Goal: Transaction & Acquisition: Obtain resource

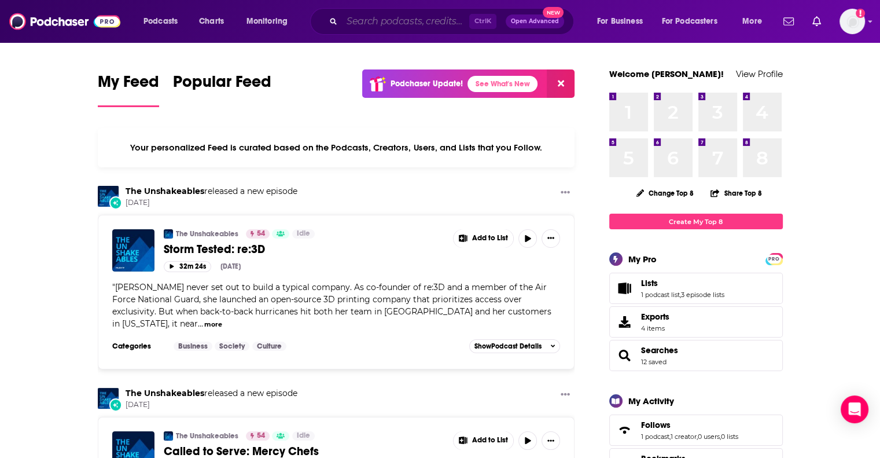
click at [407, 23] on input "Search podcasts, credits, & more..." at bounding box center [405, 21] width 127 height 19
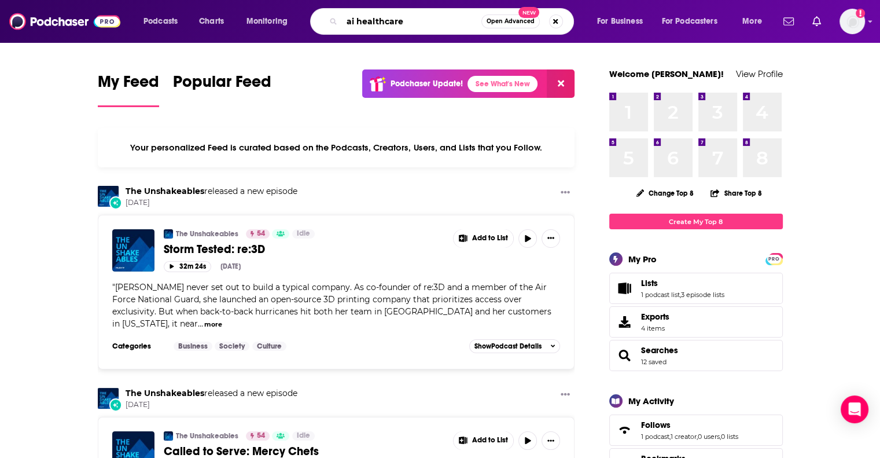
type input "ai healthcare"
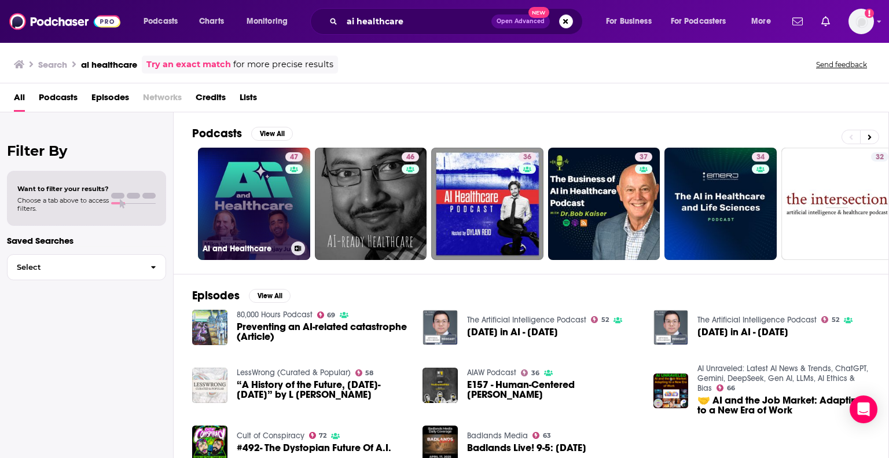
click at [253, 183] on link "47 AI and Healthcare" at bounding box center [254, 204] width 112 height 112
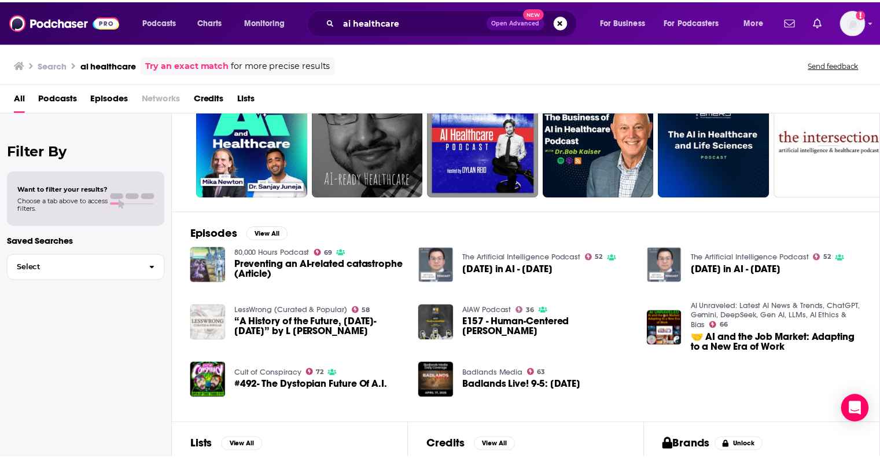
scroll to position [62, 0]
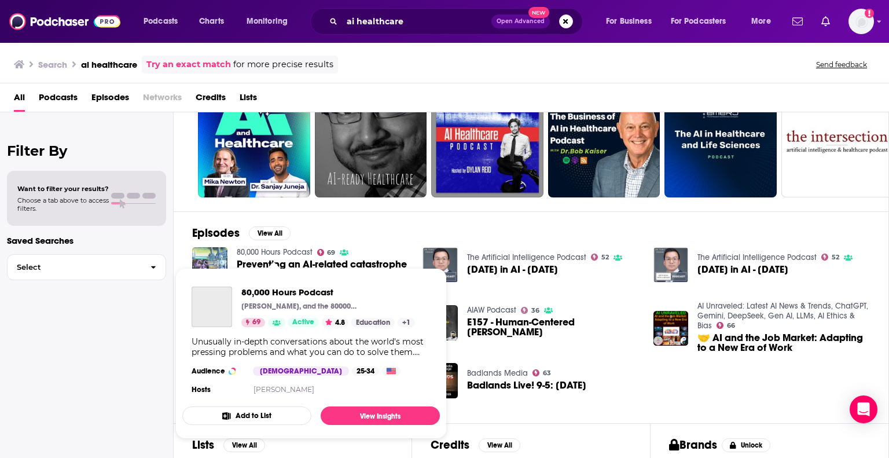
click at [287, 251] on link "80,000 Hours Podcast" at bounding box center [275, 252] width 76 height 10
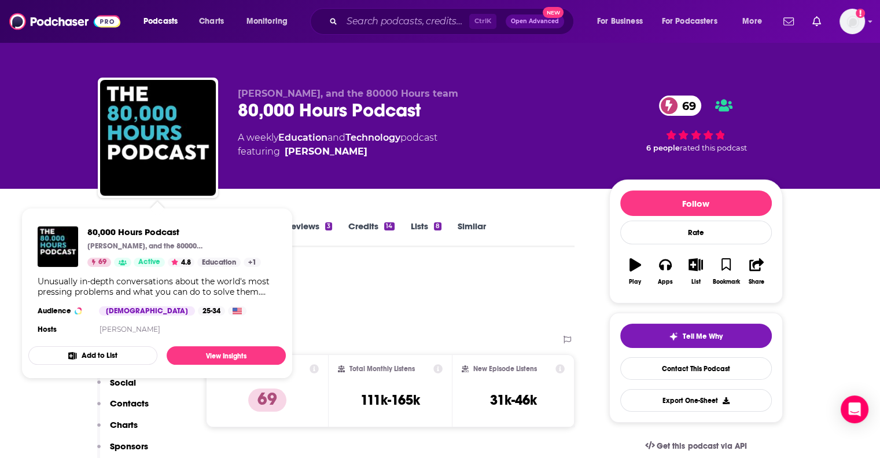
click at [112, 358] on button "Add to List" at bounding box center [92, 355] width 129 height 19
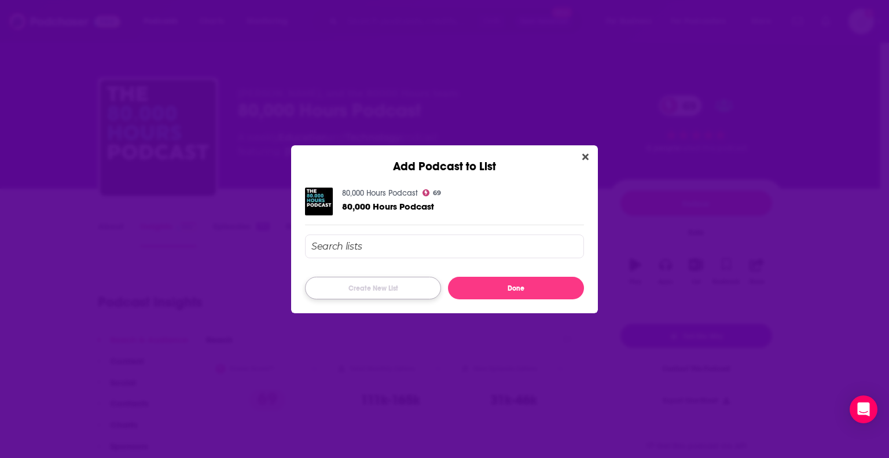
click at [345, 288] on button "Create New List" at bounding box center [373, 288] width 136 height 23
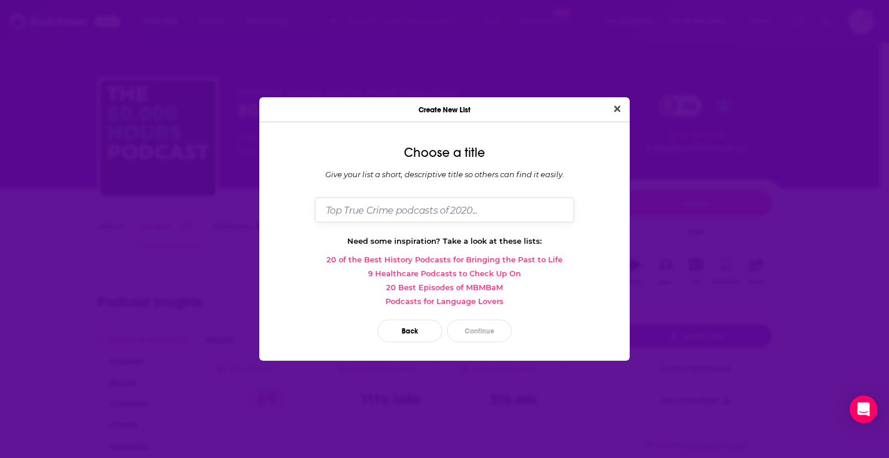
click at [356, 213] on input "Dialog" at bounding box center [444, 209] width 259 height 25
type input "Philips E.I."
click at [476, 333] on button "Continue" at bounding box center [479, 330] width 65 height 23
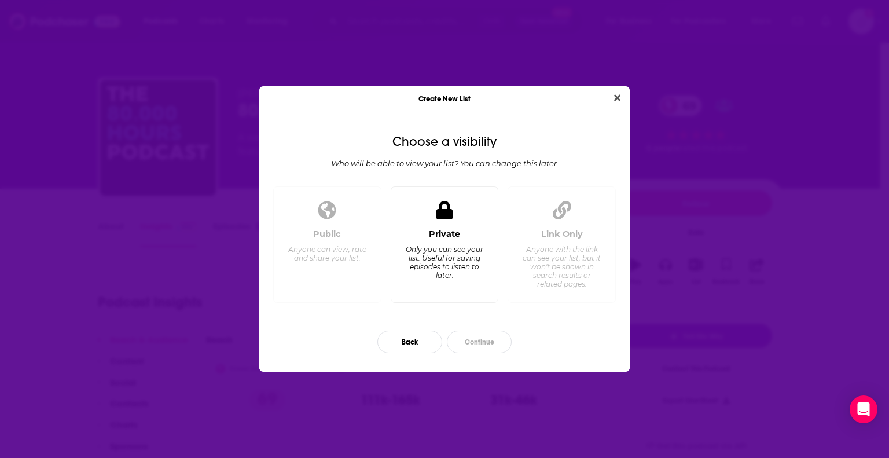
click at [449, 266] on div "Only you can see your list. Useful for saving episodes to listen to later." at bounding box center [443, 262] width 79 height 35
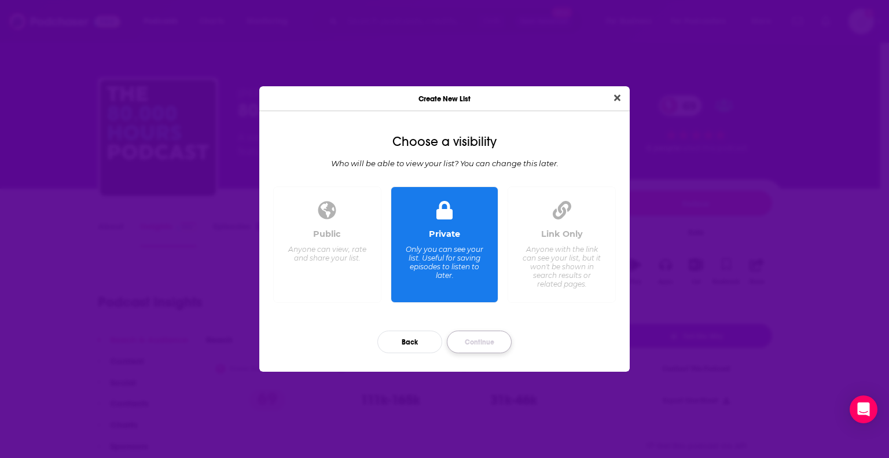
click at [472, 343] on button "Continue" at bounding box center [479, 341] width 65 height 23
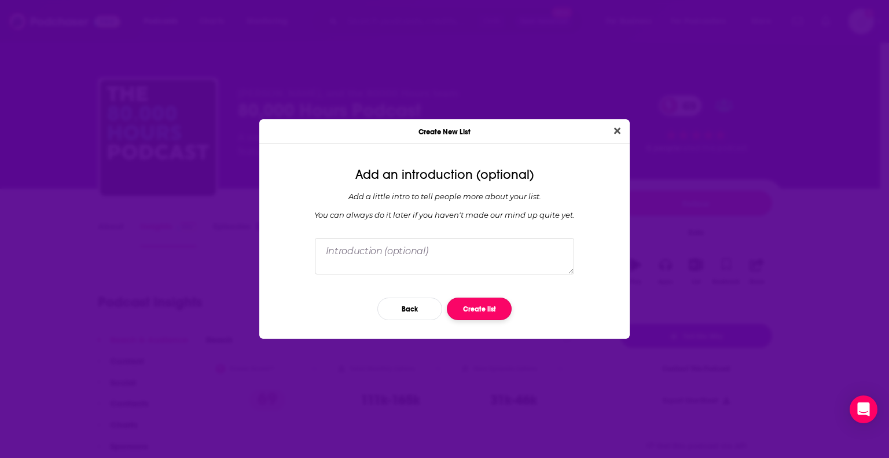
click at [478, 309] on button "Create list" at bounding box center [479, 308] width 65 height 23
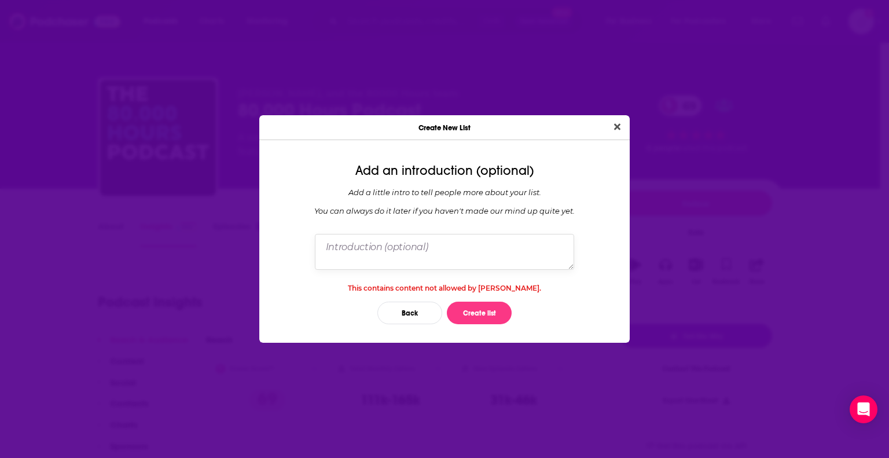
click at [471, 254] on textarea "Dialog" at bounding box center [444, 252] width 259 height 36
click at [474, 308] on button "Create list" at bounding box center [479, 312] width 65 height 23
drag, startPoint x: 387, startPoint y: 247, endPoint x: 300, endPoint y: 228, distance: 89.4
click at [300, 228] on div "Add an introduction (optional) Add a little intro to tell people more about you…" at bounding box center [444, 245] width 370 height 193
type textarea "Exploring potential"
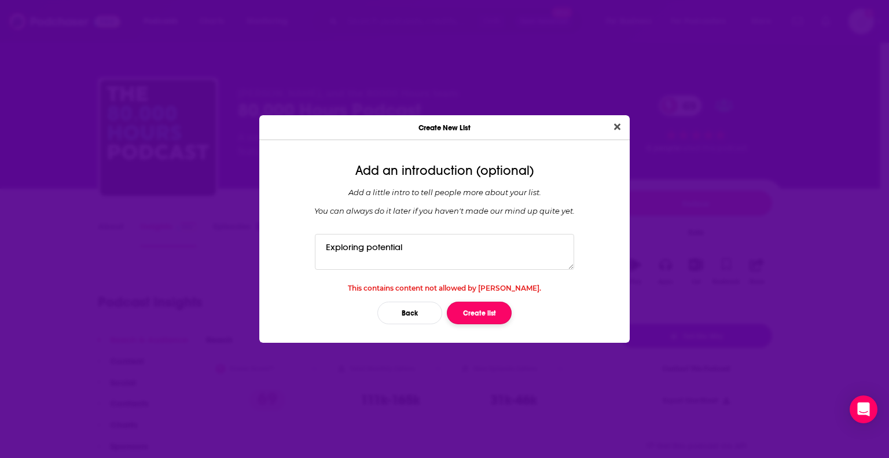
click at [486, 310] on button "Create list" at bounding box center [479, 312] width 65 height 23
click at [326, 245] on textarea "Exploring potential" at bounding box center [444, 252] width 259 height 36
click at [474, 307] on button "Create list" at bounding box center [479, 312] width 65 height 23
drag, startPoint x: 433, startPoint y: 256, endPoint x: 263, endPoint y: 238, distance: 171.1
click at [263, 238] on div "Add an introduction (optional) Add a little intro to tell people more about you…" at bounding box center [444, 245] width 370 height 193
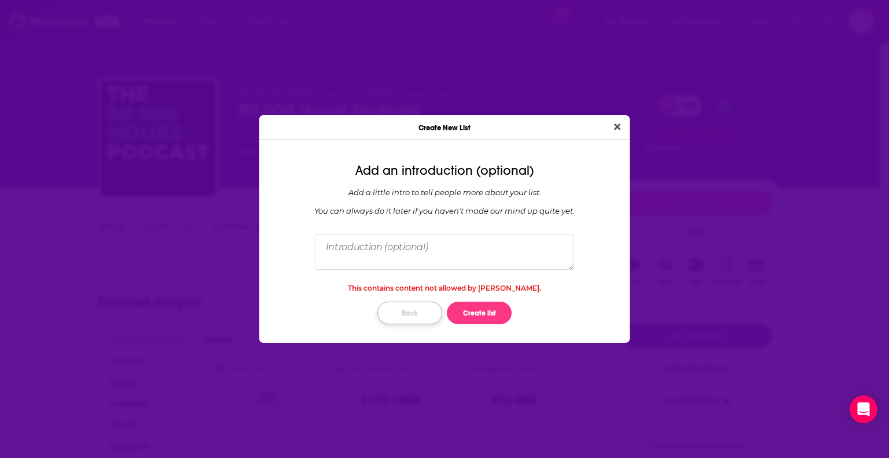
click at [402, 316] on button "Back" at bounding box center [409, 312] width 65 height 23
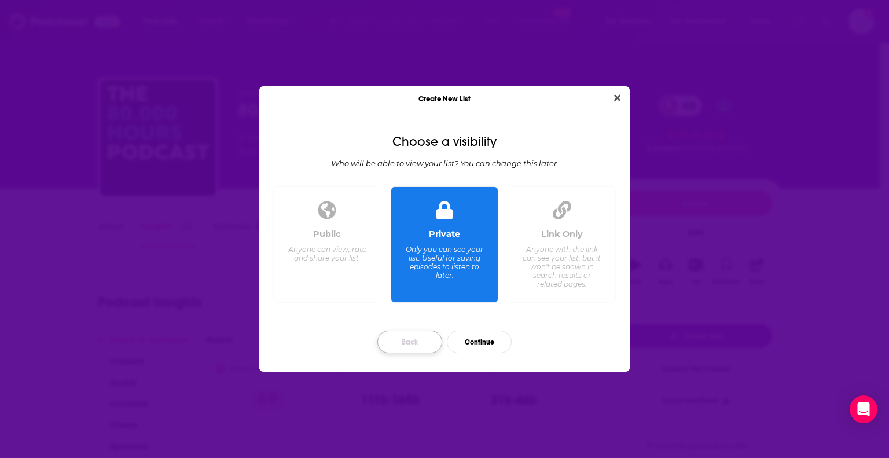
click at [405, 343] on button "Back" at bounding box center [409, 341] width 65 height 23
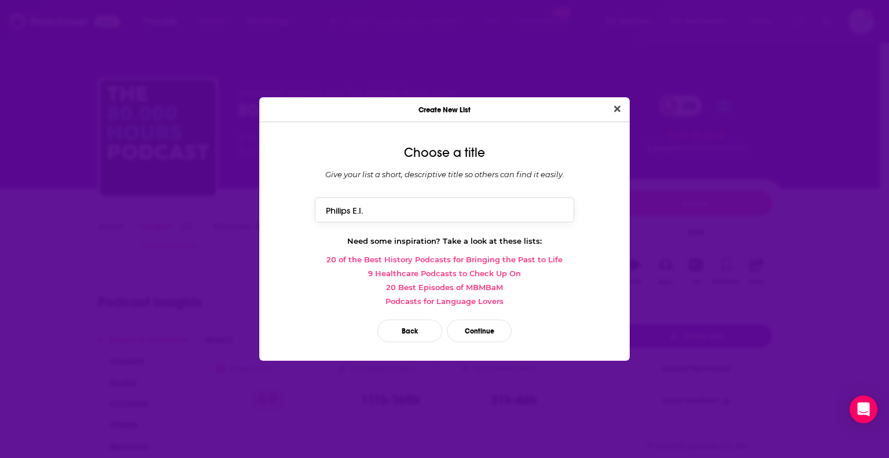
click at [374, 216] on input "Philips E.I." at bounding box center [444, 209] width 259 height 25
type input "Philips EI"
click at [479, 332] on button "Continue" at bounding box center [479, 330] width 65 height 23
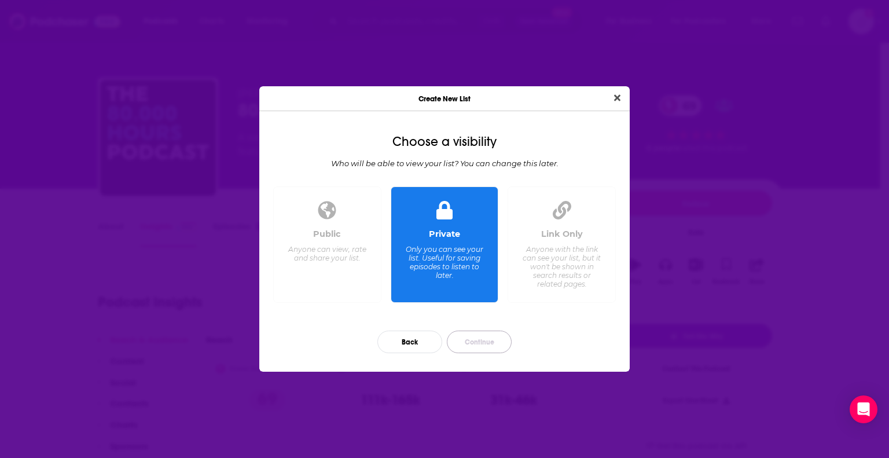
click at [479, 332] on button "Continue" at bounding box center [479, 341] width 65 height 23
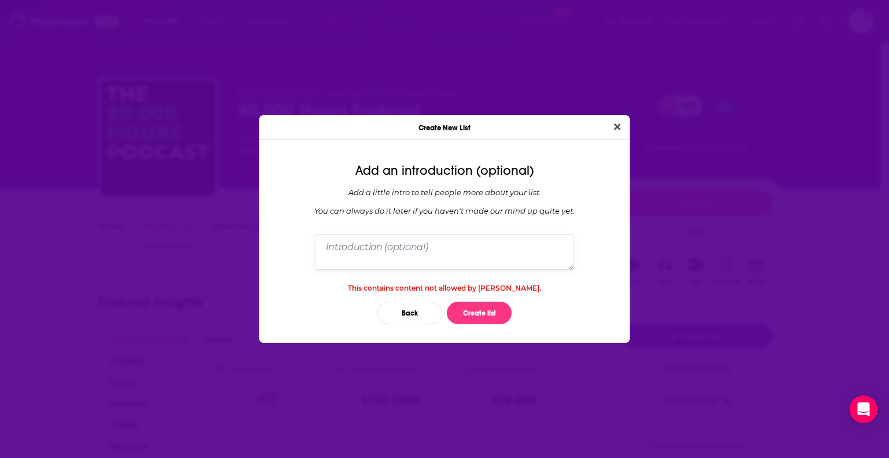
click at [415, 246] on textarea "Dialog" at bounding box center [444, 252] width 259 height 36
type textarea "n"
type textarea "Intro"
click at [481, 319] on button "Create list" at bounding box center [479, 312] width 65 height 23
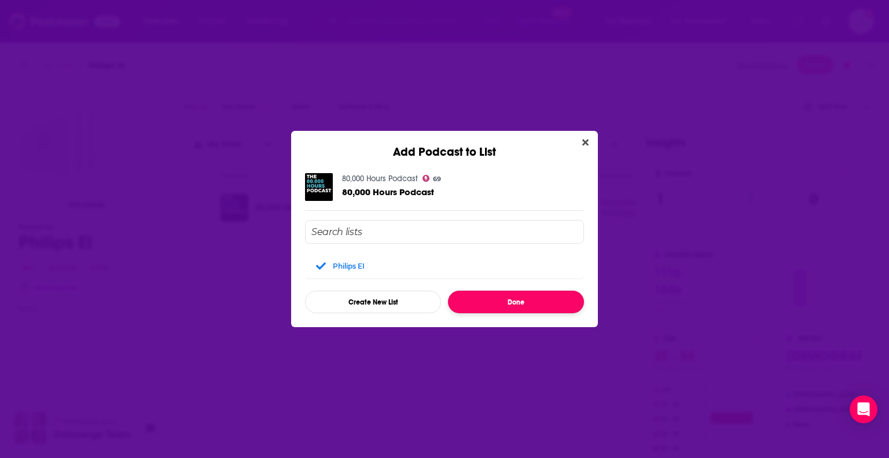
click at [495, 297] on button "Done" at bounding box center [516, 301] width 136 height 23
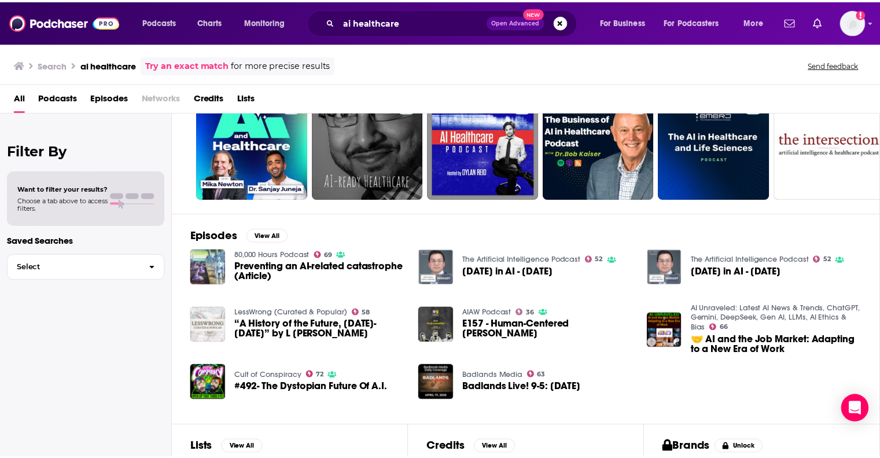
scroll to position [61, 0]
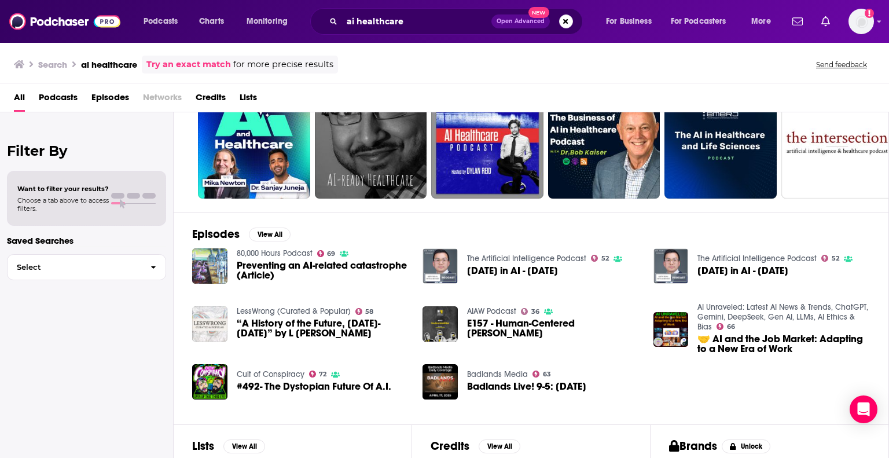
click at [538, 266] on span "[DATE] in AI - [DATE]" at bounding box center [512, 271] width 91 height 10
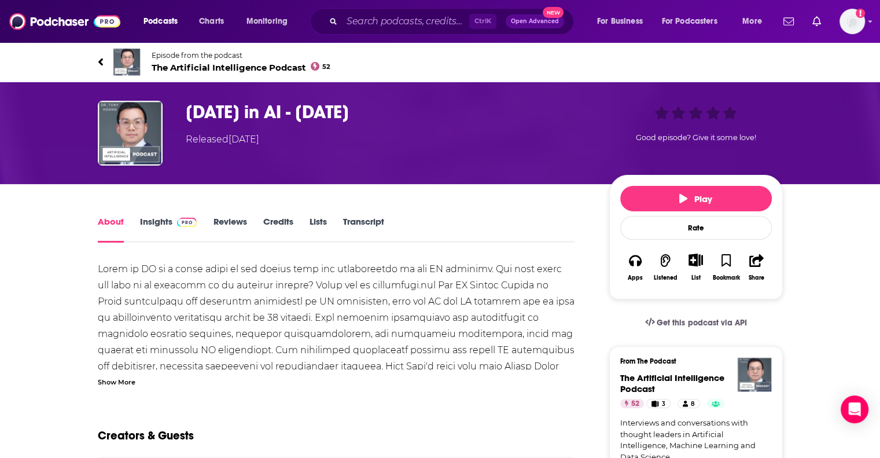
click at [160, 223] on link "Insights" at bounding box center [168, 229] width 57 height 27
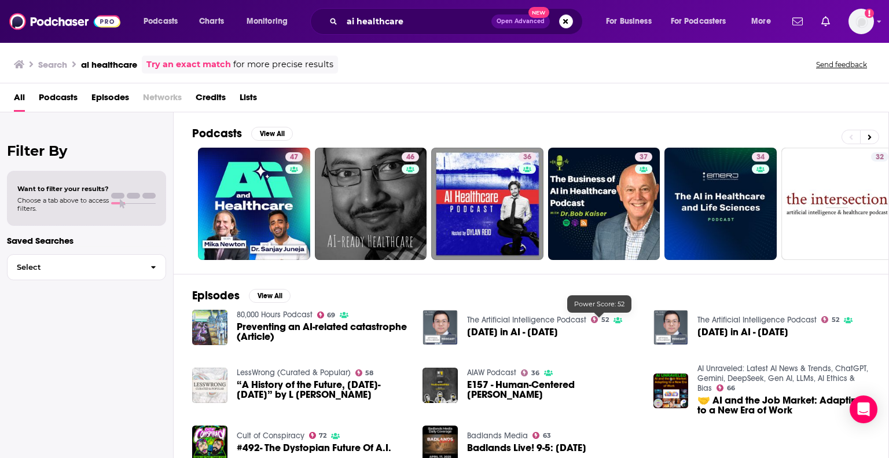
click at [593, 320] on icon at bounding box center [594, 319] width 7 height 7
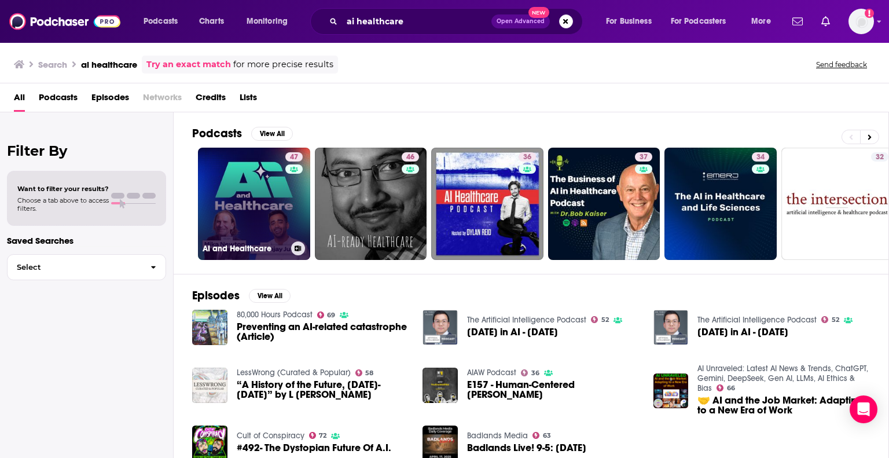
click at [255, 201] on link "47 AI and Healthcare" at bounding box center [254, 204] width 112 height 112
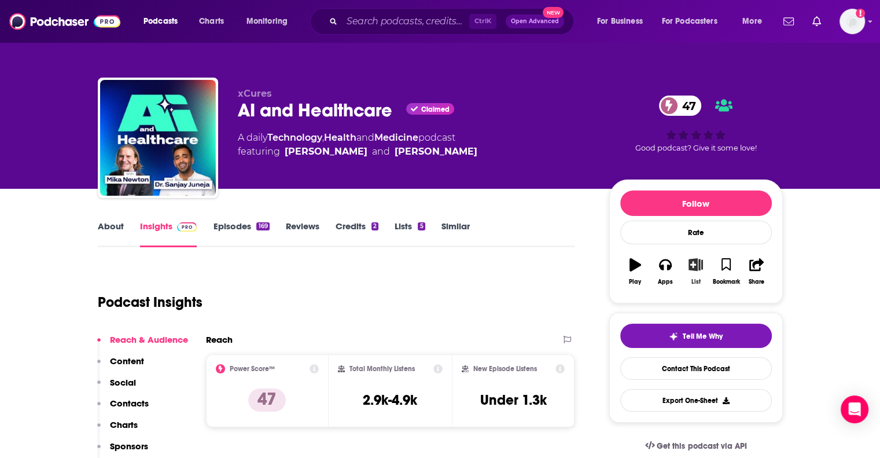
click at [698, 273] on button "List" at bounding box center [695, 272] width 30 height 42
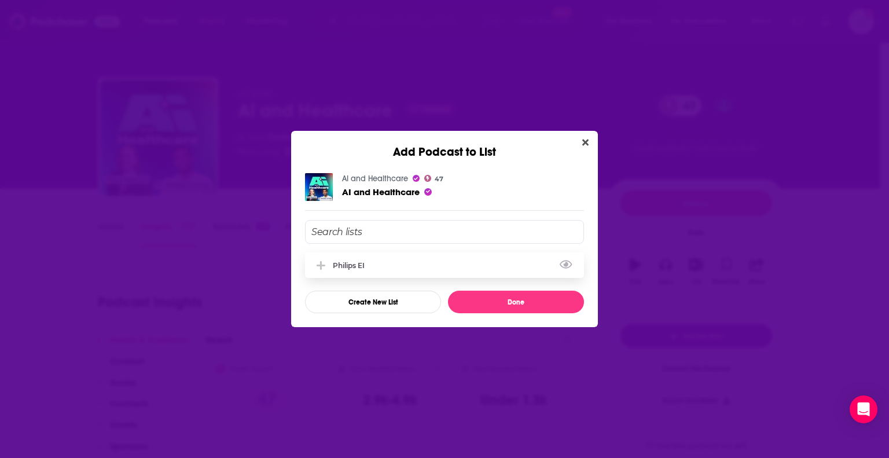
click at [354, 268] on div "Philips EI" at bounding box center [352, 265] width 39 height 9
click at [482, 306] on button "Done" at bounding box center [516, 301] width 136 height 23
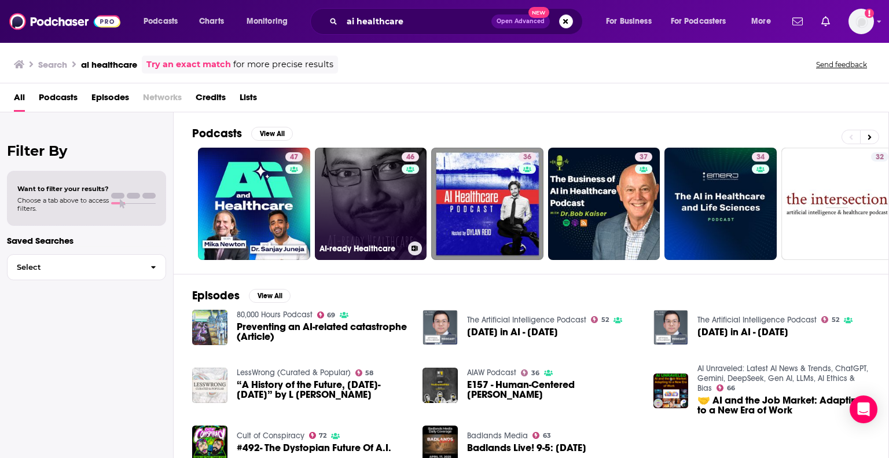
click at [356, 211] on link "46 AI-ready Healthcare" at bounding box center [371, 204] width 112 height 112
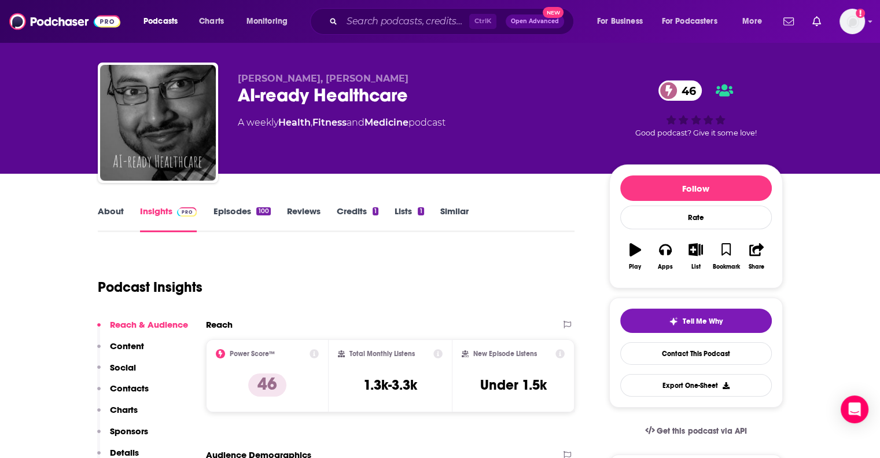
scroll to position [14, 0]
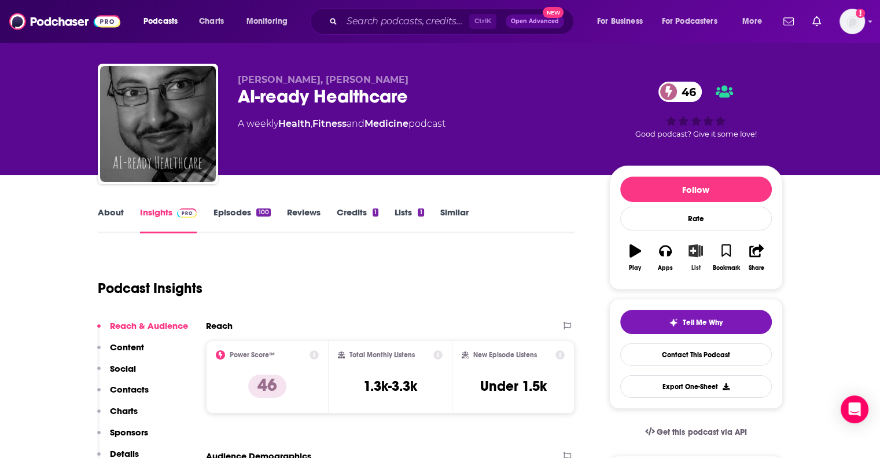
click at [699, 249] on icon "button" at bounding box center [695, 250] width 14 height 13
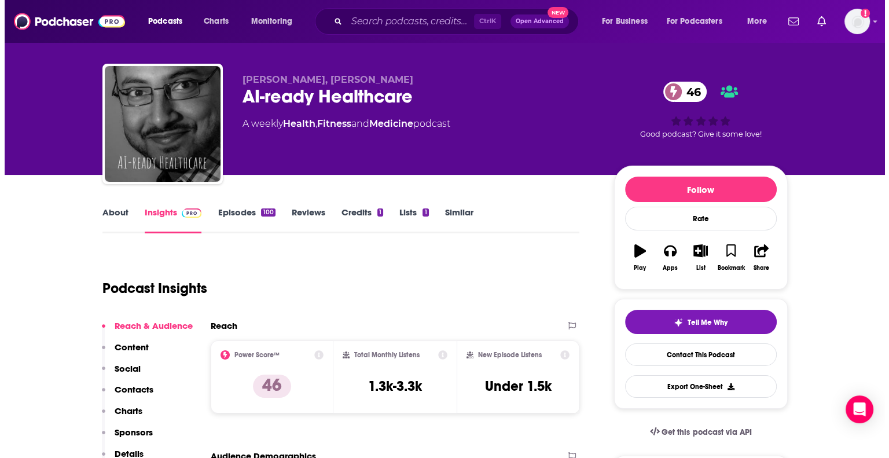
scroll to position [0, 0]
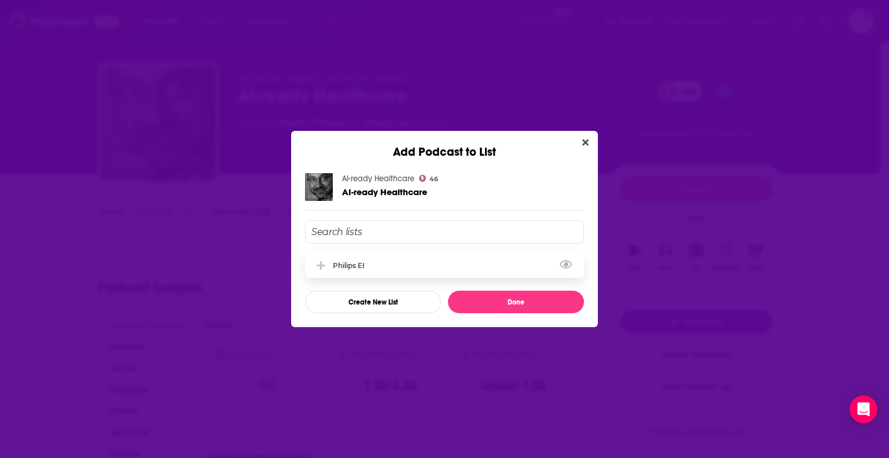
click at [491, 261] on div "Philips EI" at bounding box center [444, 264] width 279 height 25
click at [506, 300] on button "Done" at bounding box center [516, 301] width 136 height 23
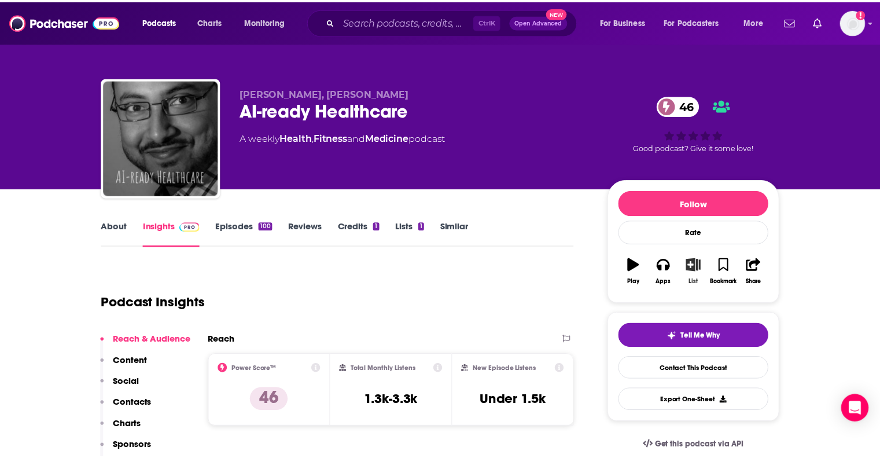
scroll to position [14, 0]
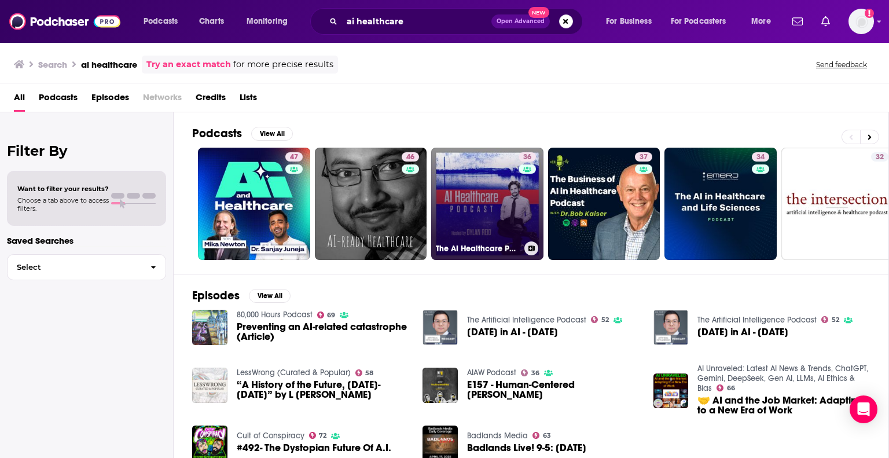
click at [474, 196] on link "36 The AI Healthcare Podcast" at bounding box center [487, 204] width 112 height 112
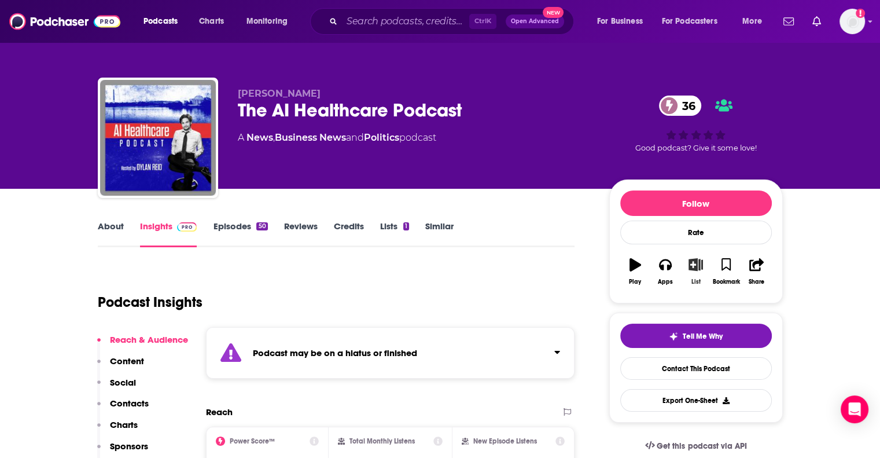
click at [695, 266] on icon "button" at bounding box center [695, 264] width 14 height 13
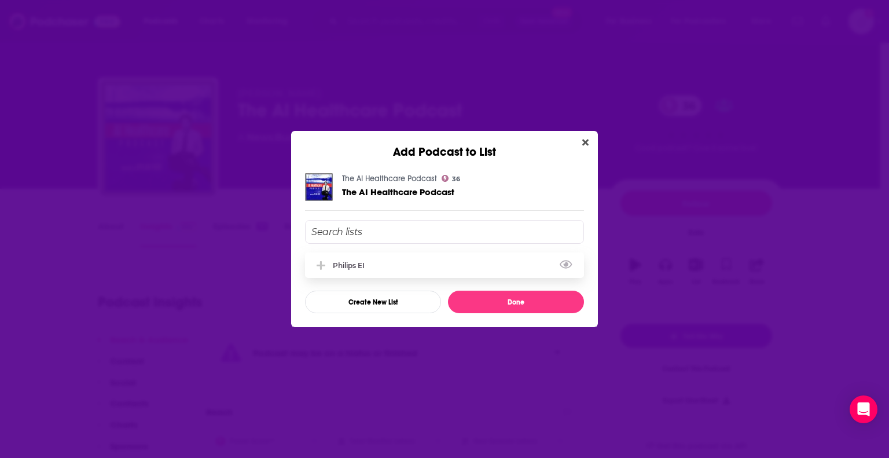
click at [346, 270] on div "Philips EI" at bounding box center [444, 264] width 279 height 25
click at [528, 310] on button "Done" at bounding box center [516, 301] width 136 height 23
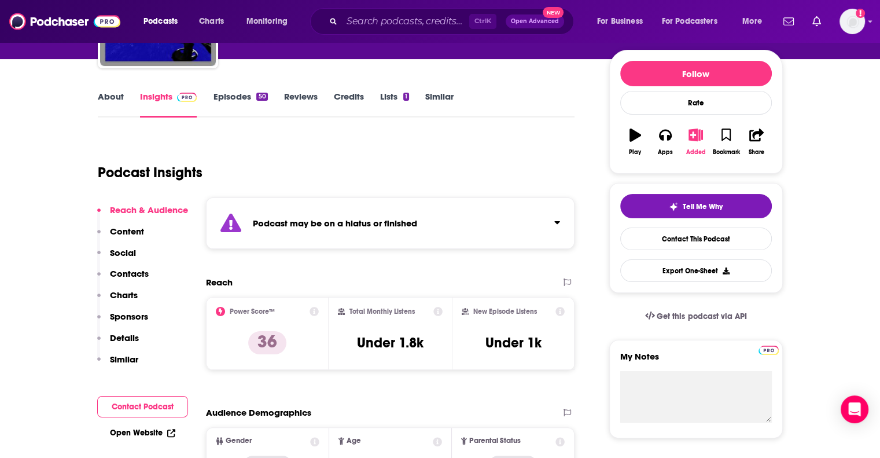
scroll to position [198, 0]
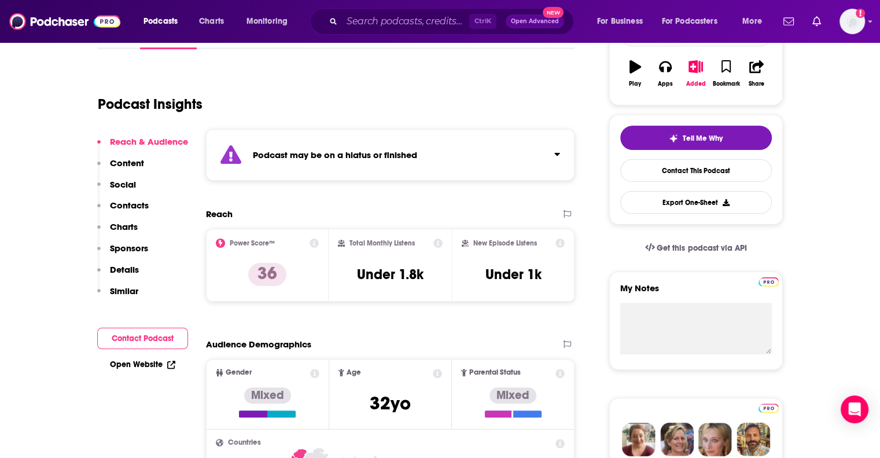
click at [554, 158] on button "Click to expand status details" at bounding box center [552, 151] width 15 height 16
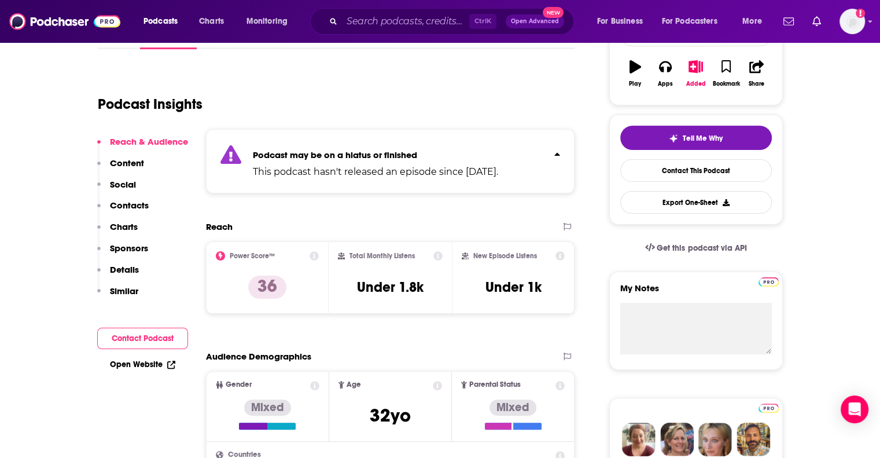
click at [554, 158] on button "Click to expand status details" at bounding box center [552, 151] width 15 height 16
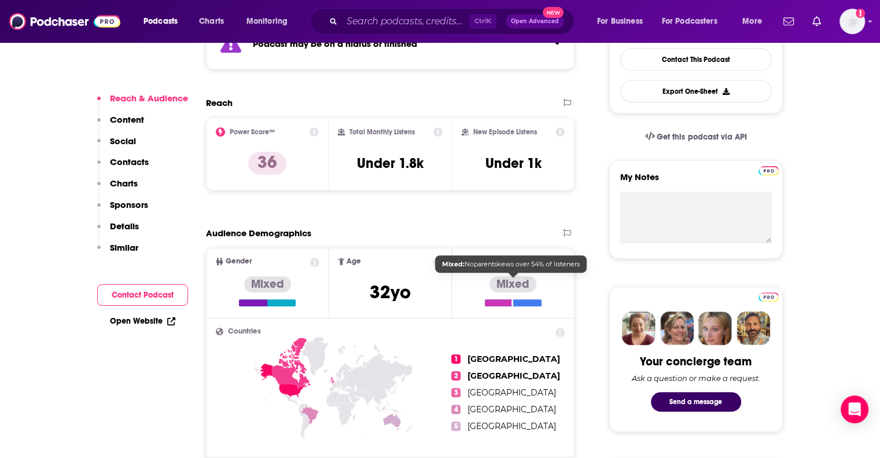
scroll to position [391, 0]
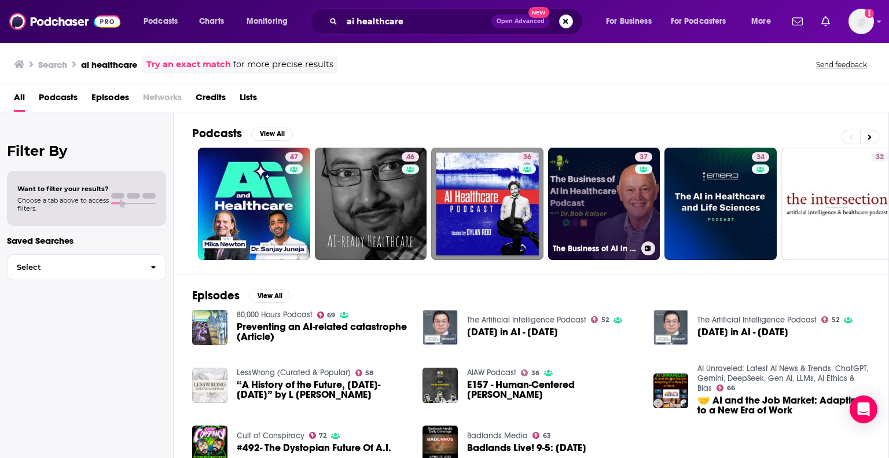
click at [590, 178] on link "37 The Business of AI in Healthcare" at bounding box center [604, 204] width 112 height 112
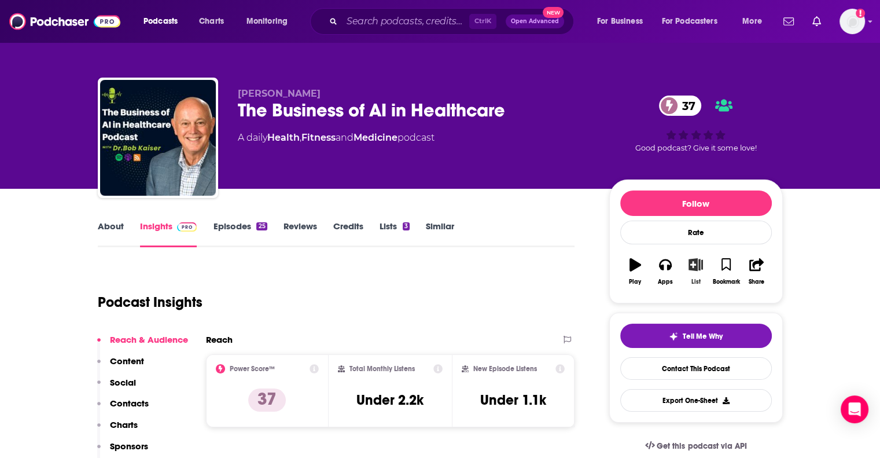
click at [692, 265] on icon "button" at bounding box center [695, 264] width 14 height 13
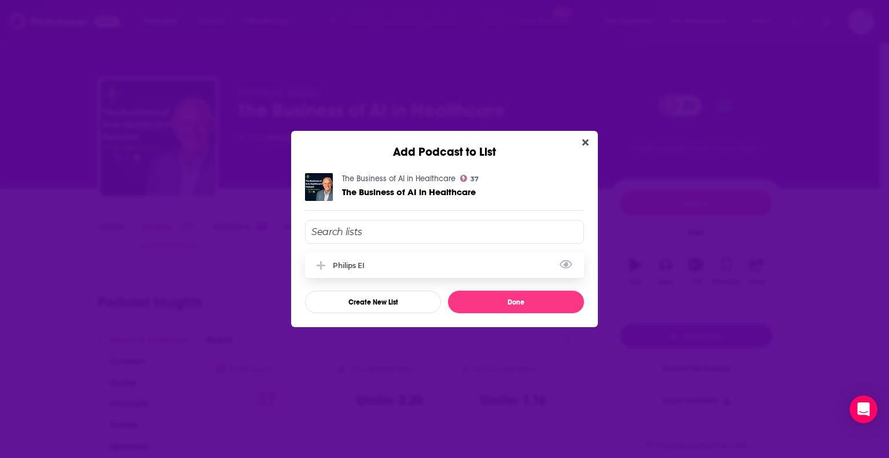
click at [405, 264] on div "Philips EI" at bounding box center [444, 264] width 279 height 25
click at [478, 293] on button "Done" at bounding box center [516, 301] width 136 height 23
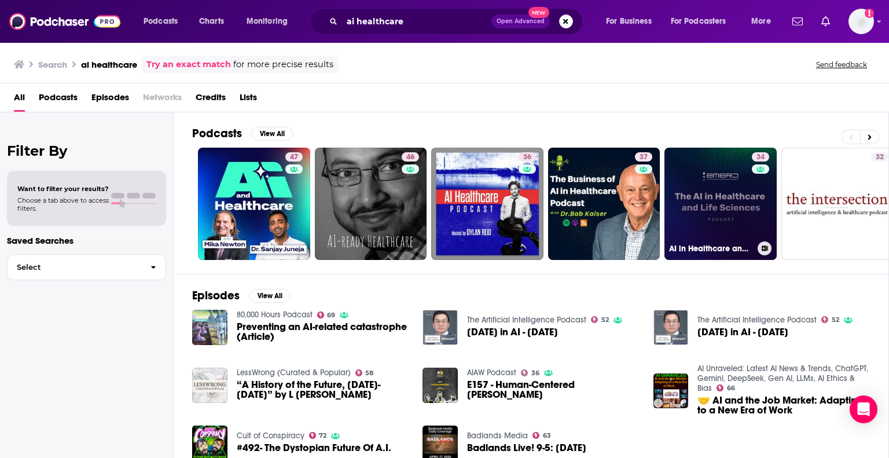
click at [734, 209] on link "34 AI in Healthcare and Life Sciences Podcast" at bounding box center [720, 204] width 112 height 112
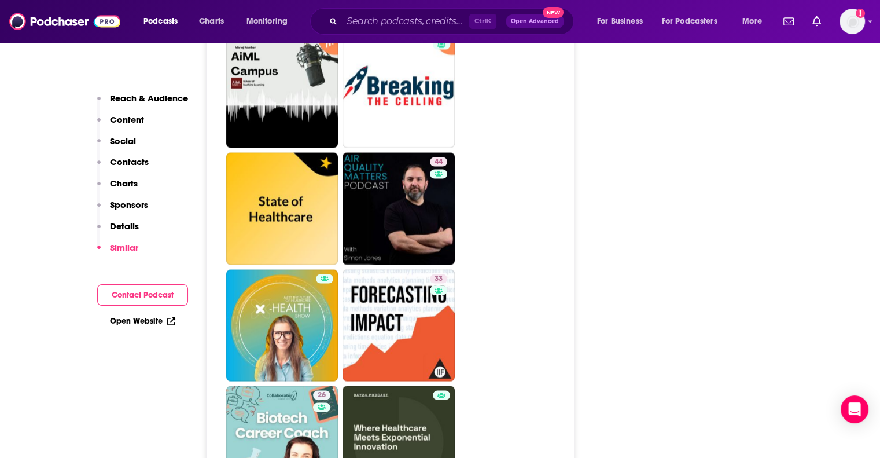
scroll to position [2122, 0]
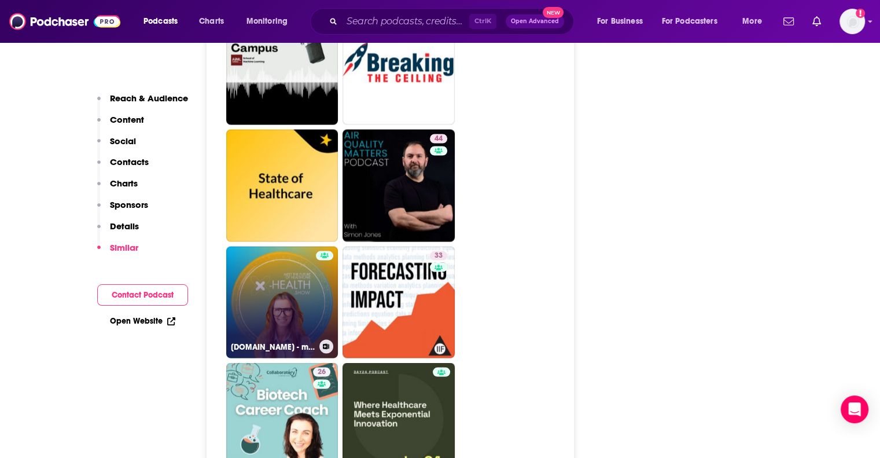
click at [296, 311] on link "[DOMAIN_NAME] - meet the future of healthcare" at bounding box center [282, 302] width 112 height 112
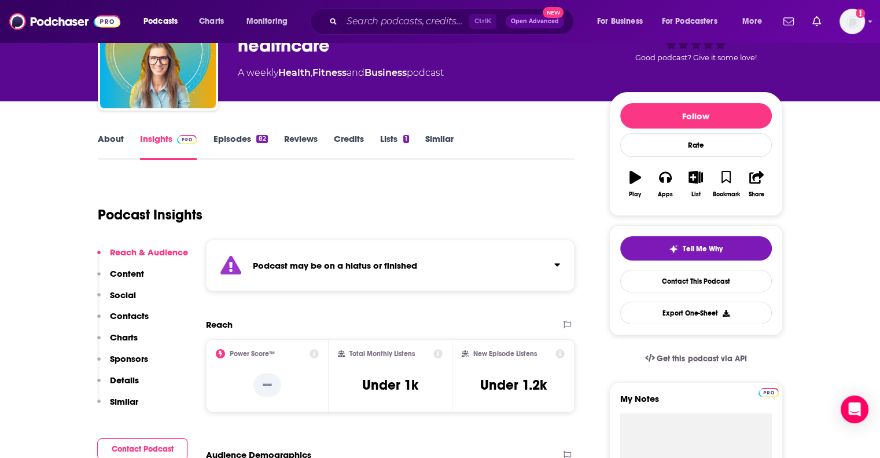
scroll to position [88, 0]
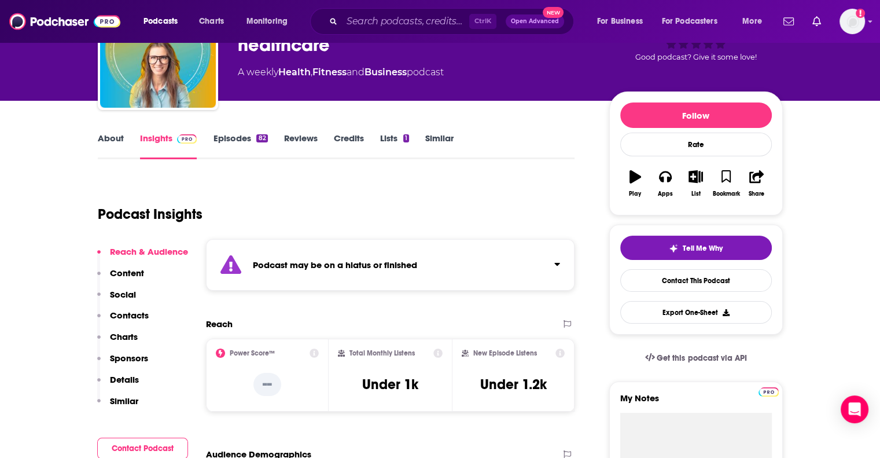
type input "[URL][DOMAIN_NAME]"
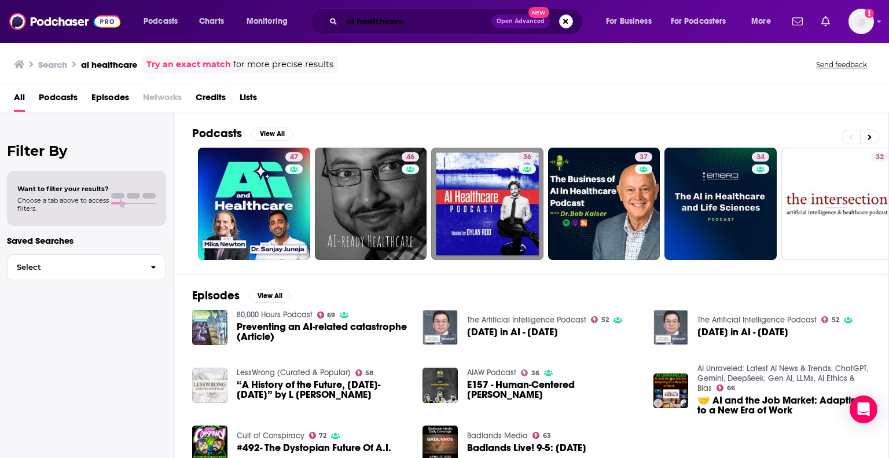
click at [397, 23] on input "ai healthcare" at bounding box center [416, 21] width 149 height 19
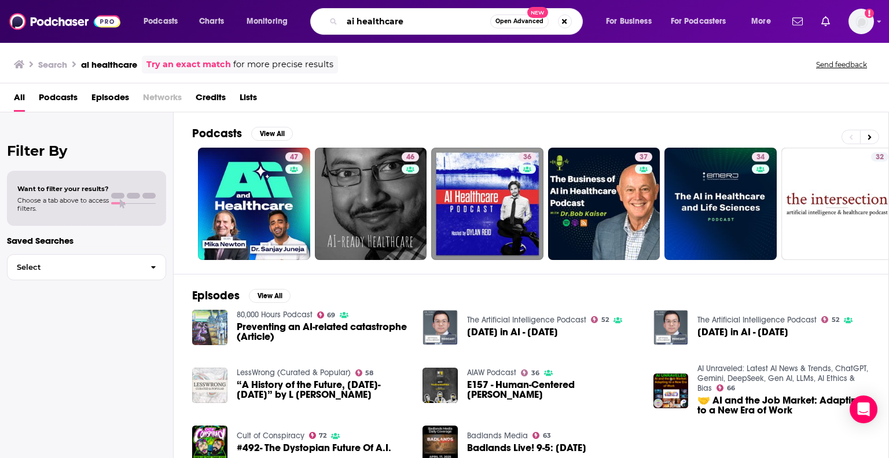
drag, startPoint x: 406, startPoint y: 23, endPoint x: 289, endPoint y: -12, distance: 121.4
click at [289, 0] on html "Podcasts Charts Monitoring ai healthcare Open Advanced New For Business For Pod…" at bounding box center [444, 229] width 889 height 458
type input "digital health"
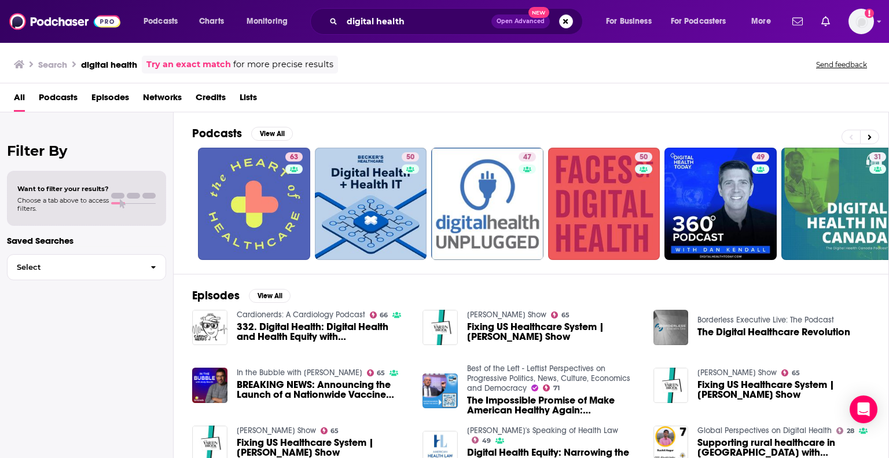
click at [373, 338] on span "332. Digital Health: Digital Health and Health Equity with [PERSON_NAME]" at bounding box center [323, 332] width 172 height 20
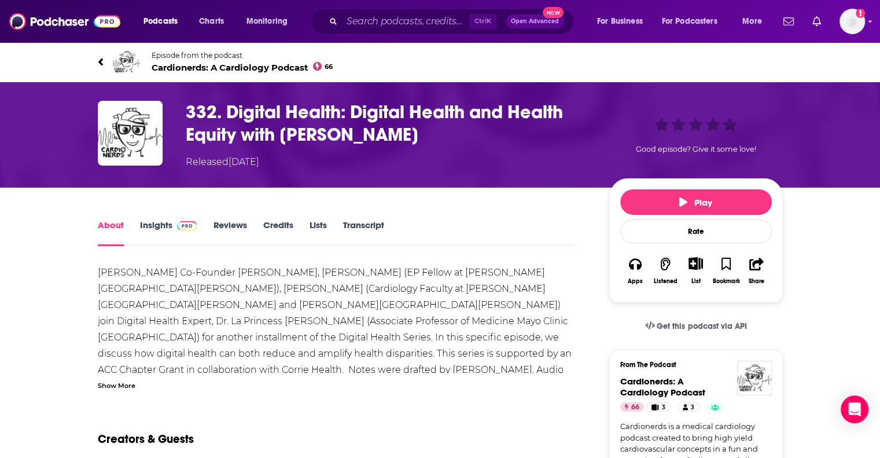
click at [187, 68] on span "Cardionerds: A Cardiology Podcast 66" at bounding box center [243, 67] width 182 height 11
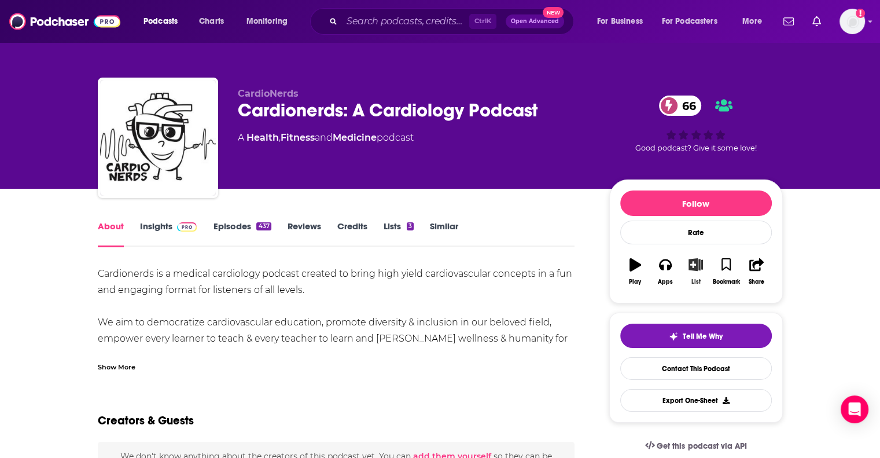
click at [694, 272] on button "List" at bounding box center [695, 272] width 30 height 42
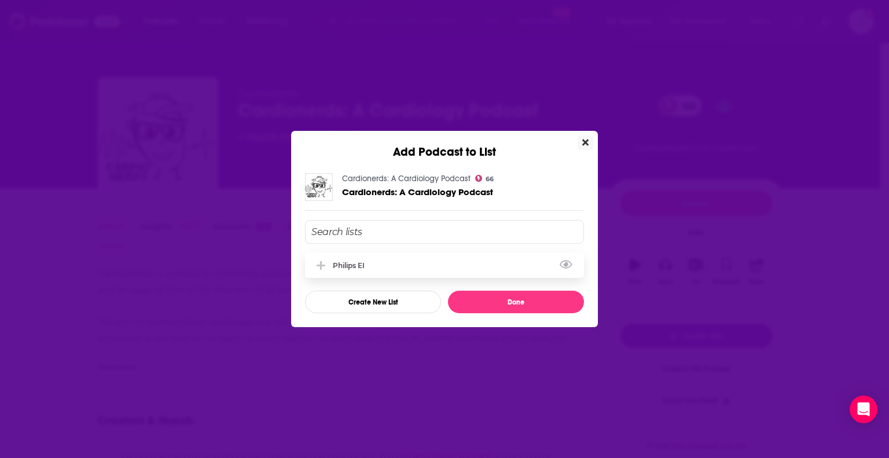
click at [426, 274] on div "Philips EI" at bounding box center [444, 264] width 279 height 25
click at [498, 297] on button "Done" at bounding box center [516, 301] width 136 height 23
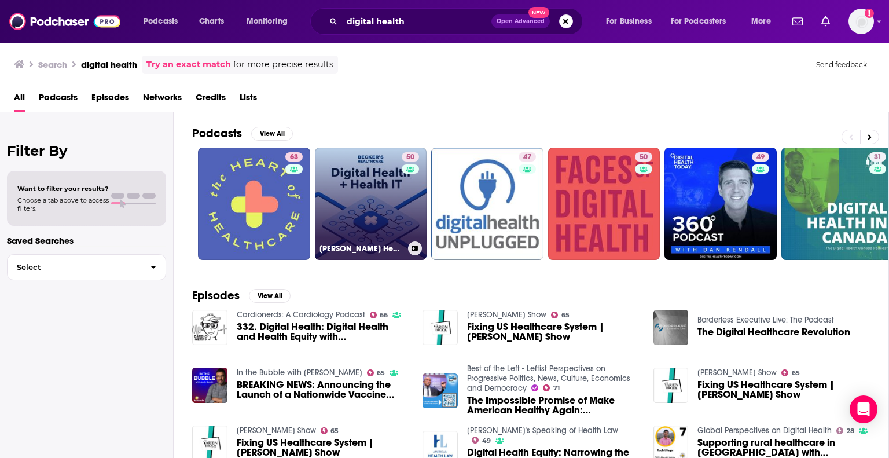
click at [375, 208] on link "50 [PERSON_NAME] Healthcare Digital Health + Health IT" at bounding box center [371, 204] width 112 height 112
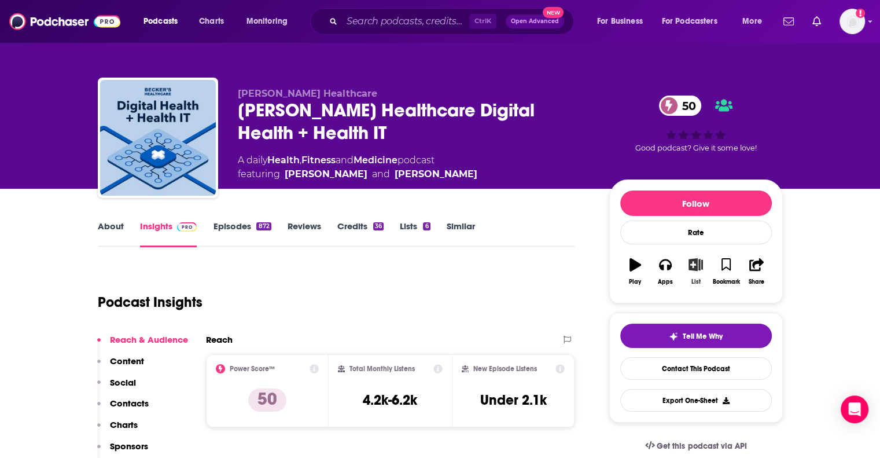
click at [701, 263] on icon "button" at bounding box center [695, 264] width 14 height 13
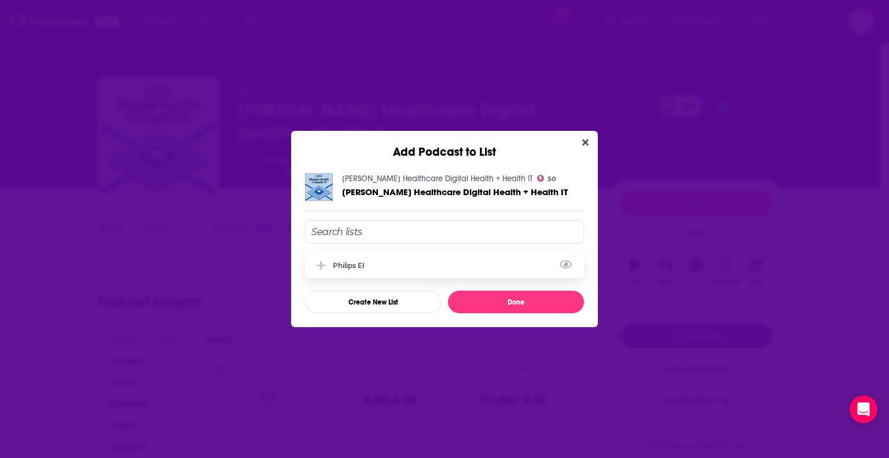
click at [486, 271] on div "Philips EI" at bounding box center [444, 264] width 279 height 25
click at [505, 297] on button "Done" at bounding box center [516, 301] width 136 height 23
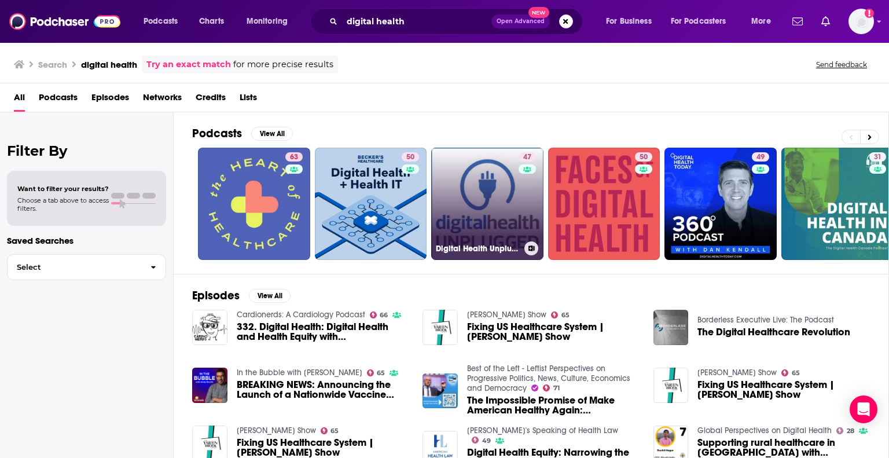
click at [469, 193] on link "47 Digital Health Unplugged" at bounding box center [487, 204] width 112 height 112
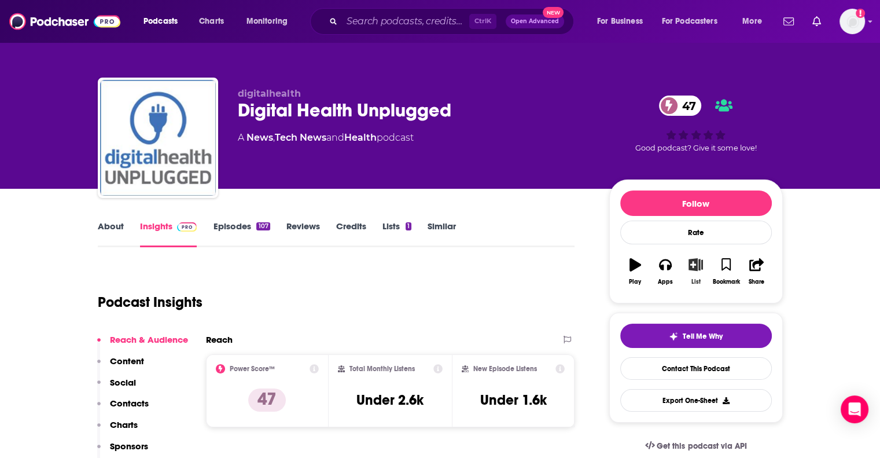
click at [694, 273] on button "List" at bounding box center [695, 272] width 30 height 42
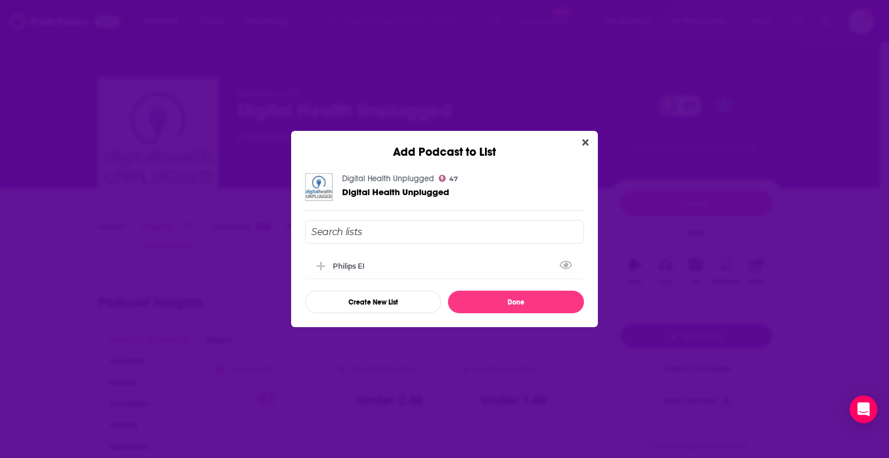
click at [424, 252] on div "Philips EI Create New List Done" at bounding box center [444, 266] width 279 height 93
click at [424, 261] on div "Philips EI" at bounding box center [444, 264] width 279 height 25
click at [509, 303] on button "Done" at bounding box center [516, 301] width 136 height 23
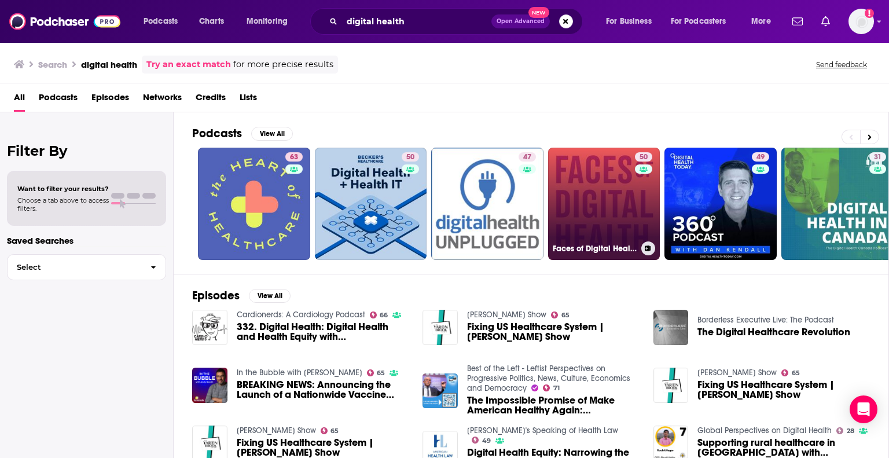
click at [599, 204] on link "50 Faces of Digital Health" at bounding box center [604, 204] width 112 height 112
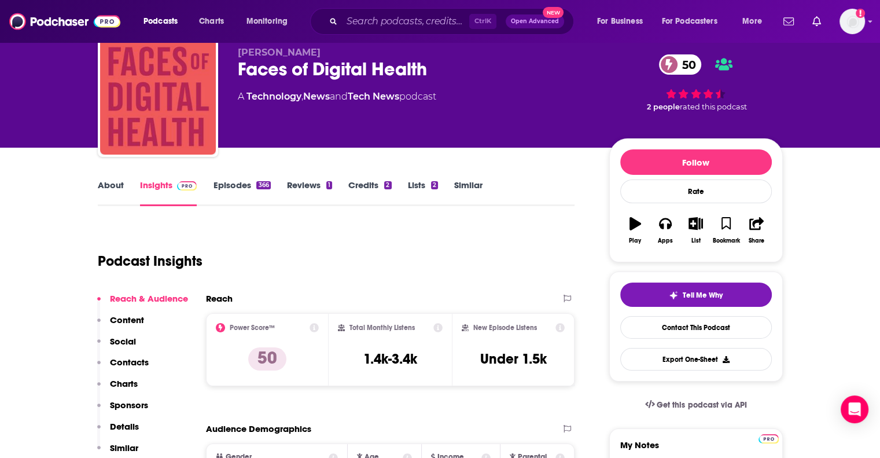
scroll to position [40, 0]
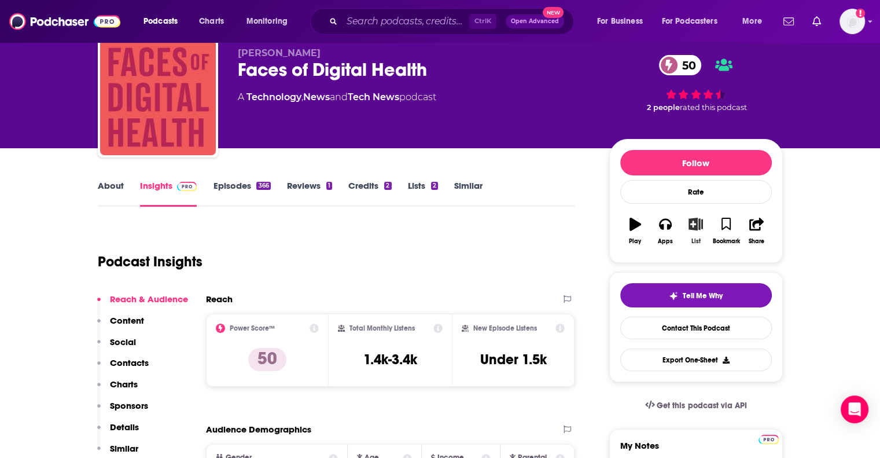
click at [699, 233] on button "List" at bounding box center [695, 231] width 30 height 42
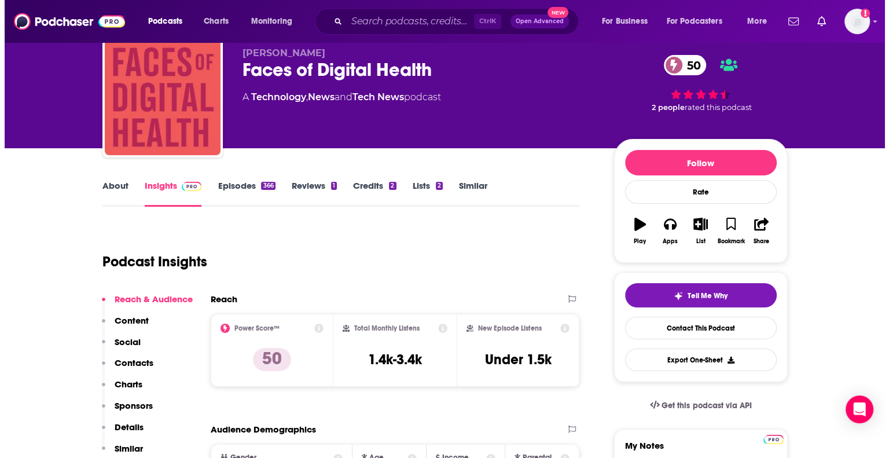
scroll to position [0, 0]
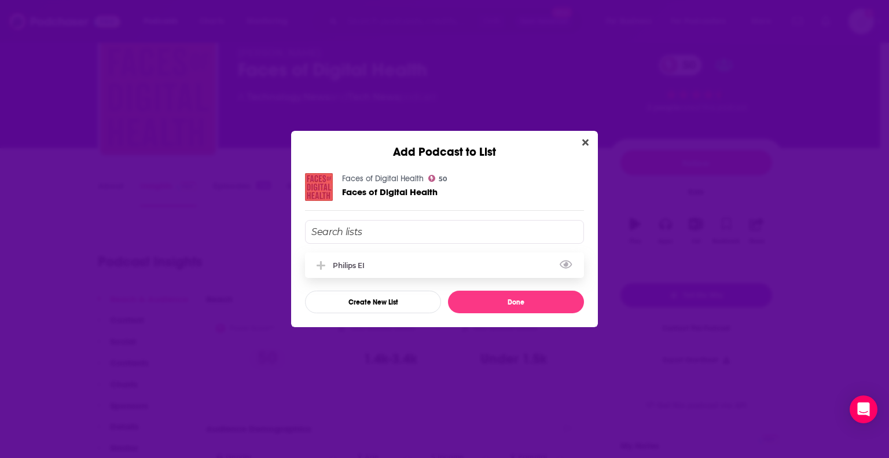
click at [509, 273] on div "Philips EI" at bounding box center [444, 264] width 279 height 25
click at [516, 300] on button "Done" at bounding box center [516, 301] width 136 height 23
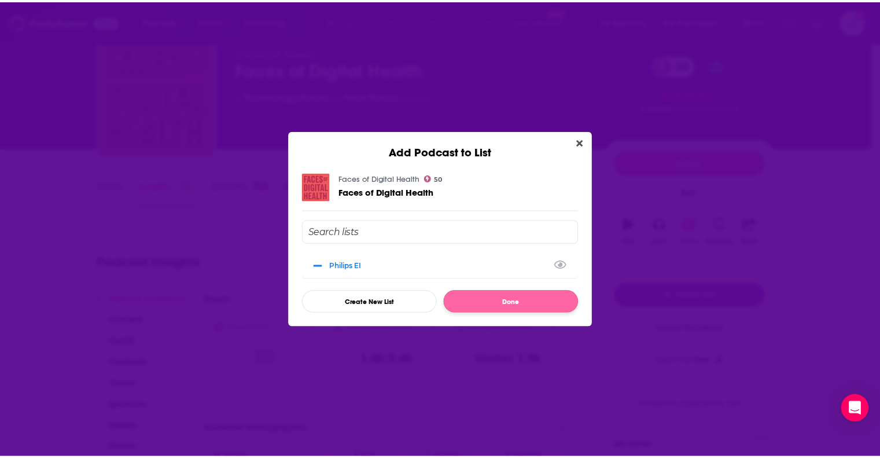
scroll to position [40, 0]
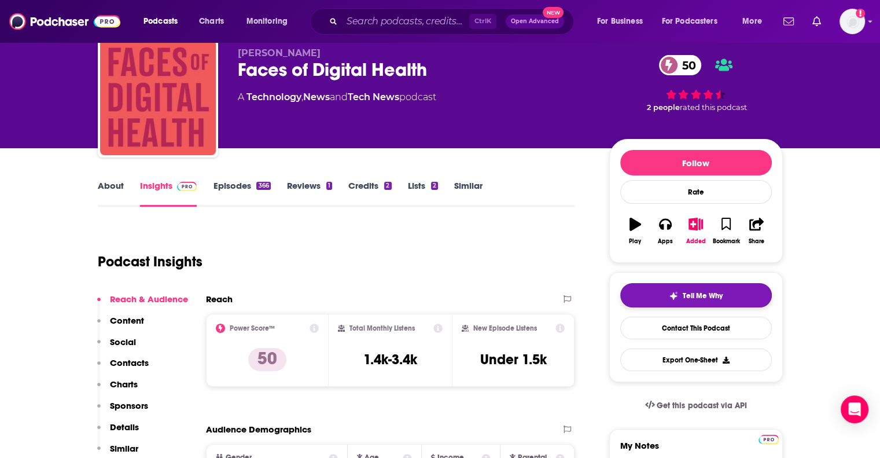
click at [687, 297] on span "Tell Me Why" at bounding box center [703, 295] width 40 height 9
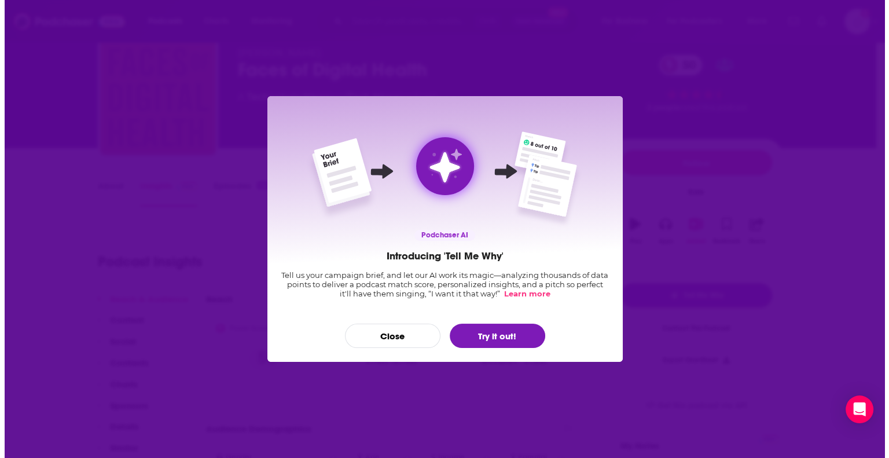
scroll to position [0, 0]
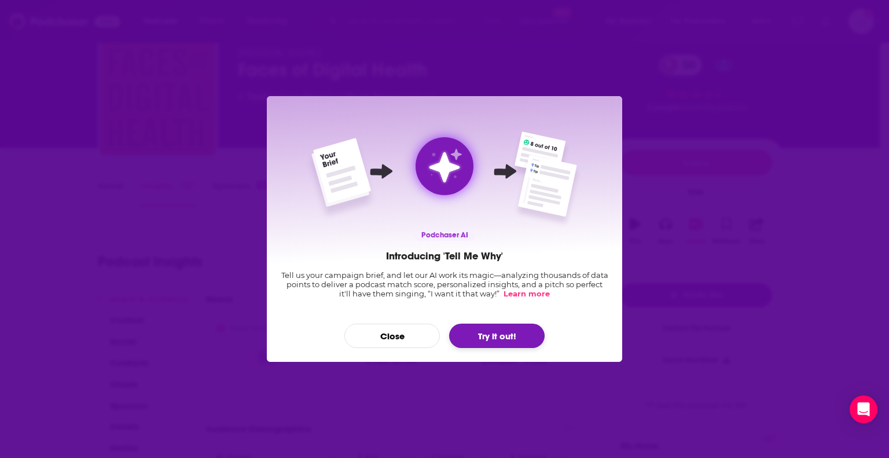
click at [507, 337] on button "Try it out!" at bounding box center [496, 335] width 95 height 24
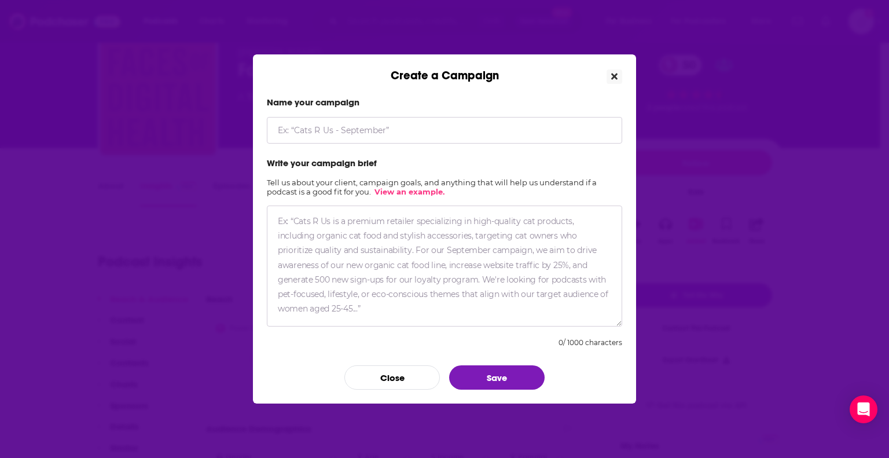
click at [617, 76] on button "Close" at bounding box center [614, 76] width 16 height 14
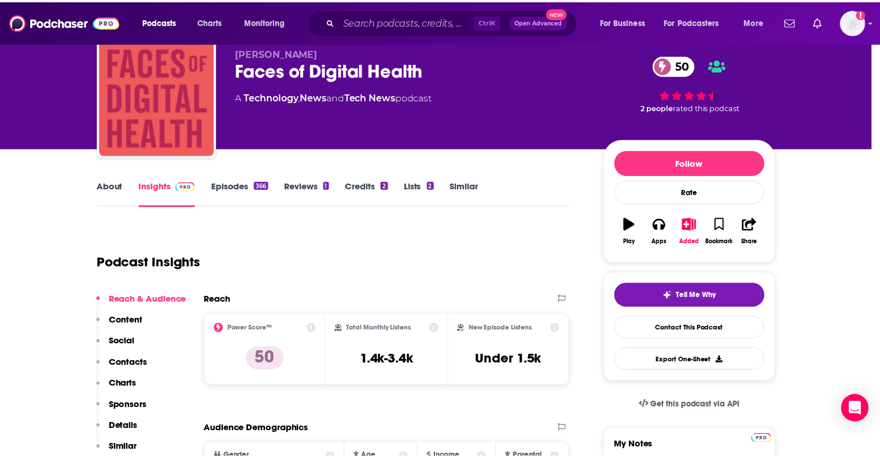
scroll to position [40, 0]
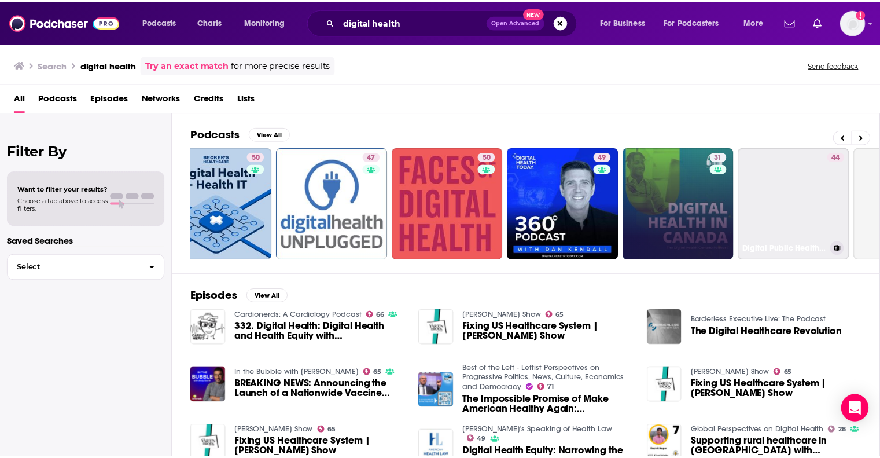
scroll to position [0, 153]
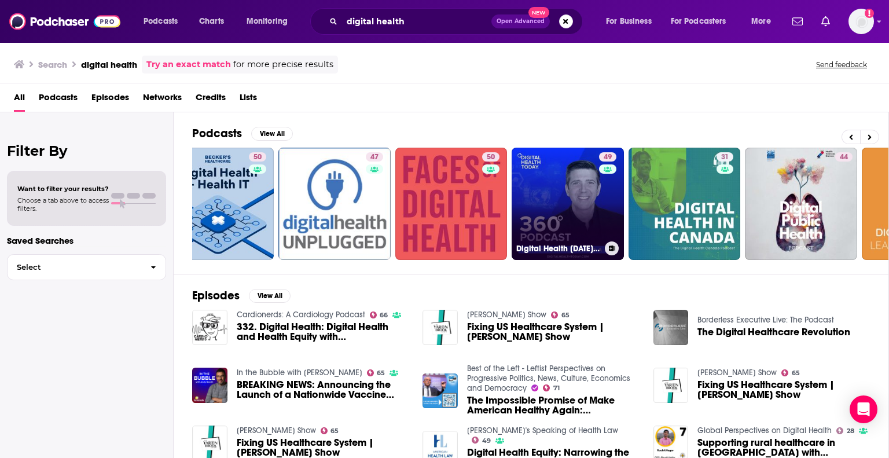
click at [581, 197] on link "49 Digital Health [DATE] 360 with [PERSON_NAME]" at bounding box center [567, 204] width 112 height 112
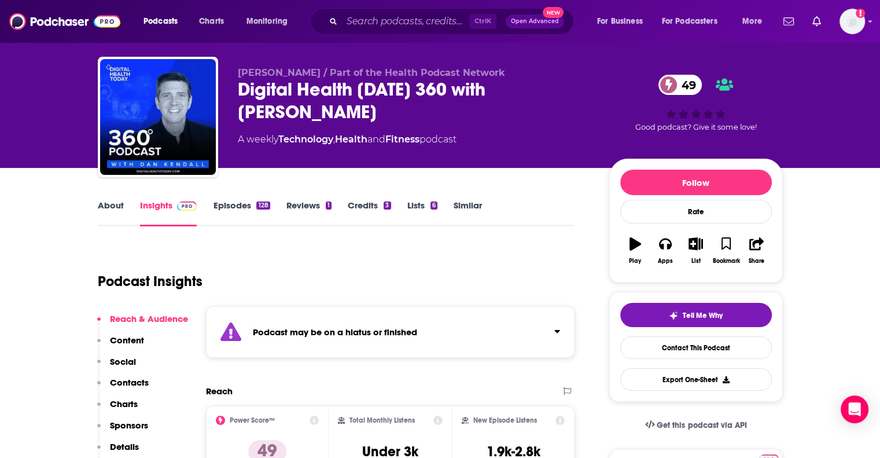
scroll to position [22, 0]
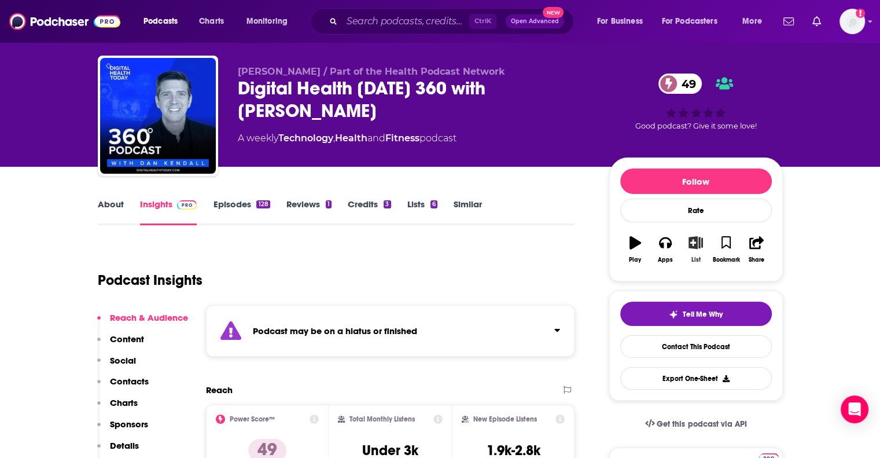
click at [694, 242] on icon "button" at bounding box center [695, 242] width 14 height 13
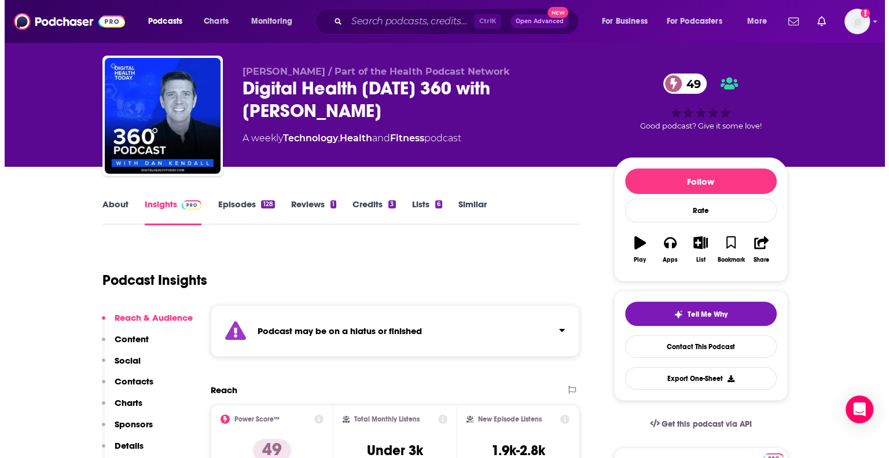
scroll to position [0, 0]
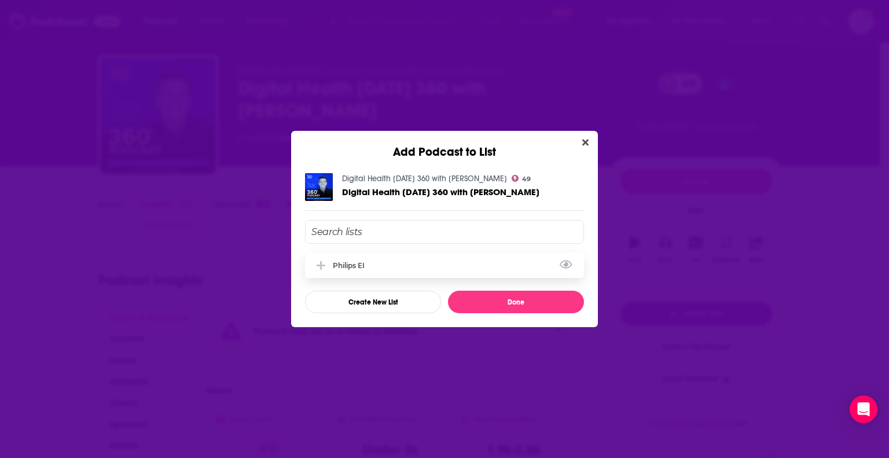
click at [342, 266] on div "Philips EI" at bounding box center [352, 265] width 39 height 9
drag, startPoint x: 511, startPoint y: 301, endPoint x: 504, endPoint y: 305, distance: 8.5
click at [504, 305] on button "Done" at bounding box center [516, 301] width 136 height 23
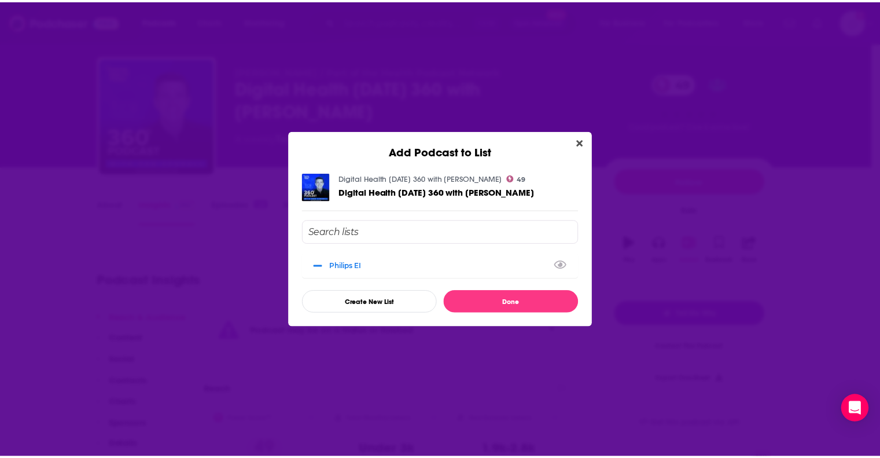
scroll to position [22, 0]
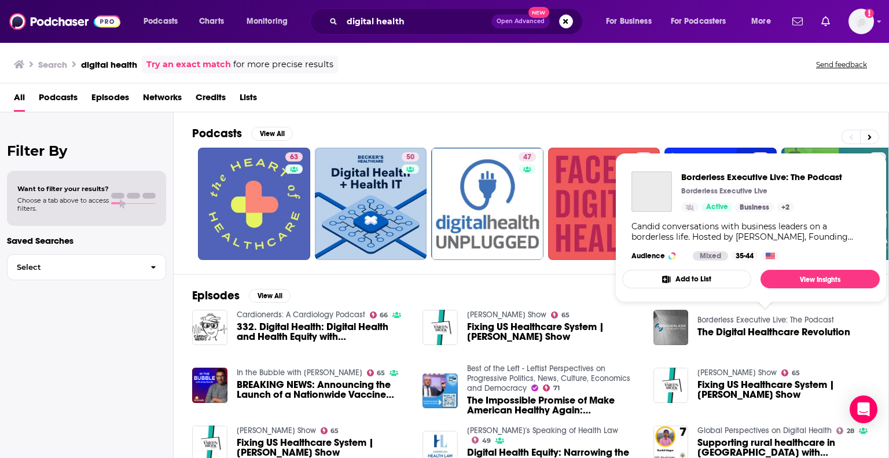
click at [732, 318] on link "Borderless Executive Live: The Podcast" at bounding box center [765, 320] width 137 height 10
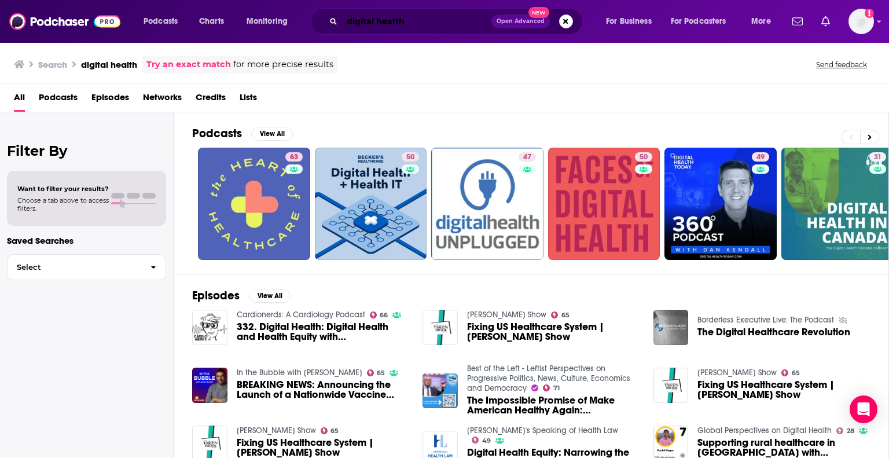
click at [400, 17] on input "digital health" at bounding box center [416, 21] width 149 height 19
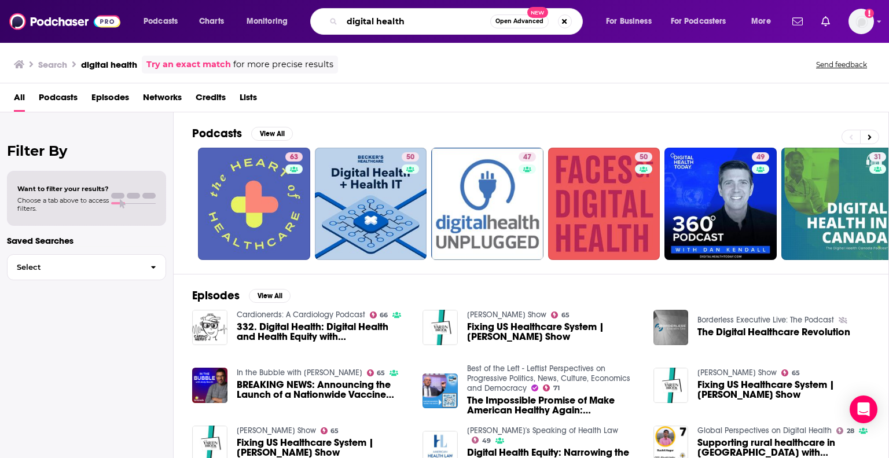
drag, startPoint x: 408, startPoint y: 20, endPoint x: 301, endPoint y: -3, distance: 109.4
click at [301, 0] on html "Podcasts Charts Monitoring digital health Open Advanced New For Business For Po…" at bounding box center [444, 229] width 889 height 458
type input "smart hospital"
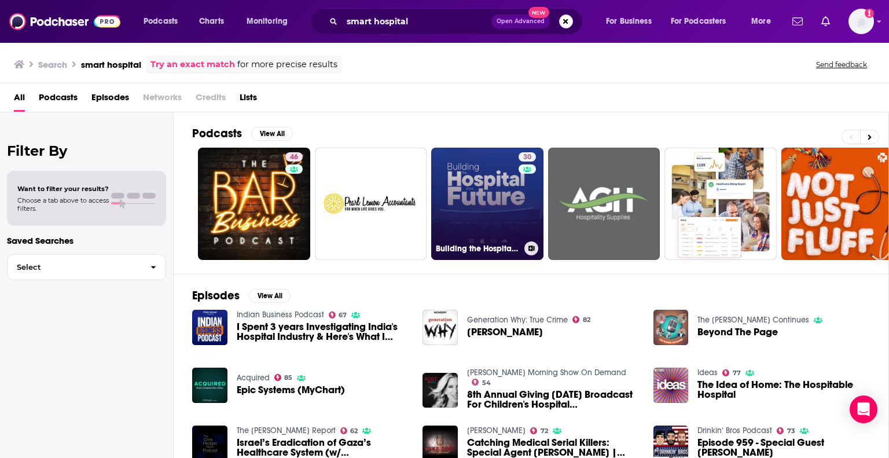
click at [478, 187] on link "30 Building the Hospital of the Future" at bounding box center [487, 204] width 112 height 112
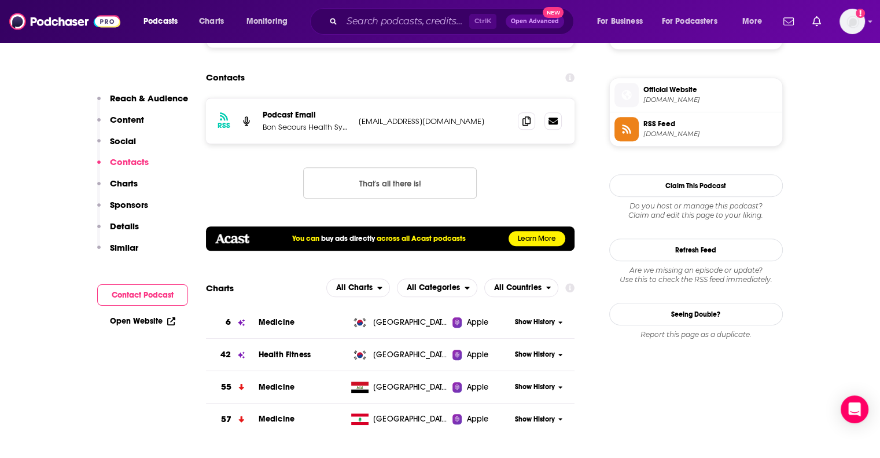
scroll to position [926, 0]
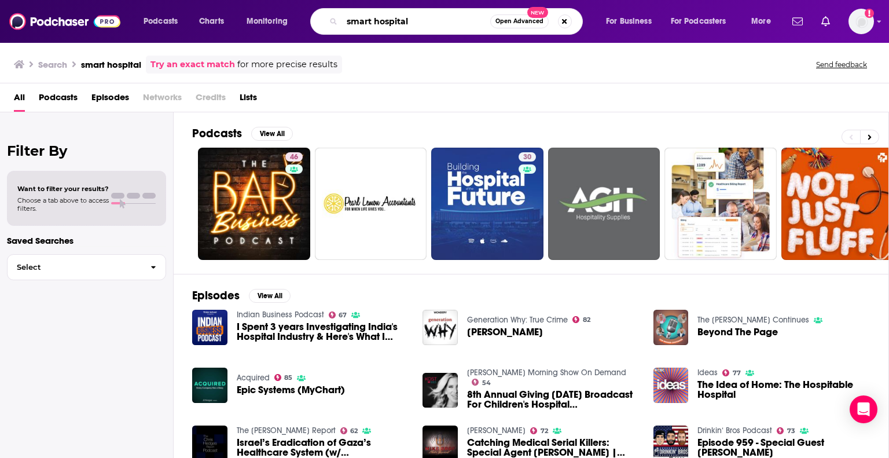
click at [395, 23] on input "smart hospital" at bounding box center [416, 21] width 148 height 19
drag, startPoint x: 414, startPoint y: 21, endPoint x: 308, endPoint y: 1, distance: 107.8
click at [308, 1] on div "Podcasts Charts Monitoring smart hospital Open Advanced New For Business For Po…" at bounding box center [444, 21] width 889 height 43
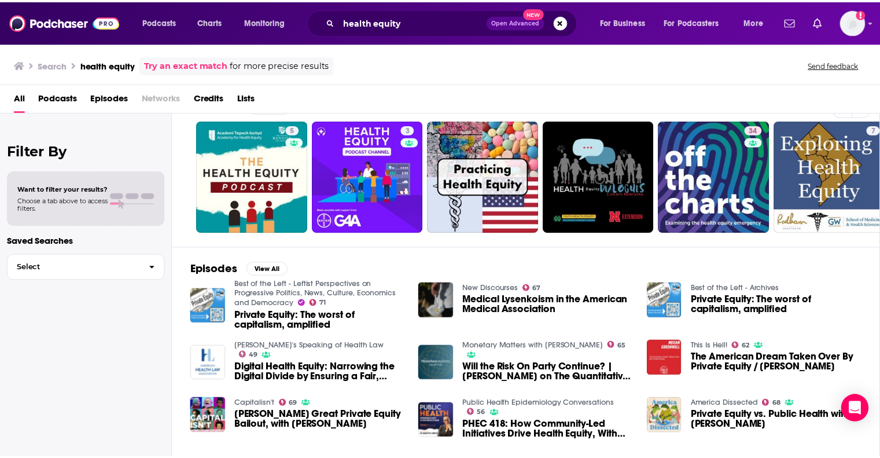
scroll to position [28, 0]
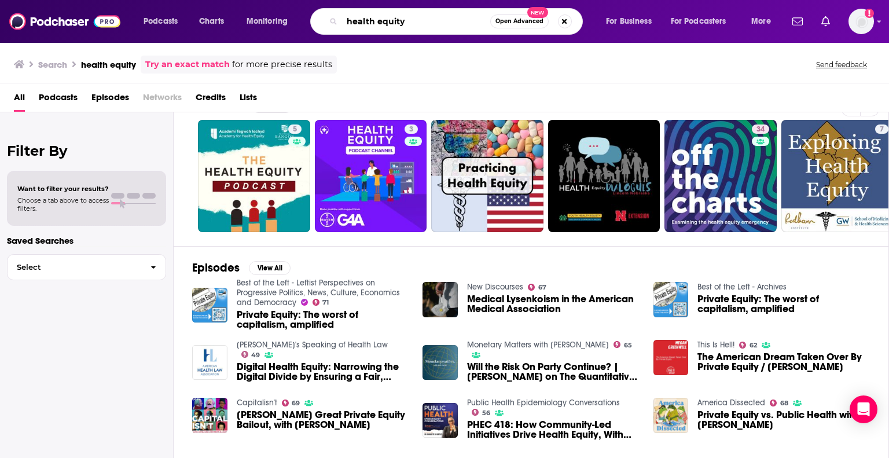
click at [407, 21] on input "health equity" at bounding box center [416, 21] width 148 height 19
type input "h"
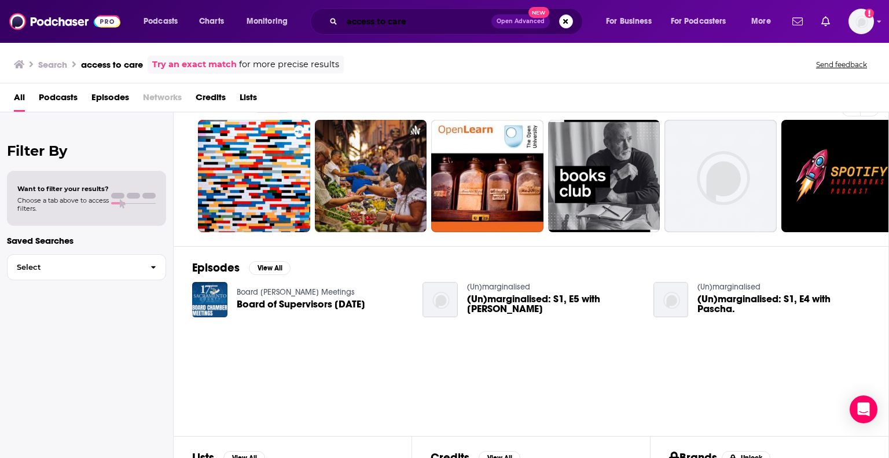
click at [389, 19] on input "access to care" at bounding box center [416, 21] width 149 height 19
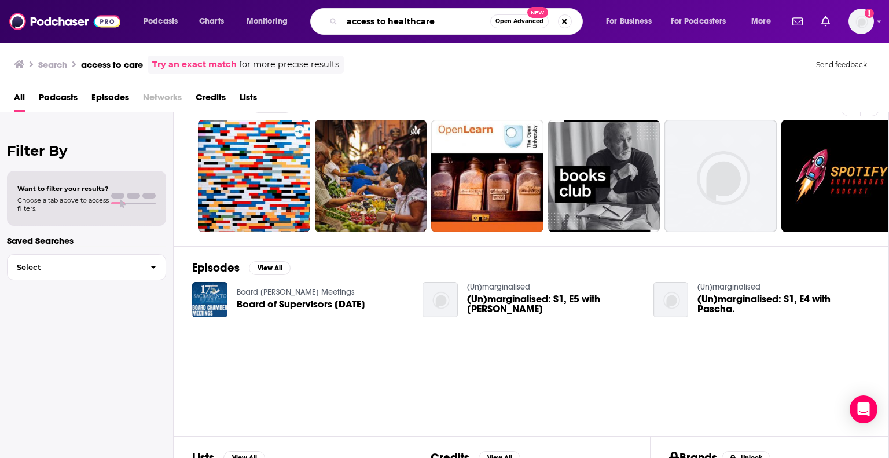
type input "access to healthcare"
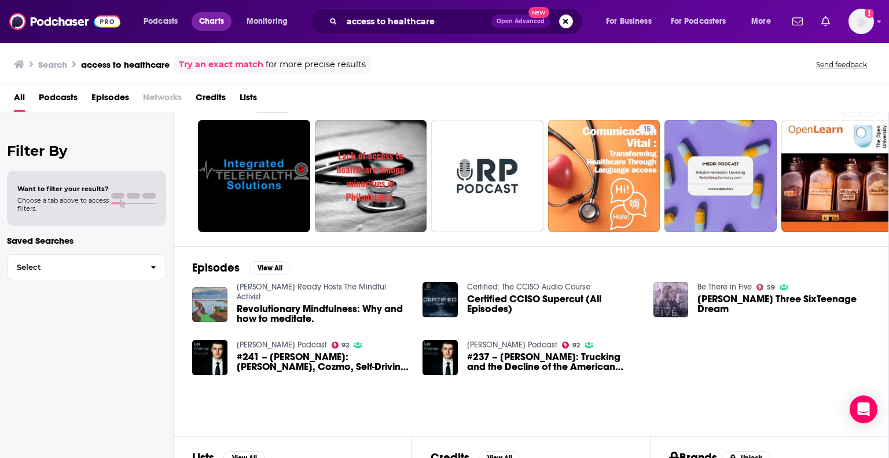
click at [216, 18] on span "Charts" at bounding box center [211, 21] width 25 height 16
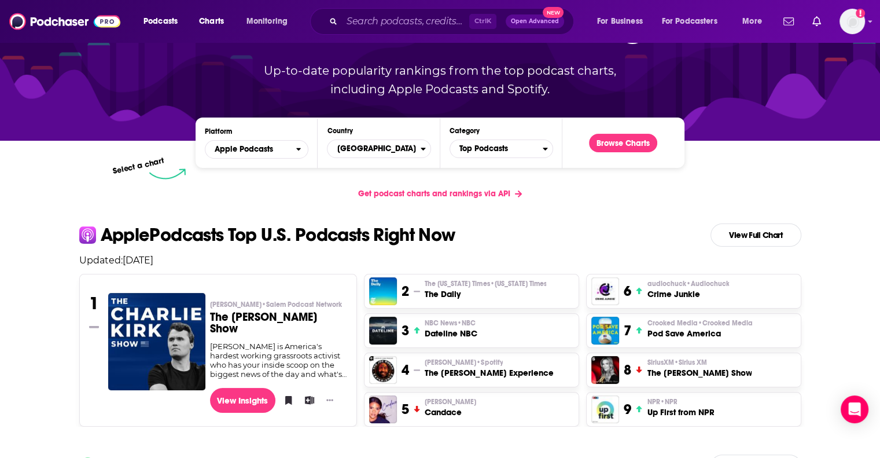
scroll to position [99, 0]
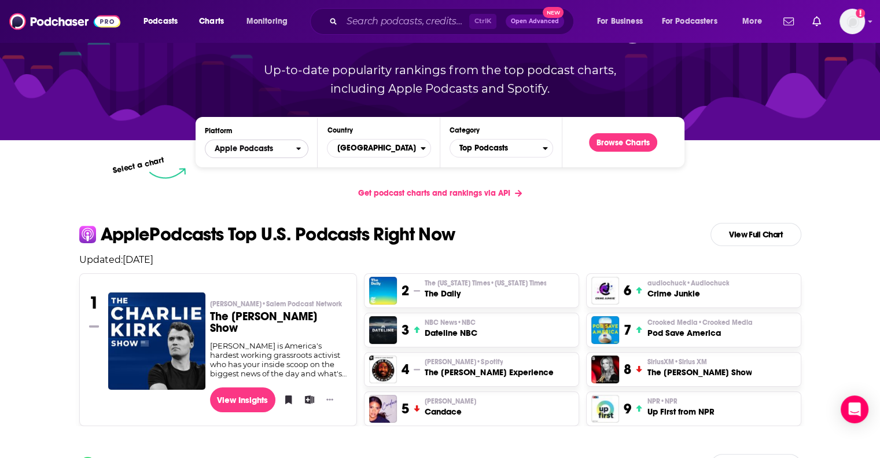
click at [296, 146] on icon "open menu" at bounding box center [298, 149] width 5 height 8
click at [267, 187] on div "Spotify" at bounding box center [256, 184] width 94 height 14
click at [623, 137] on button "Browse Charts" at bounding box center [623, 142] width 68 height 19
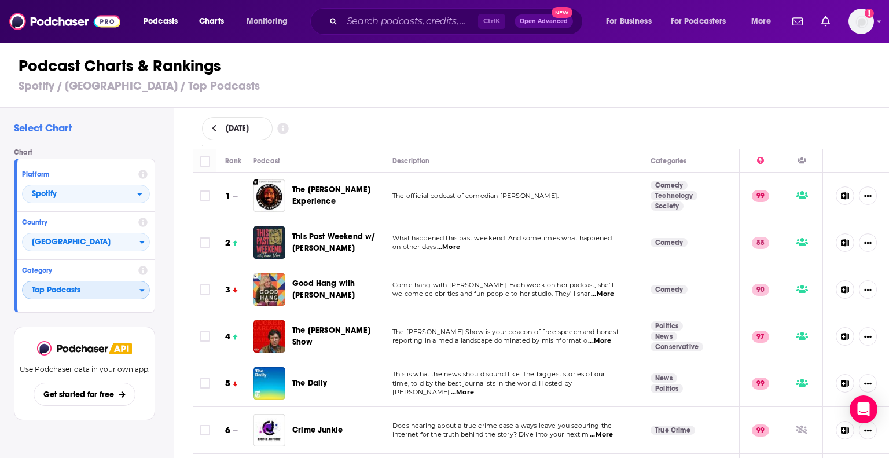
click at [124, 291] on span "Top Podcasts" at bounding box center [81, 291] width 117 height 20
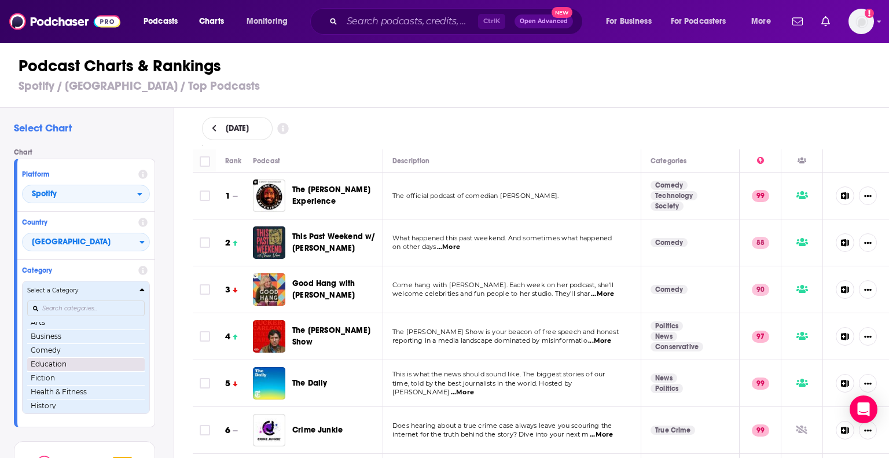
scroll to position [21, 0]
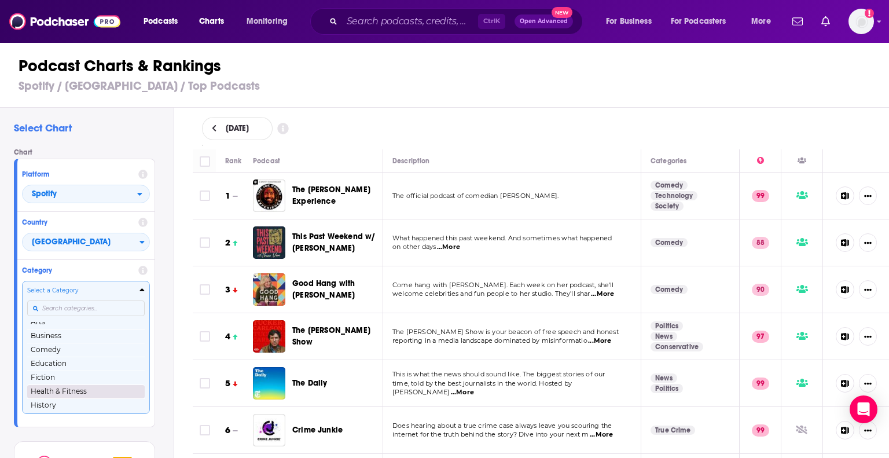
click at [68, 391] on button "Health & Fitness" at bounding box center [85, 391] width 117 height 14
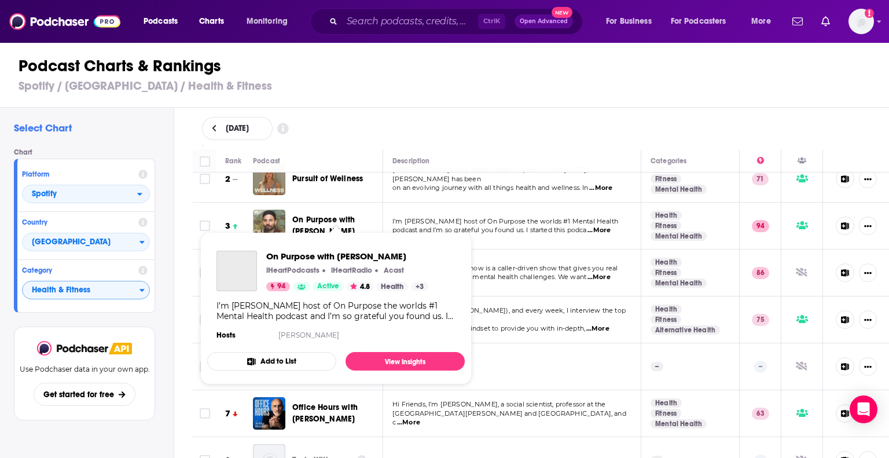
scroll to position [86, 0]
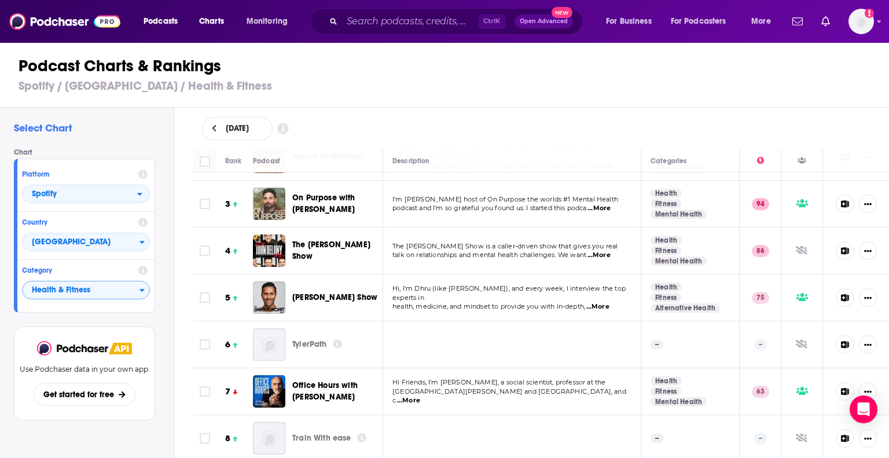
click at [609, 303] on span "...More" at bounding box center [597, 306] width 23 height 9
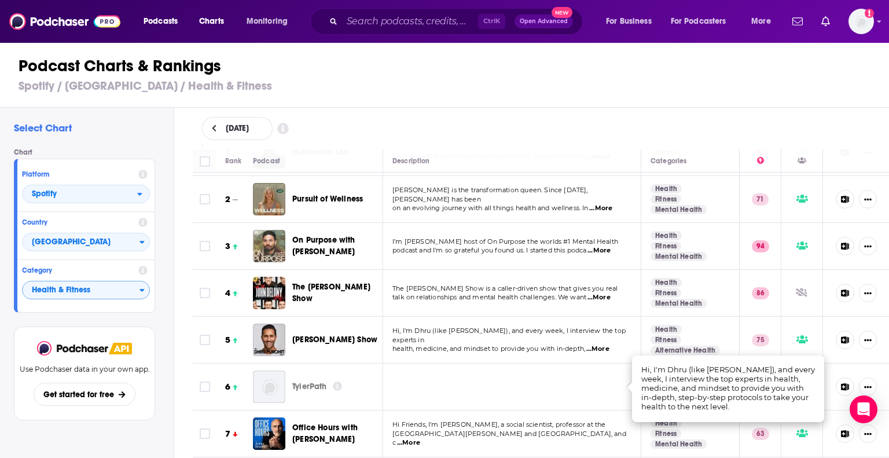
scroll to position [0, 0]
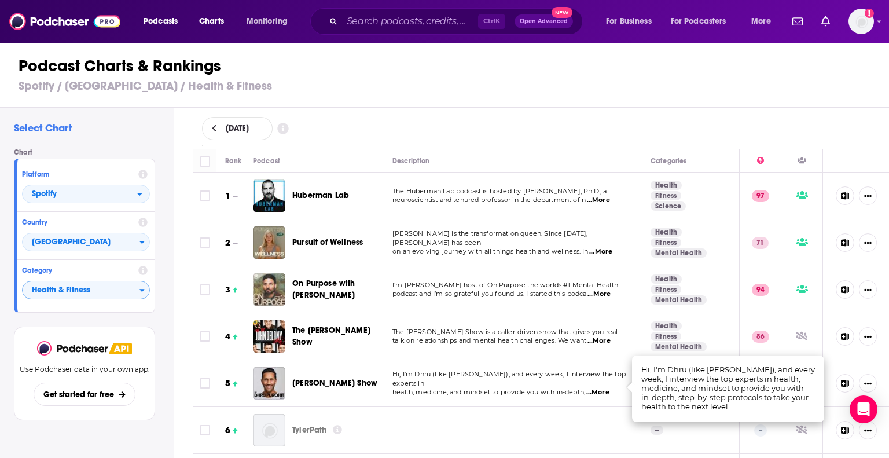
click at [603, 201] on span "...More" at bounding box center [598, 200] width 23 height 9
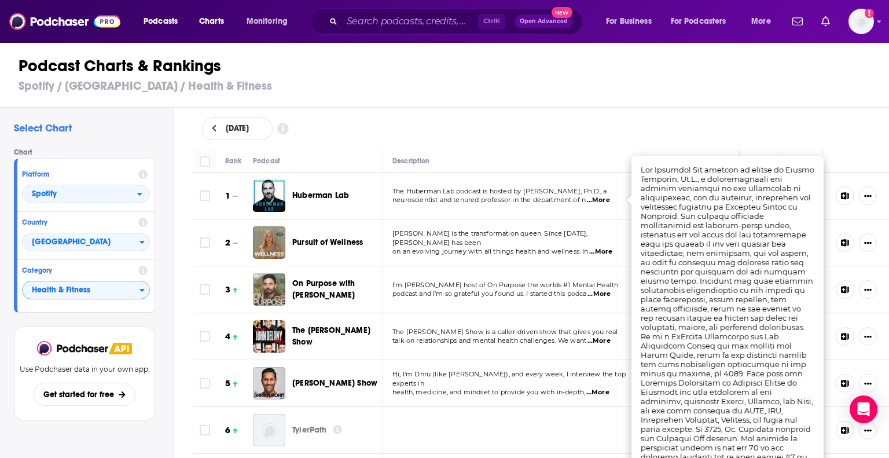
click at [493, 420] on td at bounding box center [512, 430] width 258 height 47
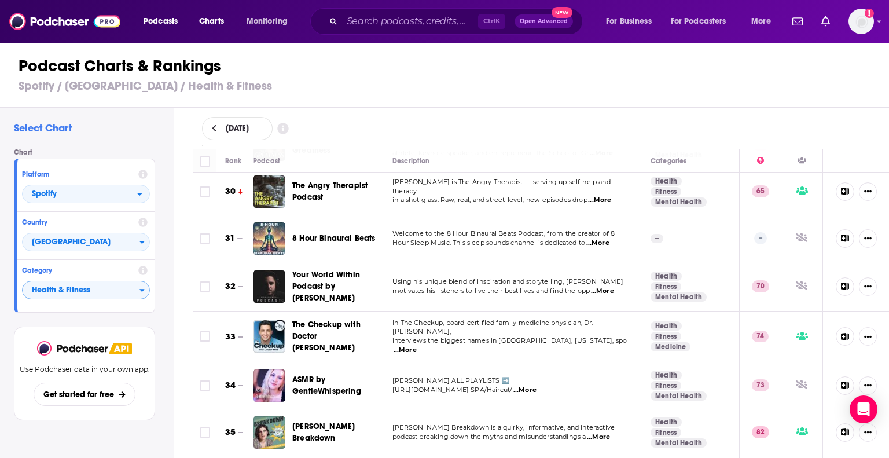
scroll to position [1397, 0]
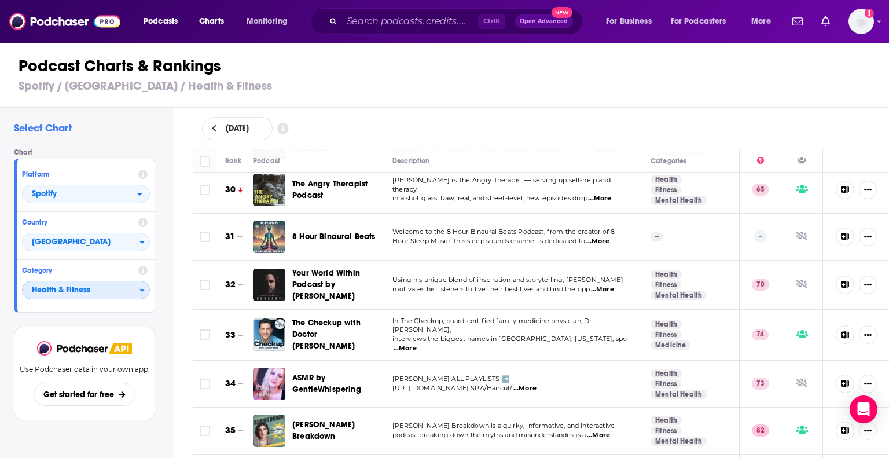
click at [127, 293] on span "Health & Fitness" at bounding box center [81, 291] width 117 height 20
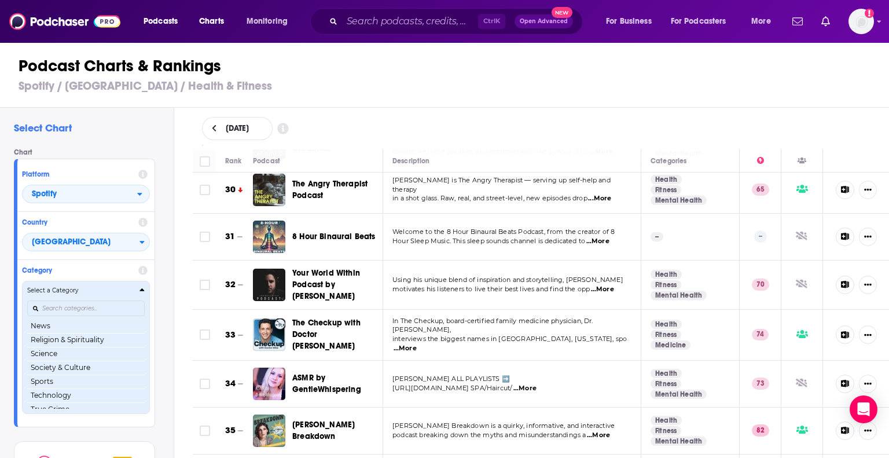
scroll to position [146, 0]
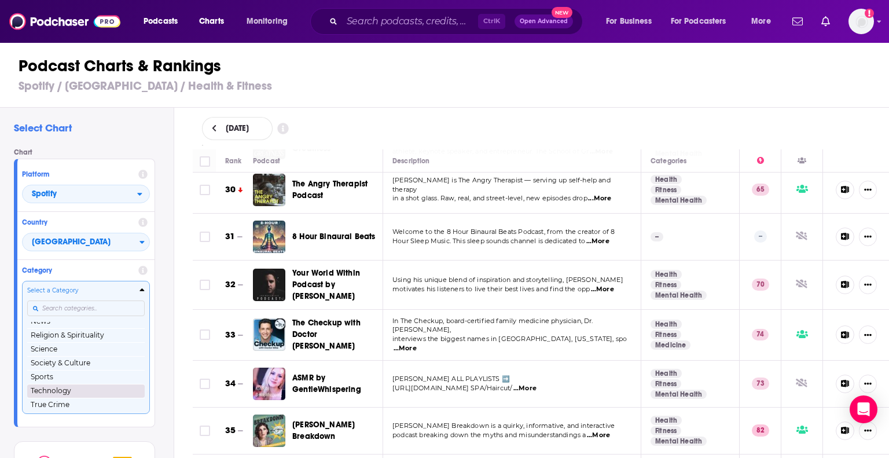
click at [93, 393] on button "Technology" at bounding box center [85, 391] width 117 height 14
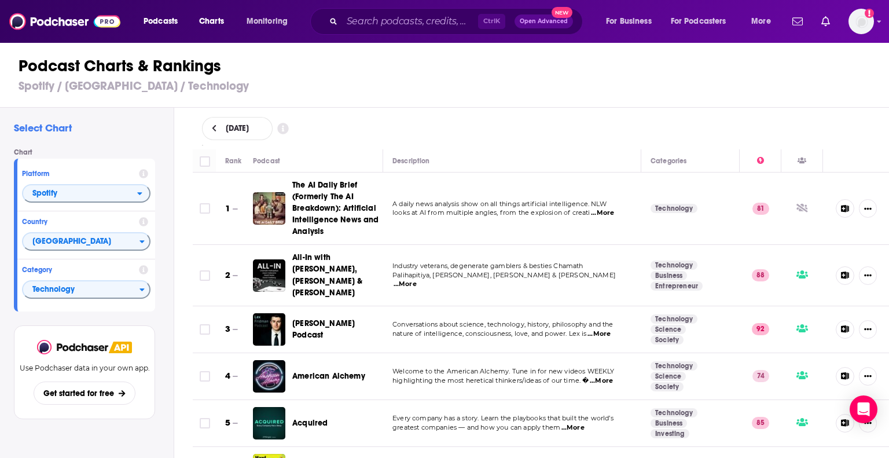
click at [602, 210] on span "...More" at bounding box center [602, 212] width 23 height 9
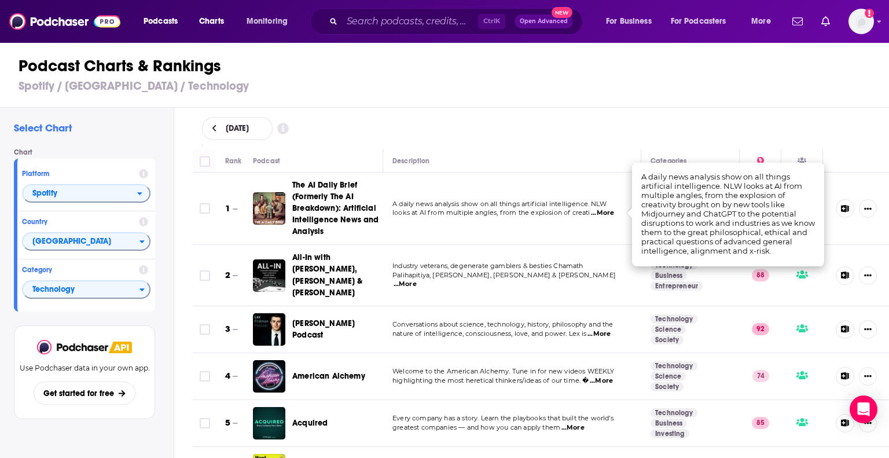
click at [704, 53] on div "Podcast Charts & Rankings Spotify / United States / Technology" at bounding box center [449, 75] width 898 height 66
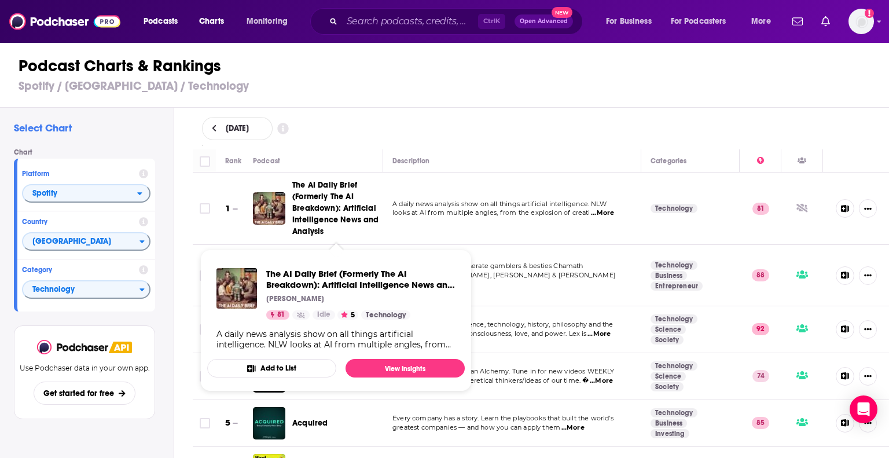
click at [304, 363] on button "Add to List" at bounding box center [271, 368] width 129 height 19
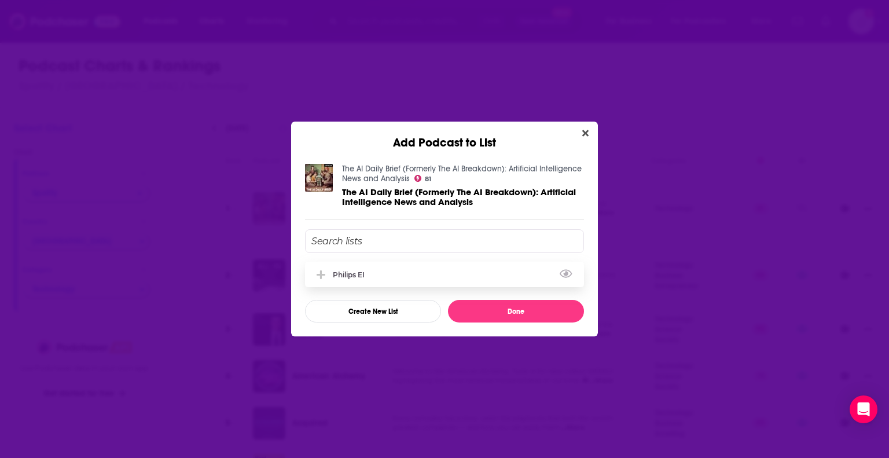
click at [371, 275] on div "Philips EI" at bounding box center [352, 274] width 39 height 9
click at [480, 301] on button "Done" at bounding box center [516, 311] width 136 height 23
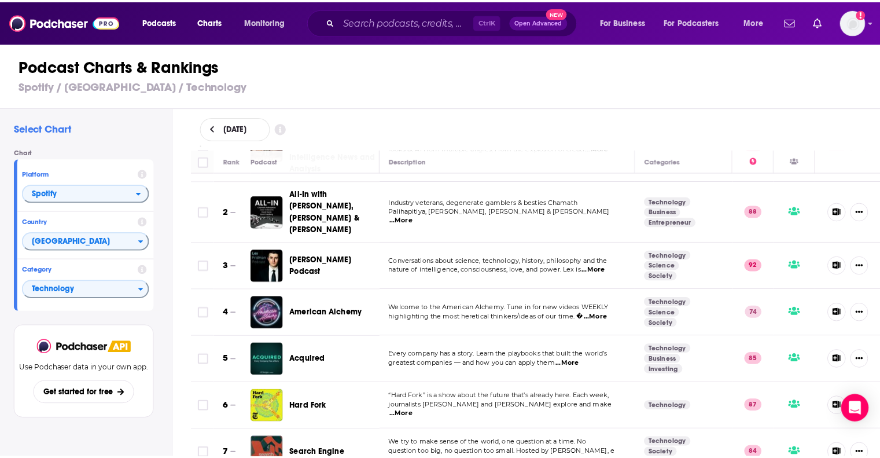
scroll to position [65, 0]
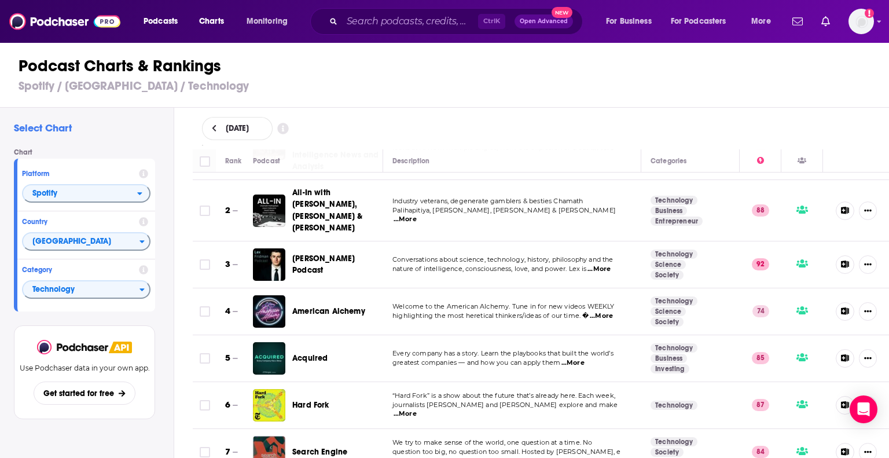
click at [578, 358] on span "...More" at bounding box center [572, 362] width 23 height 9
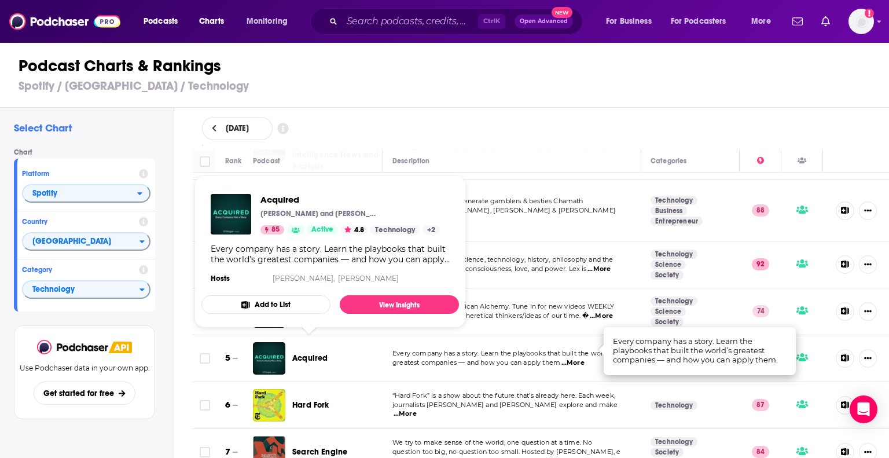
click at [310, 353] on span "Acquired" at bounding box center [309, 358] width 35 height 10
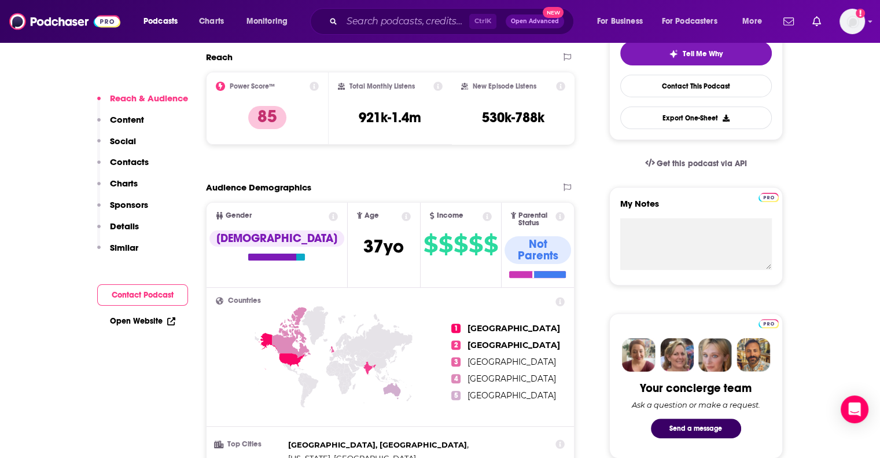
scroll to position [293, 0]
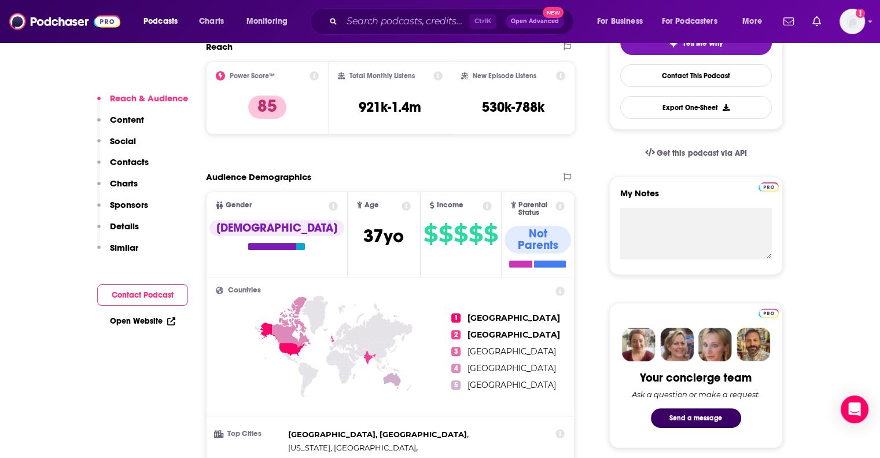
click at [127, 119] on p "Content" at bounding box center [127, 119] width 34 height 11
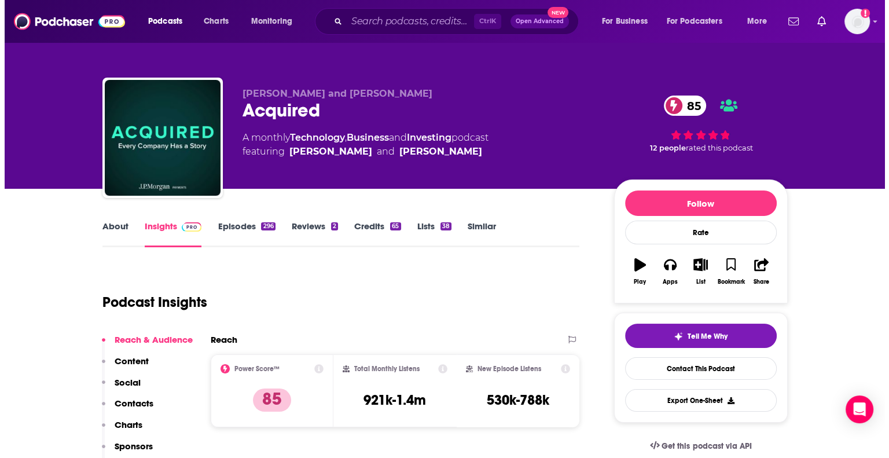
scroll to position [0, 0]
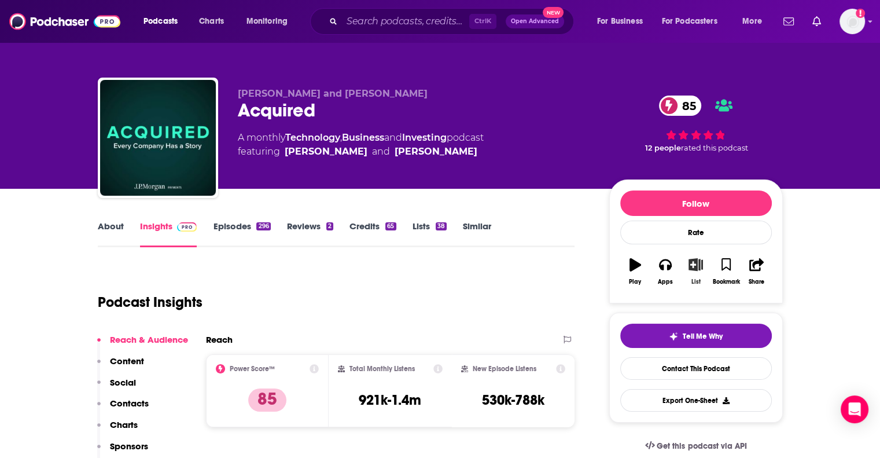
click at [699, 267] on icon "button" at bounding box center [695, 264] width 14 height 13
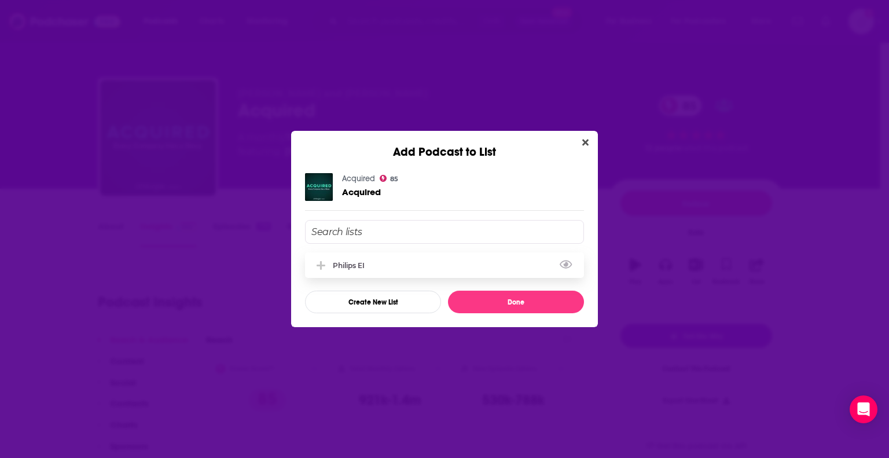
click at [447, 259] on div "Philips EI" at bounding box center [444, 264] width 279 height 25
click at [488, 301] on button "Done" at bounding box center [516, 301] width 136 height 23
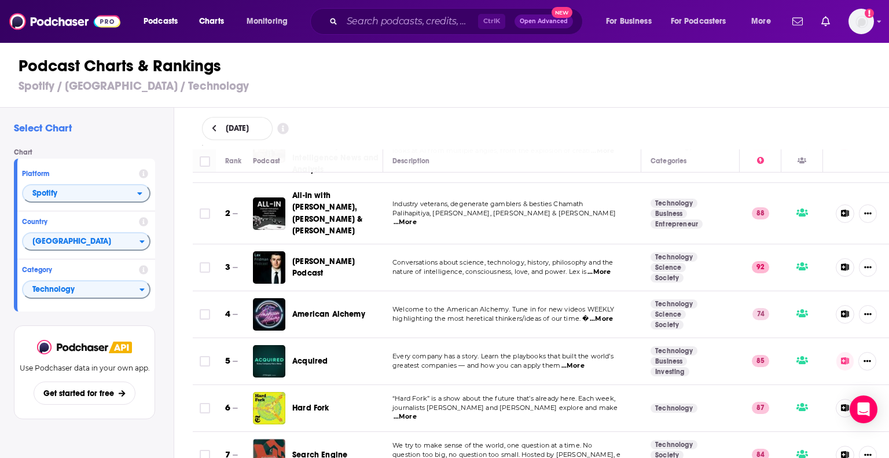
scroll to position [62, 0]
click at [417, 411] on span "...More" at bounding box center [404, 415] width 23 height 9
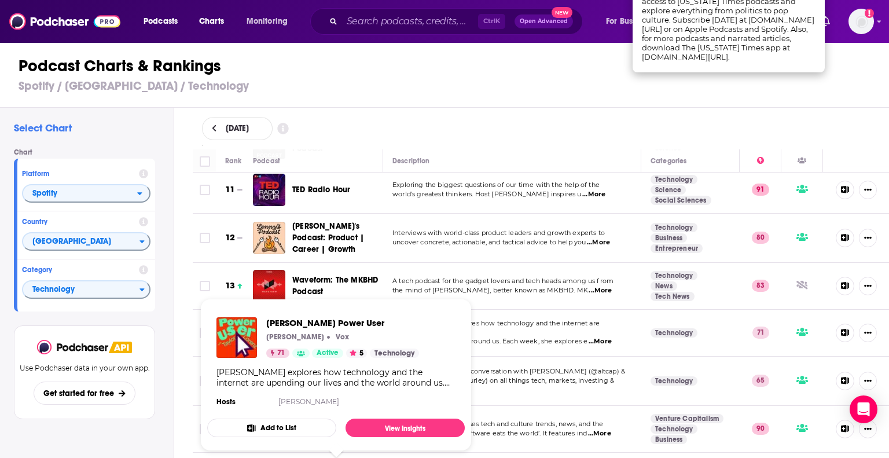
scroll to position [522, 0]
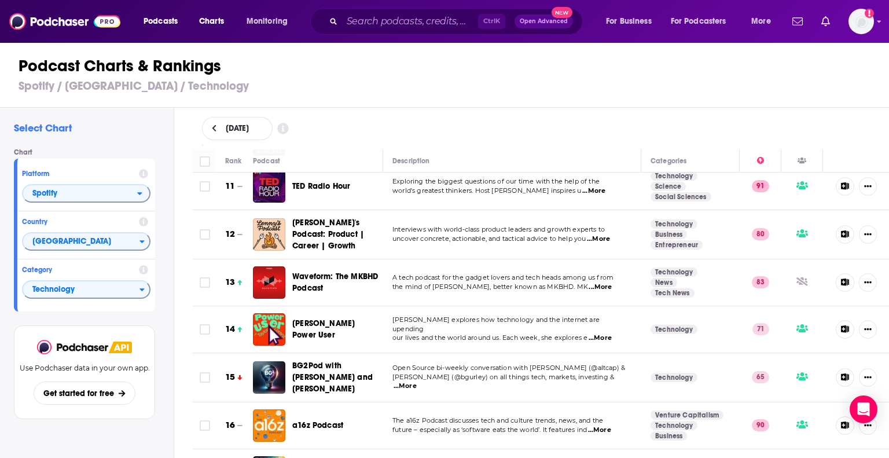
click at [602, 333] on span "...More" at bounding box center [599, 337] width 23 height 9
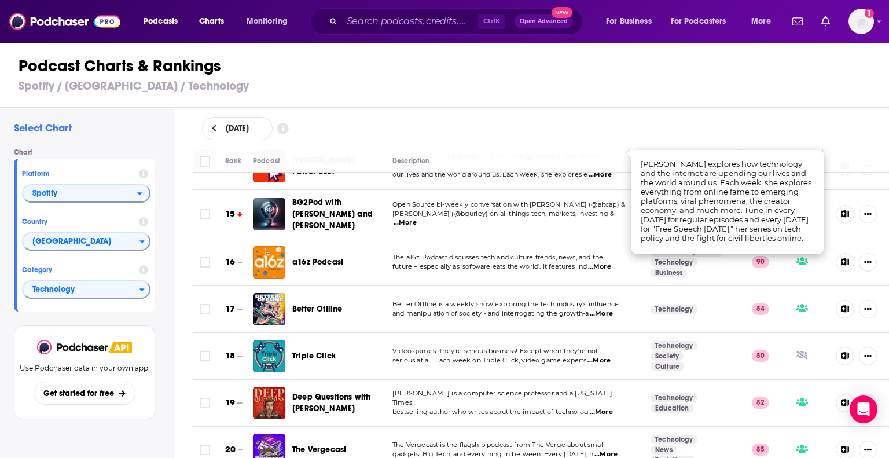
scroll to position [688, 0]
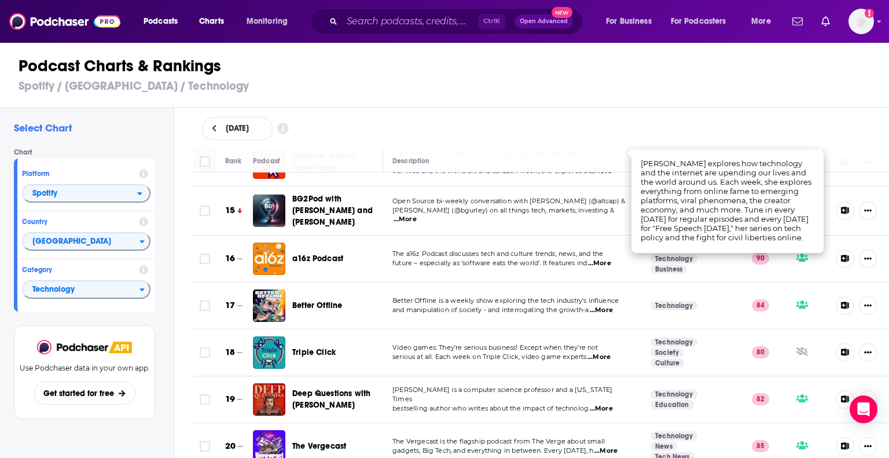
click at [606, 404] on span "...More" at bounding box center [601, 408] width 23 height 9
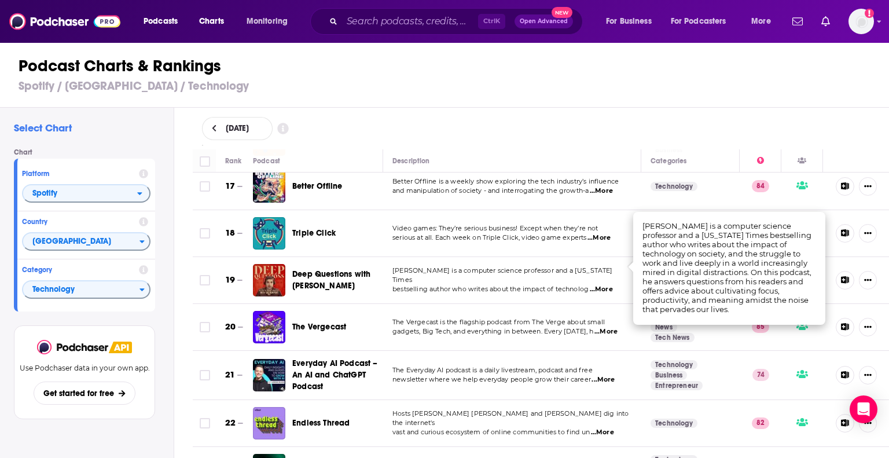
scroll to position [808, 0]
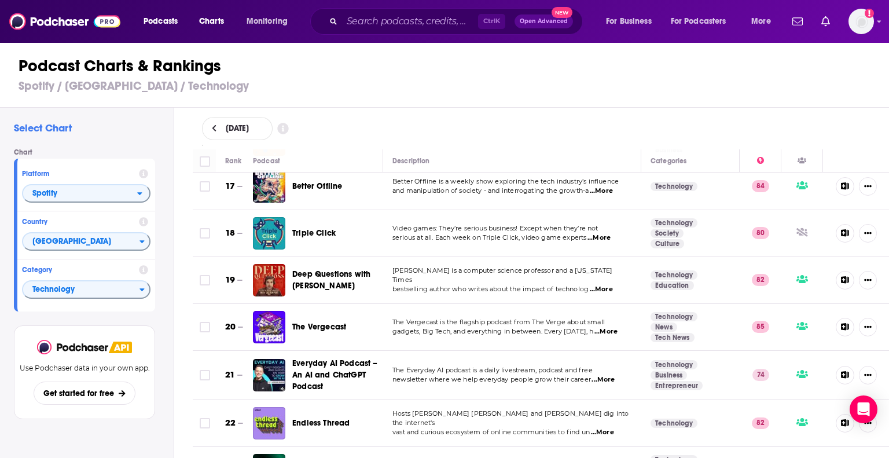
click at [607, 327] on span "...More" at bounding box center [605, 331] width 23 height 9
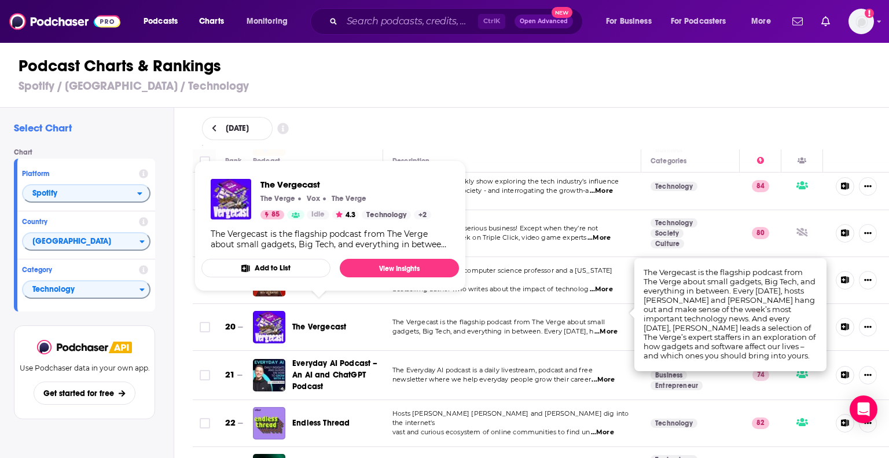
click at [317, 322] on span "The Vergecast" at bounding box center [319, 327] width 54 height 10
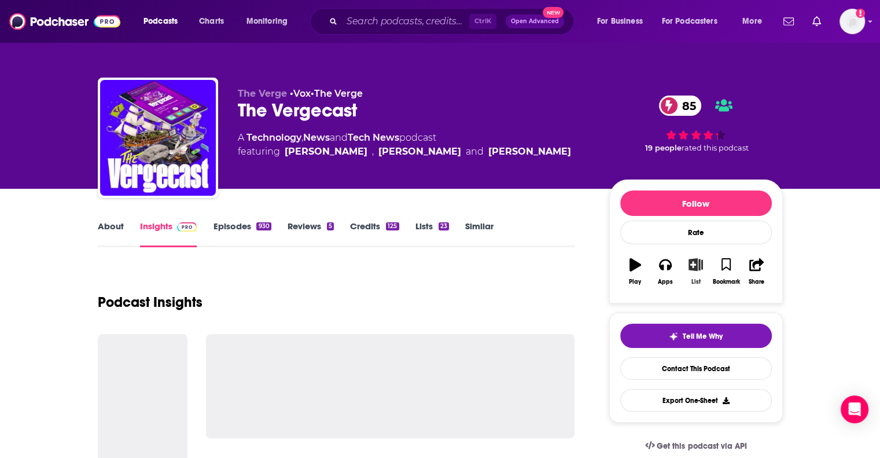
click at [691, 268] on icon "button" at bounding box center [695, 264] width 14 height 13
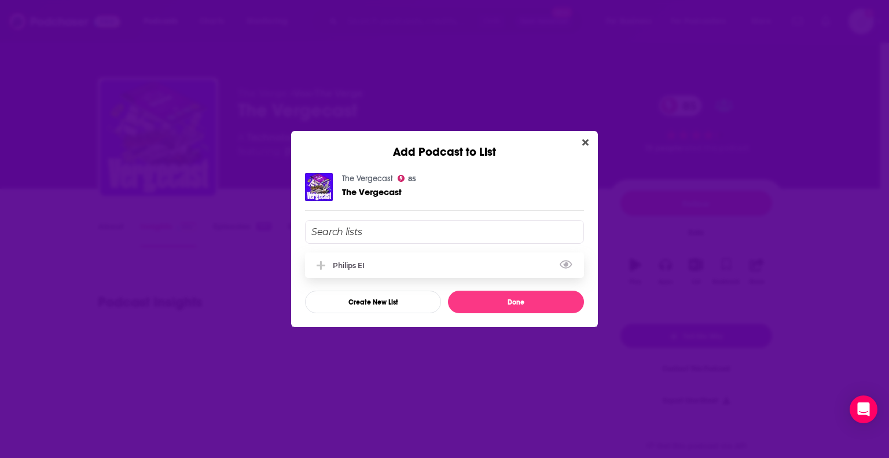
click at [477, 258] on div "Philips EI" at bounding box center [444, 264] width 279 height 25
click at [511, 297] on button "Done" at bounding box center [516, 301] width 136 height 23
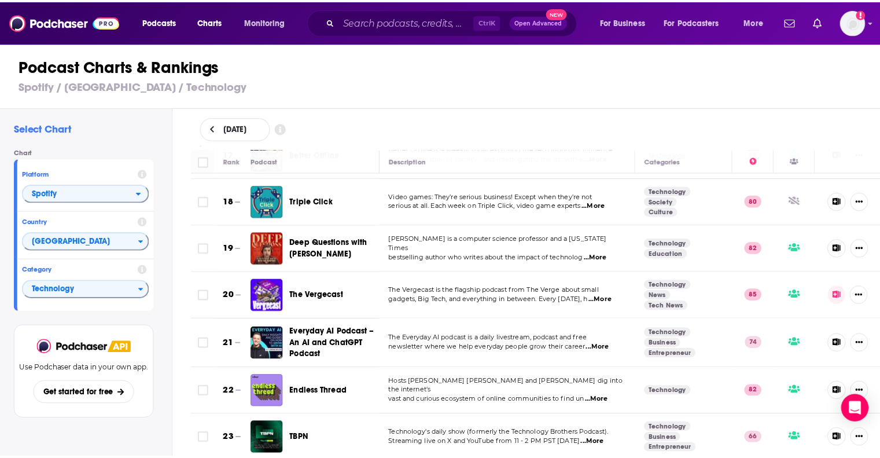
scroll to position [840, 0]
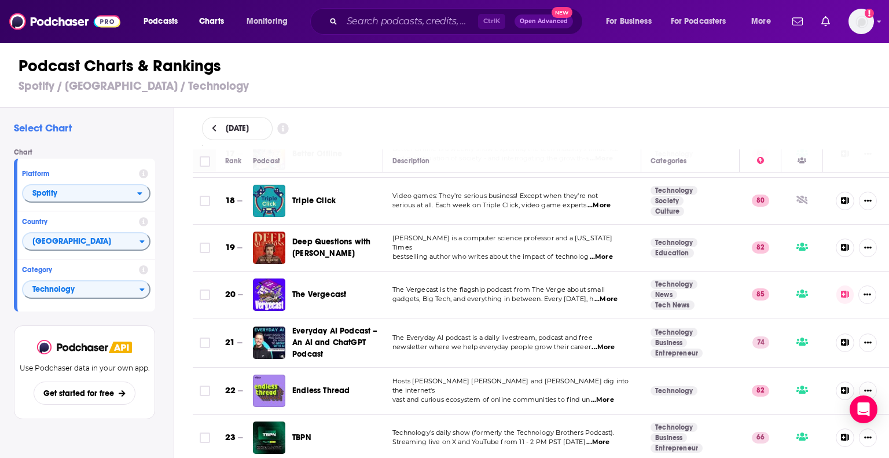
click at [573, 428] on span "Technology's daily show (formerly the Technology Brothers Podcast)." at bounding box center [503, 432] width 222 height 8
click at [604, 343] on span "...More" at bounding box center [602, 347] width 23 height 9
click at [600, 377] on span "Hosts [PERSON_NAME] [PERSON_NAME] and [PERSON_NAME] dig into the internet's" at bounding box center [510, 385] width 236 height 17
click at [604, 395] on span "...More" at bounding box center [602, 399] width 23 height 9
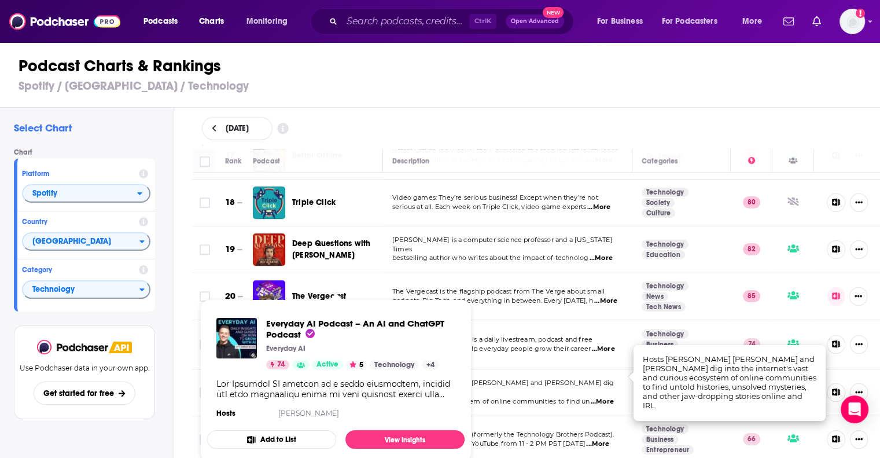
click at [318, 291] on span "The Vergecast" at bounding box center [319, 296] width 54 height 10
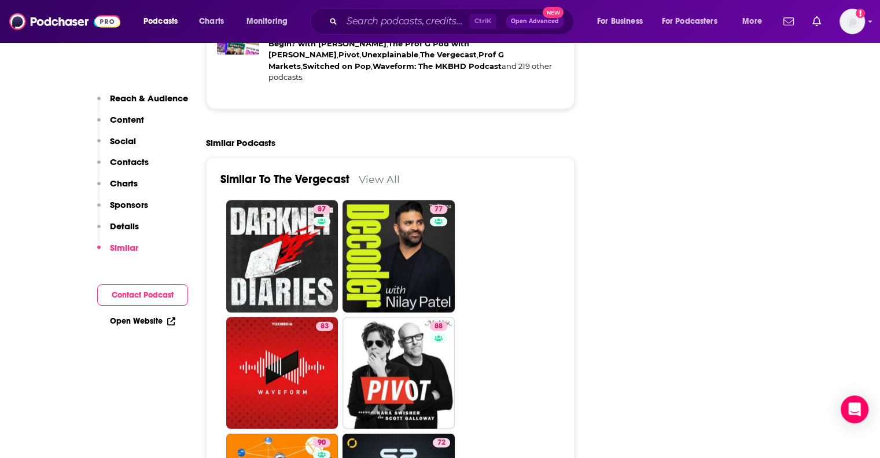
scroll to position [2659, 0]
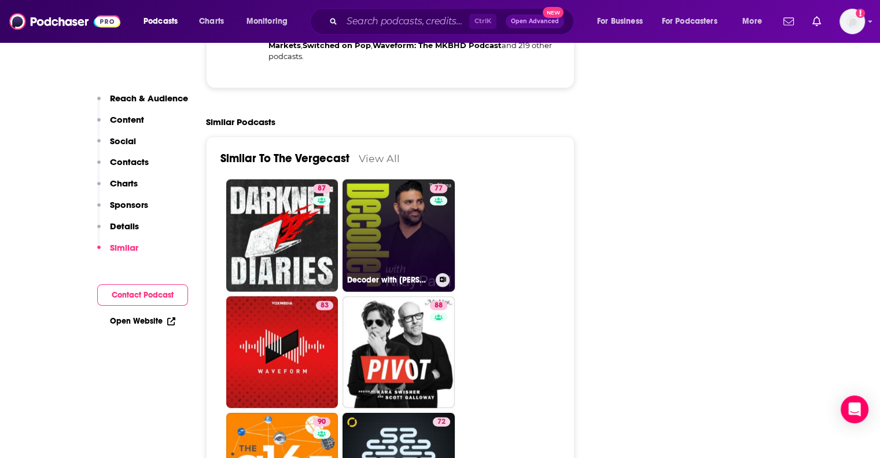
click at [400, 179] on link "77 Decoder with Nilay Patel" at bounding box center [399, 235] width 112 height 112
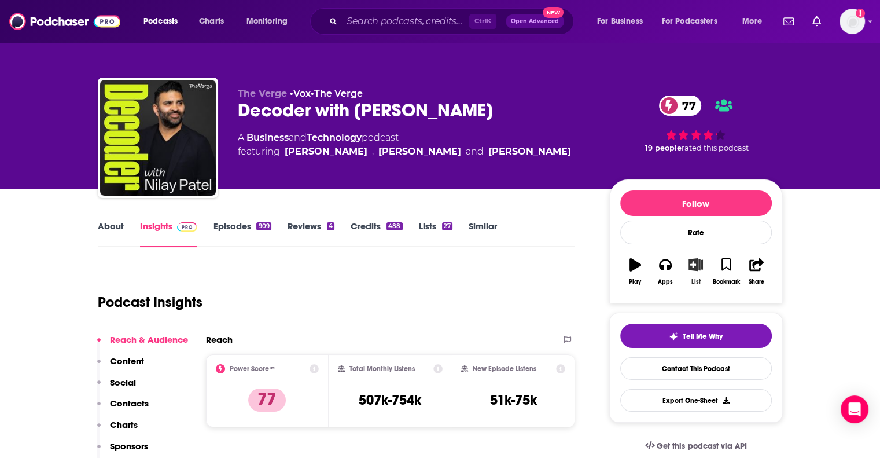
click at [695, 262] on icon "button" at bounding box center [695, 264] width 14 height 13
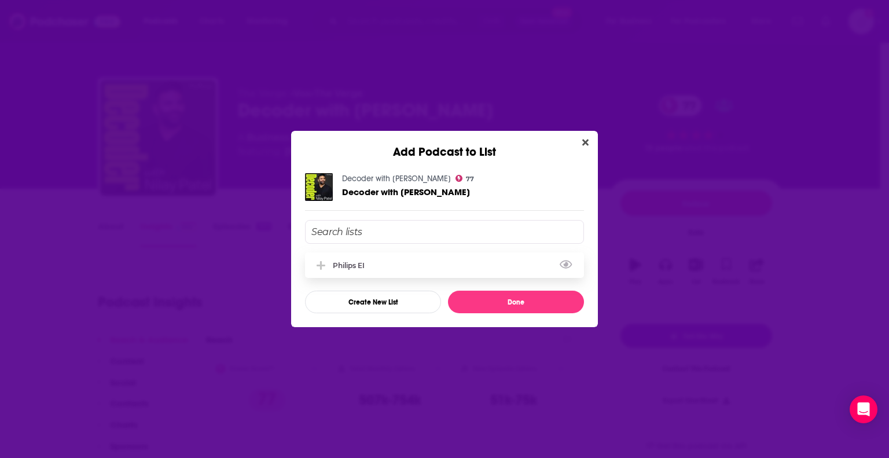
click at [480, 270] on div "Philips EI" at bounding box center [444, 264] width 279 height 25
click at [583, 142] on icon "Close" at bounding box center [585, 142] width 6 height 9
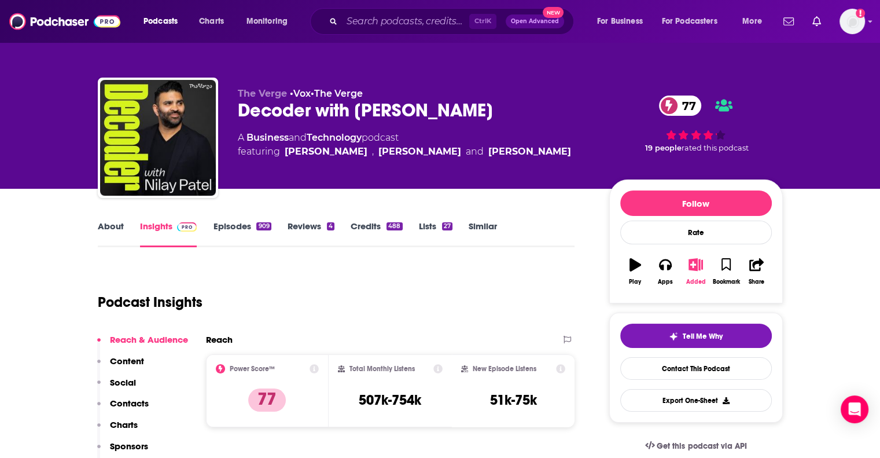
type input "https://www.podchaser.com/podcasts/the-vergecast-215071"
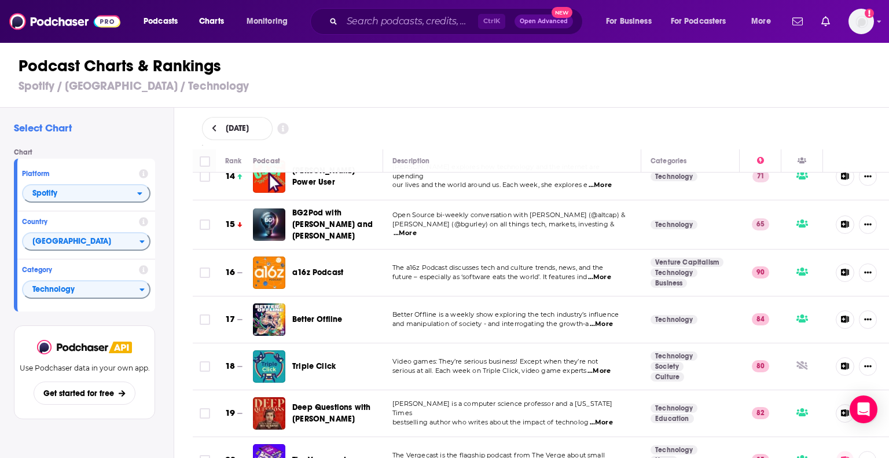
scroll to position [677, 0]
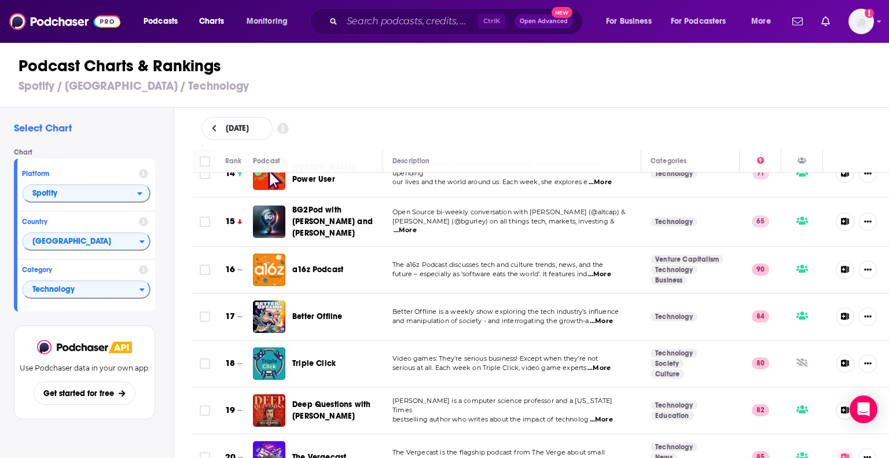
click at [602, 316] on span "...More" at bounding box center [601, 320] width 23 height 9
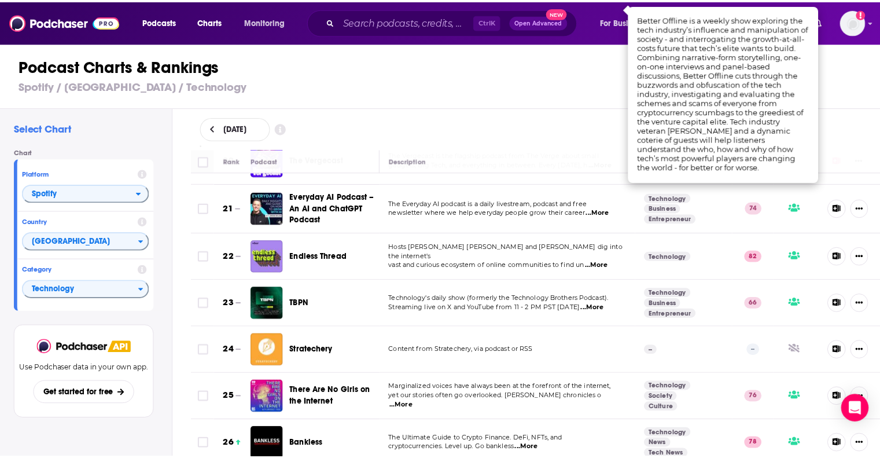
scroll to position [975, 0]
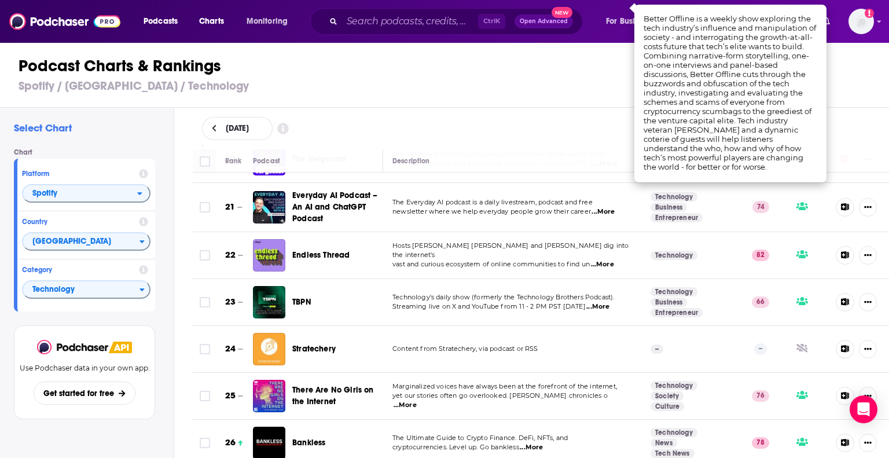
click at [598, 302] on span "...More" at bounding box center [597, 306] width 23 height 9
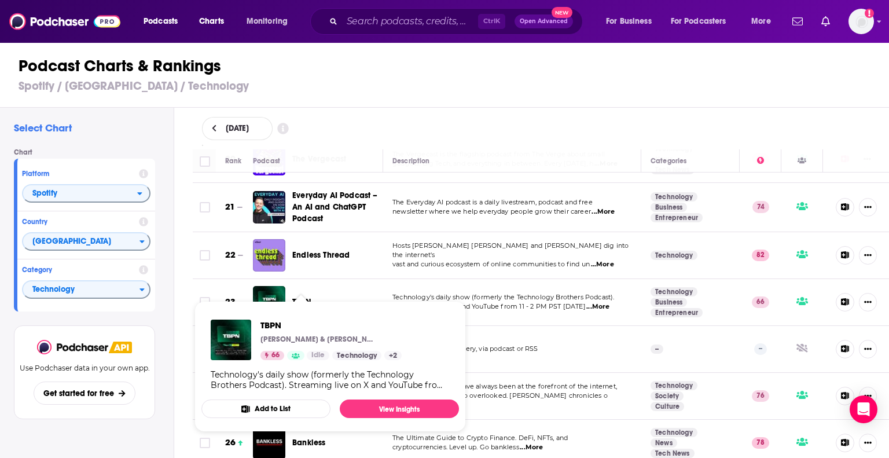
click at [300, 297] on span "TBPN" at bounding box center [301, 302] width 19 height 10
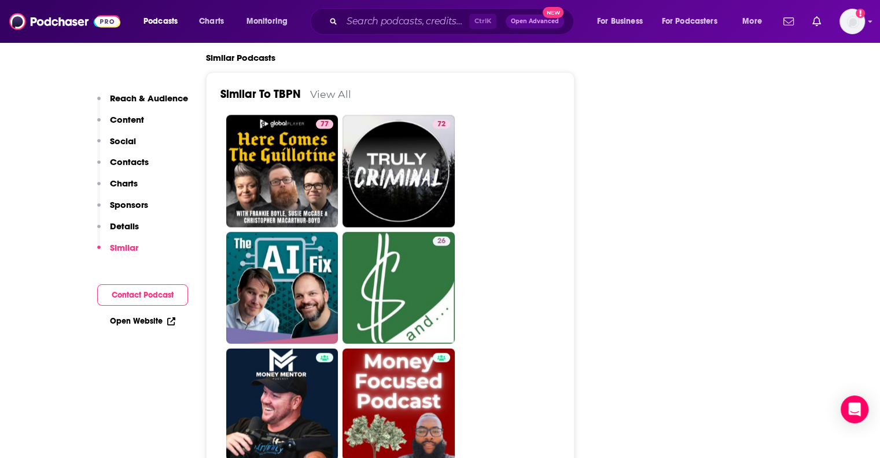
scroll to position [2304, 0]
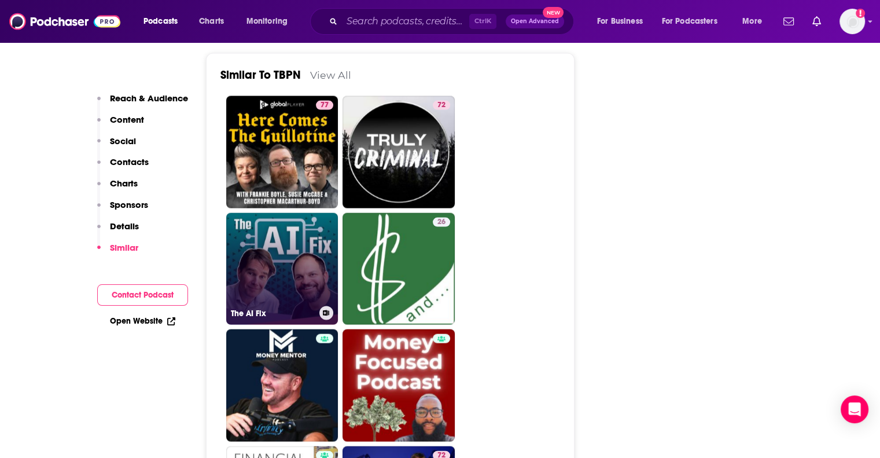
click at [277, 213] on link "The AI Fix" at bounding box center [282, 269] width 112 height 112
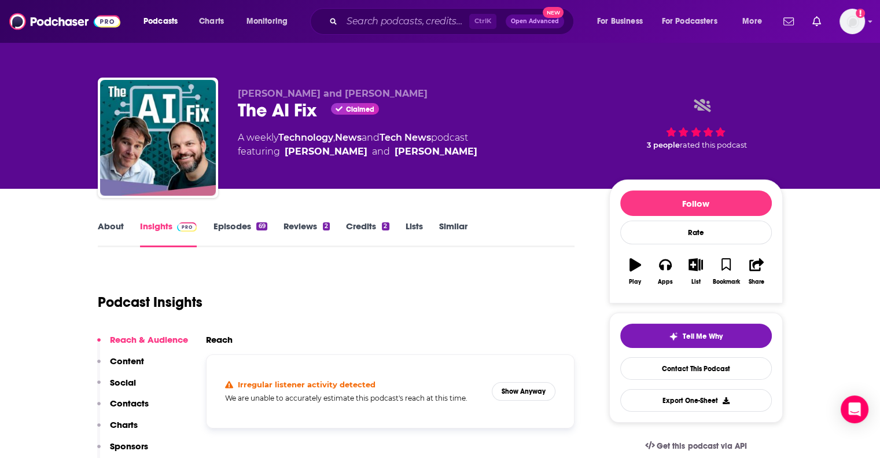
type input "https://www.podchaser.com/podcasts/tbpn-5850620"
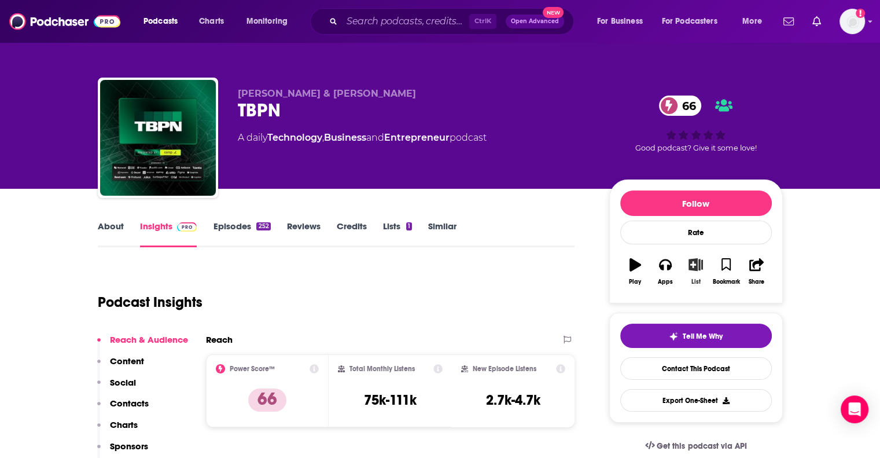
click at [695, 259] on icon "button" at bounding box center [695, 264] width 14 height 13
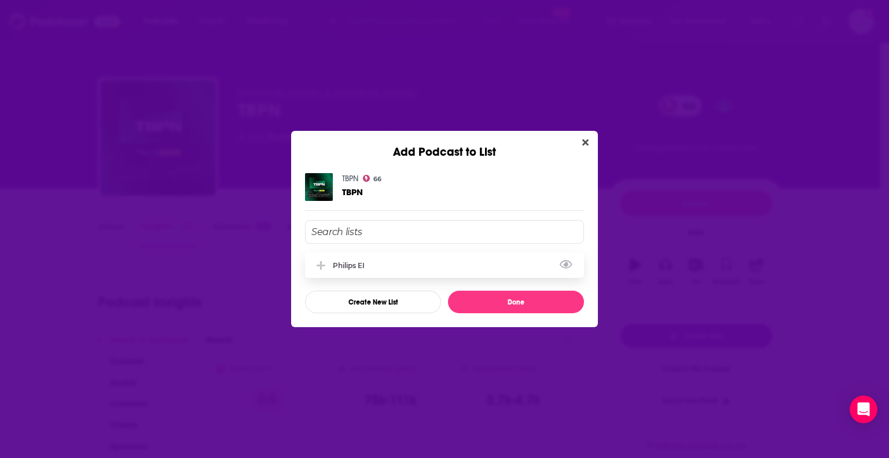
click at [486, 258] on div "Philips EI" at bounding box center [444, 264] width 279 height 25
click at [584, 138] on icon "Close" at bounding box center [585, 142] width 6 height 9
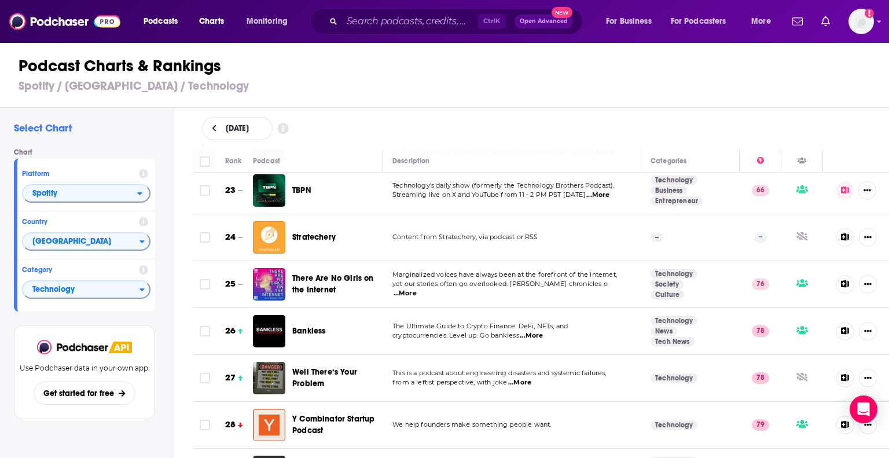
scroll to position [1085, 0]
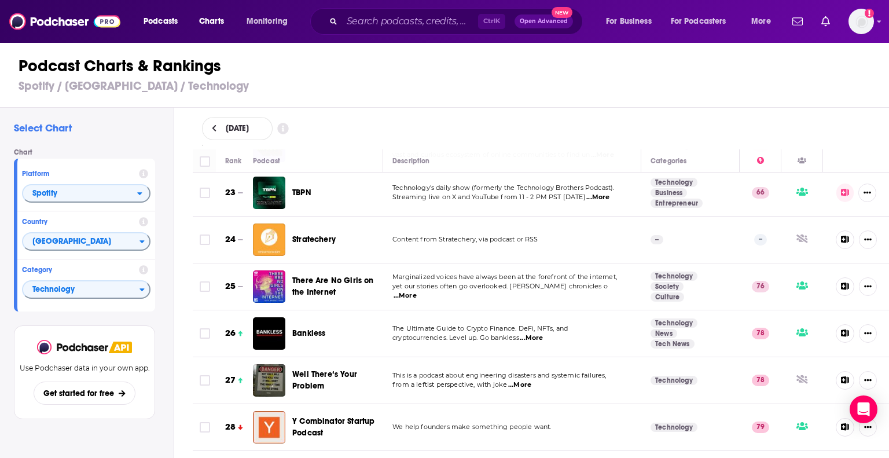
click at [609, 273] on span "Marginalized voices have always been at the forefront of the internet," at bounding box center [504, 277] width 224 height 8
click at [417, 291] on span "...More" at bounding box center [404, 295] width 23 height 9
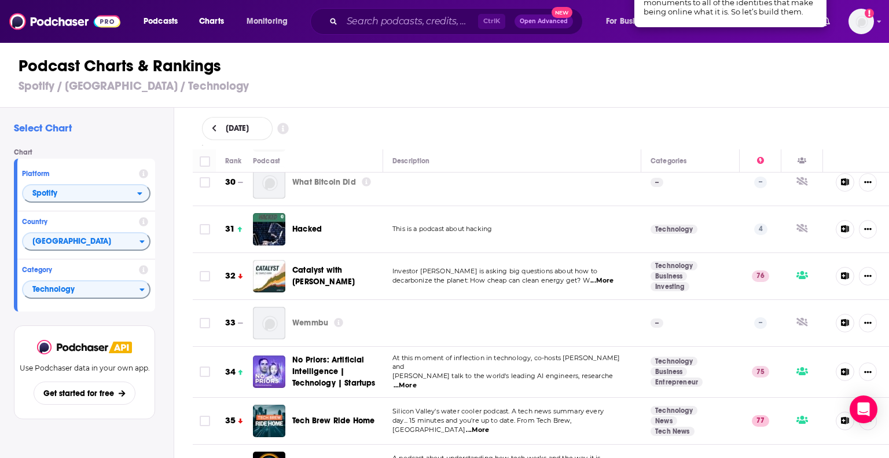
scroll to position [1444, 0]
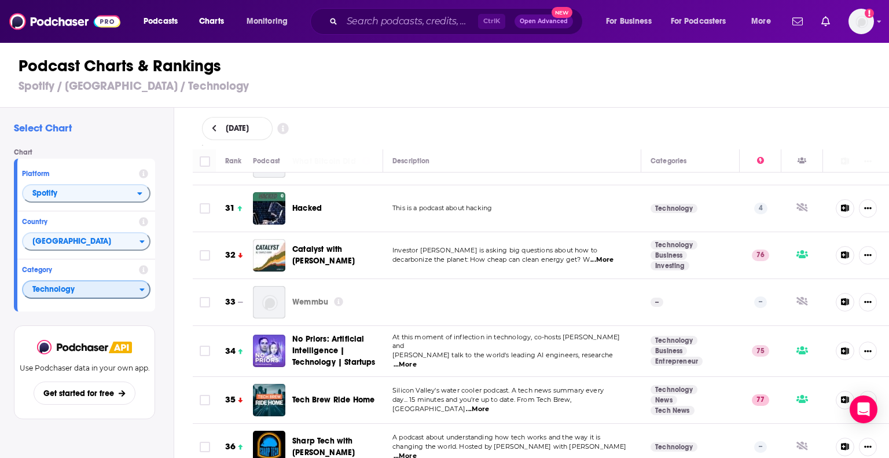
drag, startPoint x: 132, startPoint y: 286, endPoint x: 132, endPoint y: 295, distance: 8.7
click at [132, 295] on span "Technology" at bounding box center [81, 290] width 116 height 20
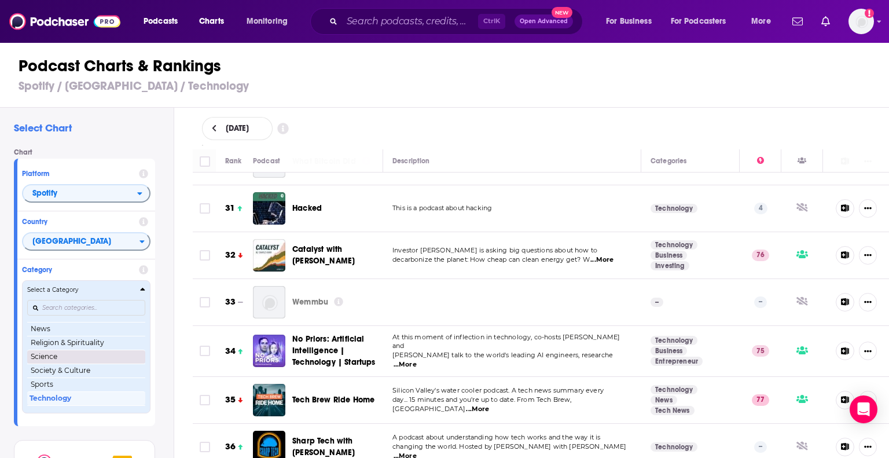
scroll to position [137, 0]
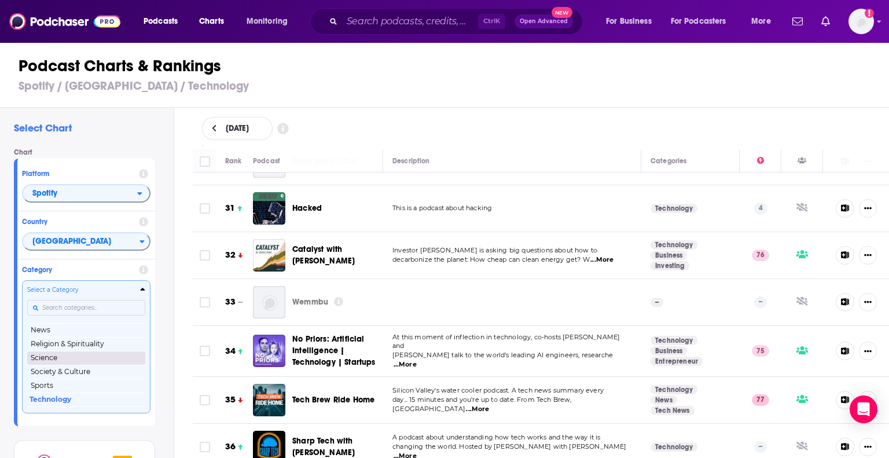
click at [86, 356] on button "Science" at bounding box center [86, 358] width 118 height 14
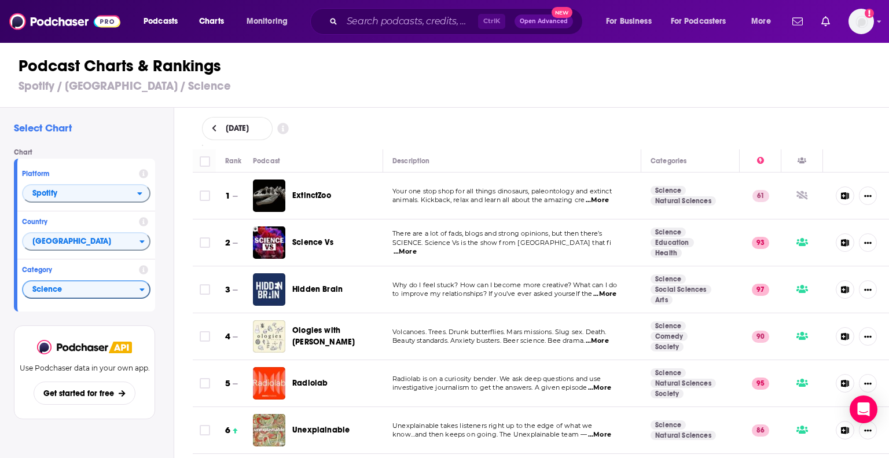
click at [417, 247] on span "...More" at bounding box center [404, 251] width 23 height 9
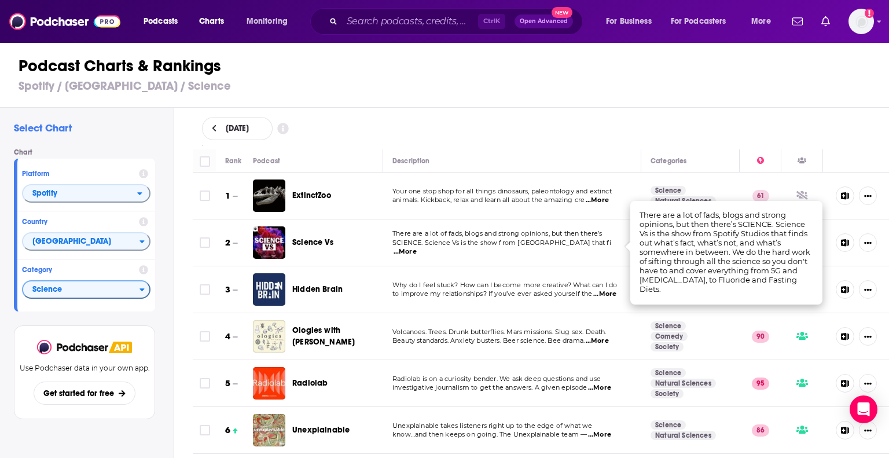
click at [603, 290] on span "...More" at bounding box center [604, 293] width 23 height 9
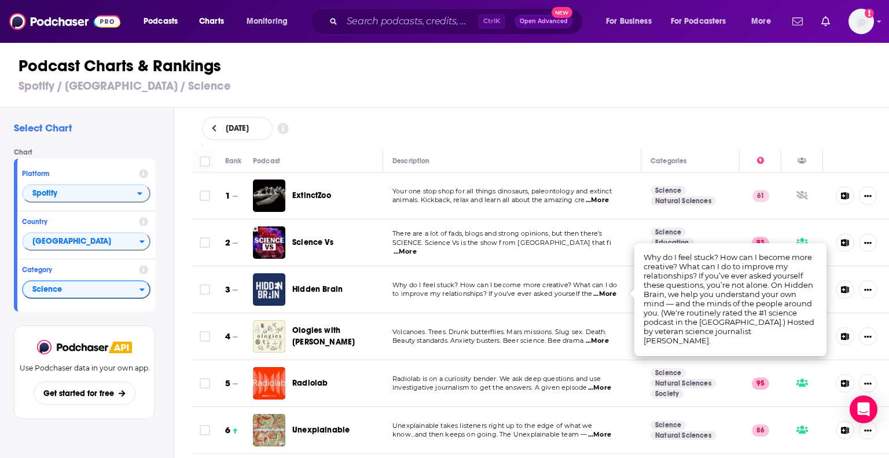
click at [602, 337] on span "...More" at bounding box center [597, 340] width 23 height 9
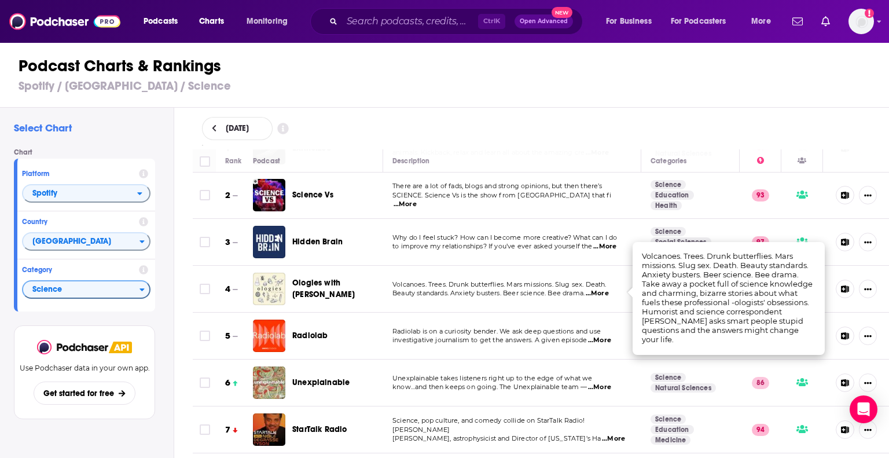
scroll to position [48, 0]
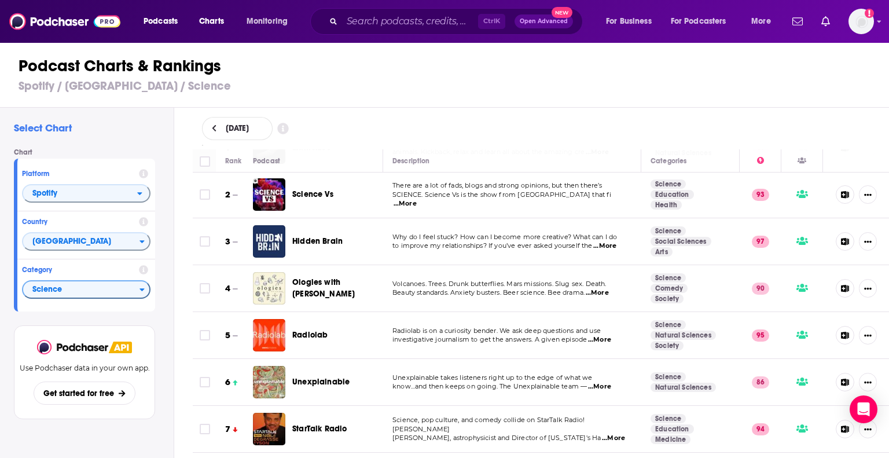
click at [603, 335] on span "...More" at bounding box center [599, 339] width 23 height 9
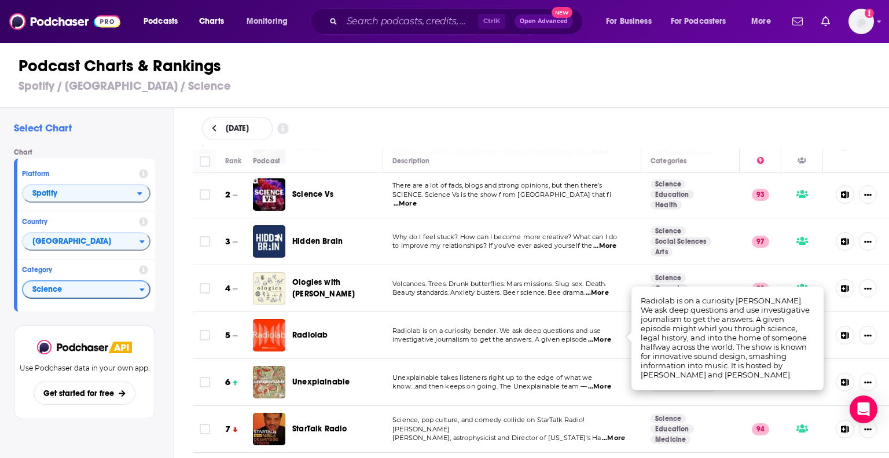
scroll to position [53, 0]
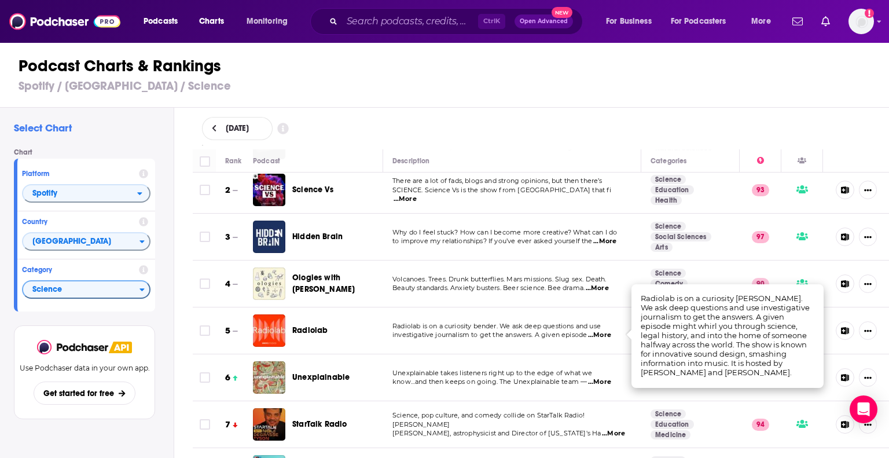
click at [595, 379] on span "...More" at bounding box center [599, 381] width 23 height 9
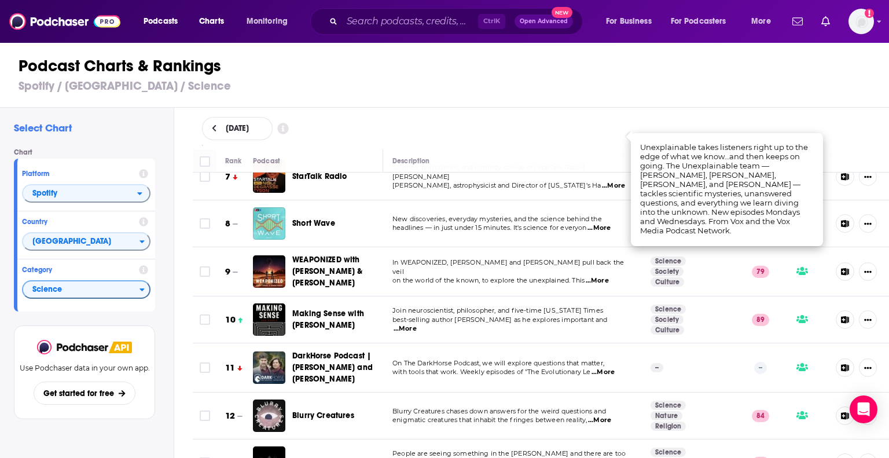
scroll to position [301, 0]
click at [607, 367] on span "...More" at bounding box center [602, 371] width 23 height 9
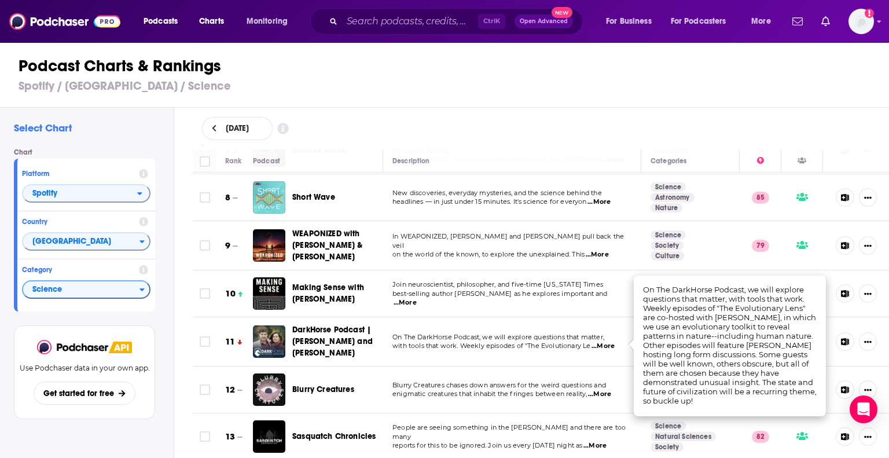
scroll to position [327, 0]
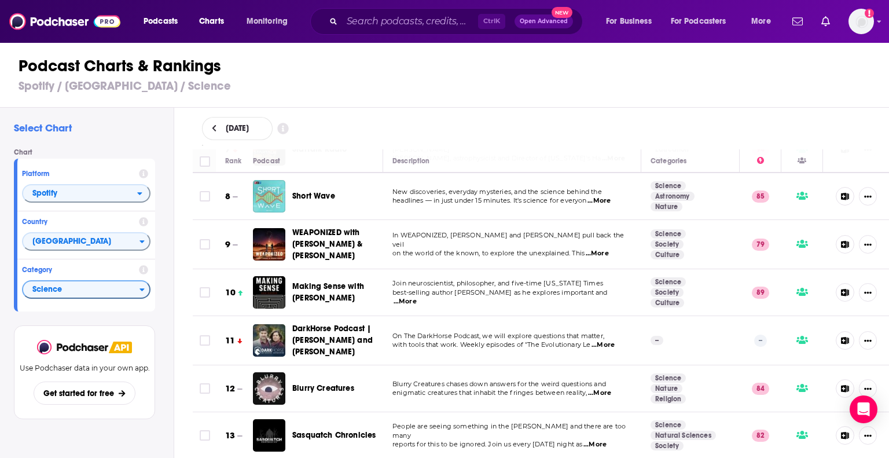
click at [601, 391] on span "...More" at bounding box center [599, 392] width 23 height 9
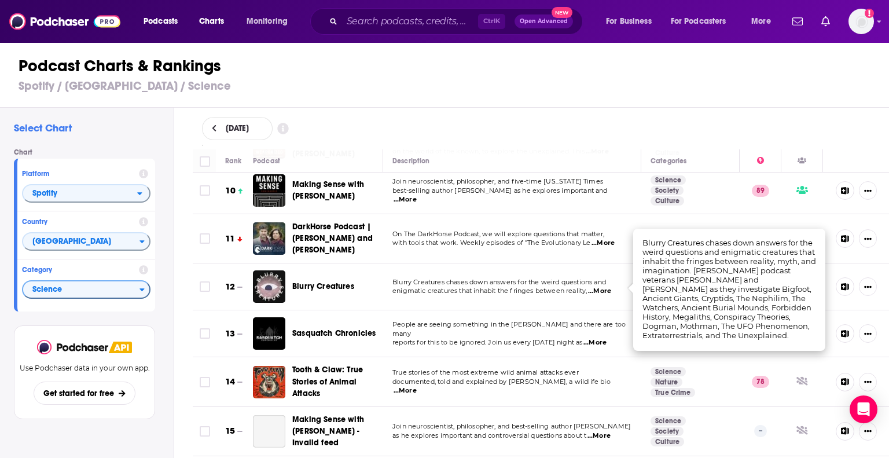
scroll to position [430, 0]
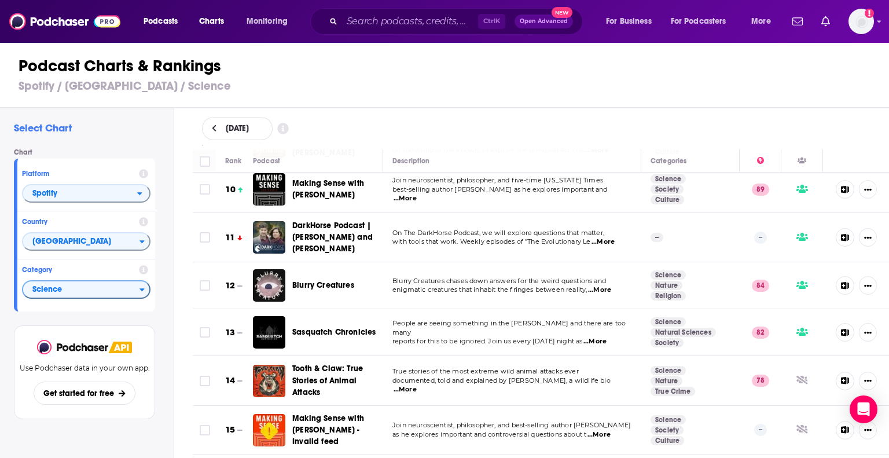
click at [600, 337] on span "...More" at bounding box center [594, 341] width 23 height 9
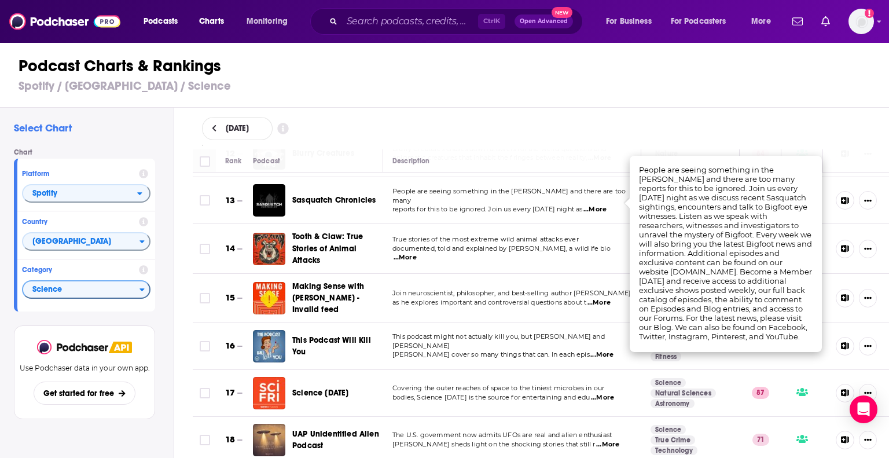
scroll to position [562, 0]
click at [604, 350] on span "...More" at bounding box center [601, 354] width 23 height 9
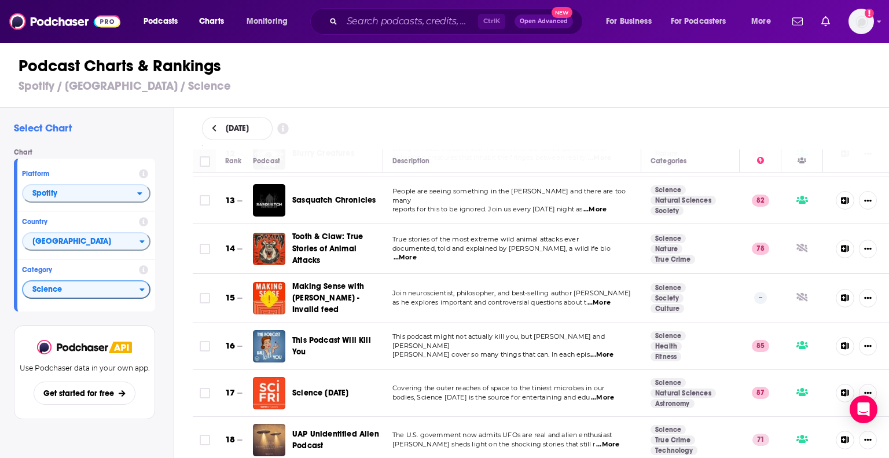
click at [606, 400] on td "Covering the outer reaches of space to the tiniest microbes in our bodies, Scie…" at bounding box center [512, 393] width 258 height 47
click at [601, 389] on p "Covering the outer reaches of space to the tiniest microbes in our" at bounding box center [511, 388] width 239 height 9
click at [601, 395] on span "...More" at bounding box center [602, 397] width 23 height 9
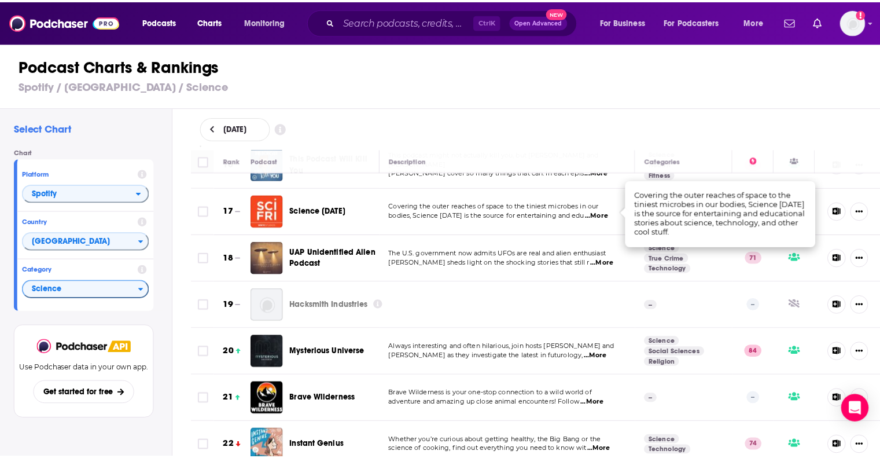
scroll to position [745, 0]
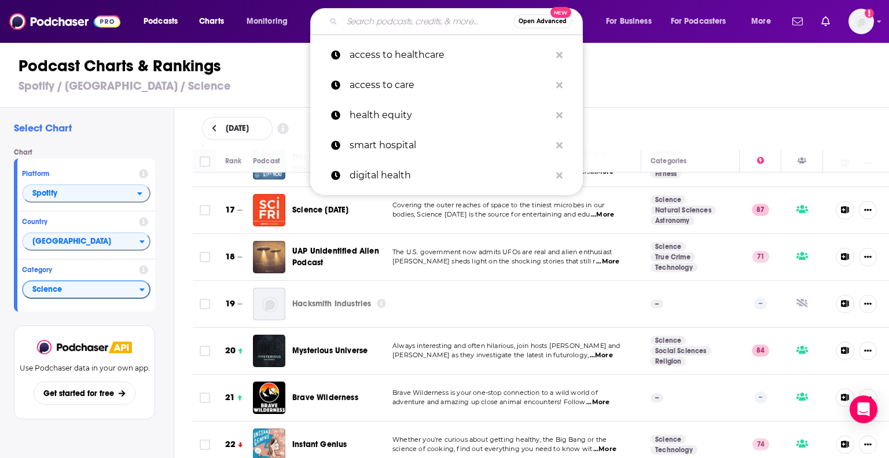
click at [389, 22] on input "Search podcasts, credits, & more..." at bounding box center [427, 21] width 171 height 19
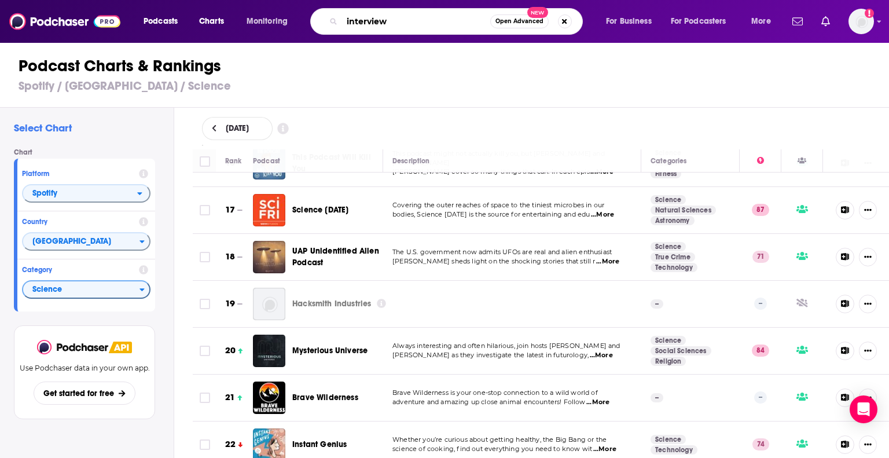
type input "interviews"
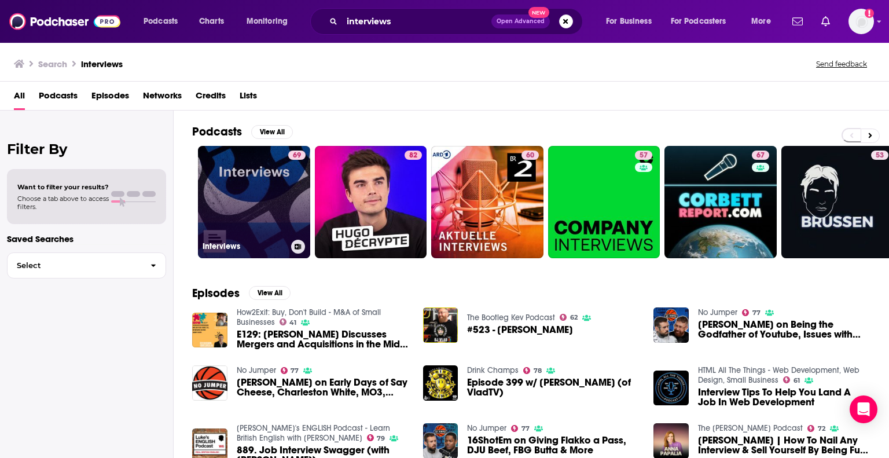
click at [264, 186] on link "69 Interviews" at bounding box center [254, 202] width 112 height 112
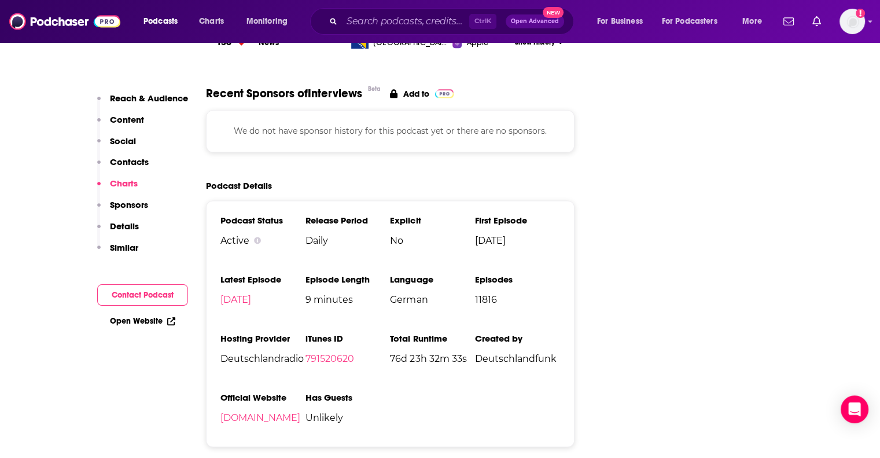
scroll to position [695, 0]
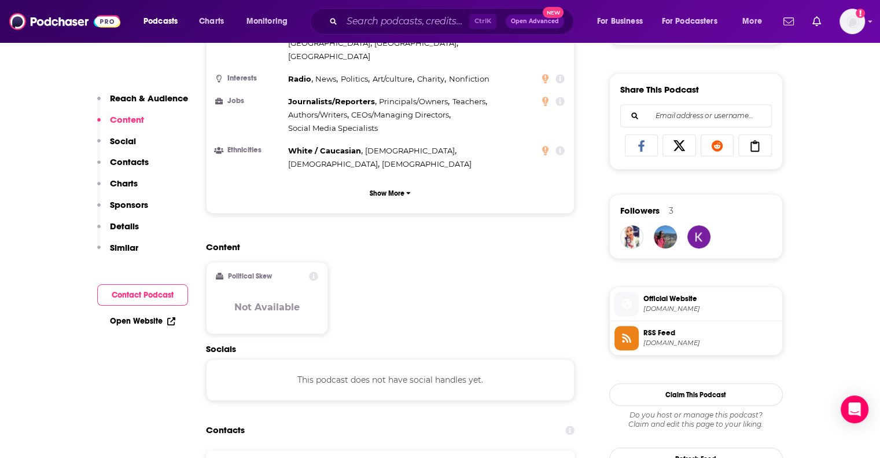
click at [782, 93] on div "Share This Podcast Recommendation sent https://www.podchaser.com/podcasts/inter…" at bounding box center [696, 121] width 174 height 97
click at [863, 20] on img "Logged in as mcastricone" at bounding box center [851, 21] width 25 height 25
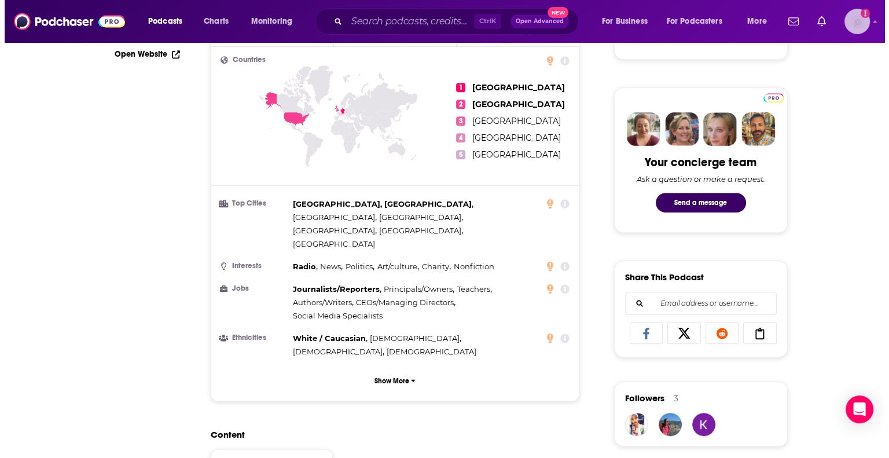
scroll to position [0, 0]
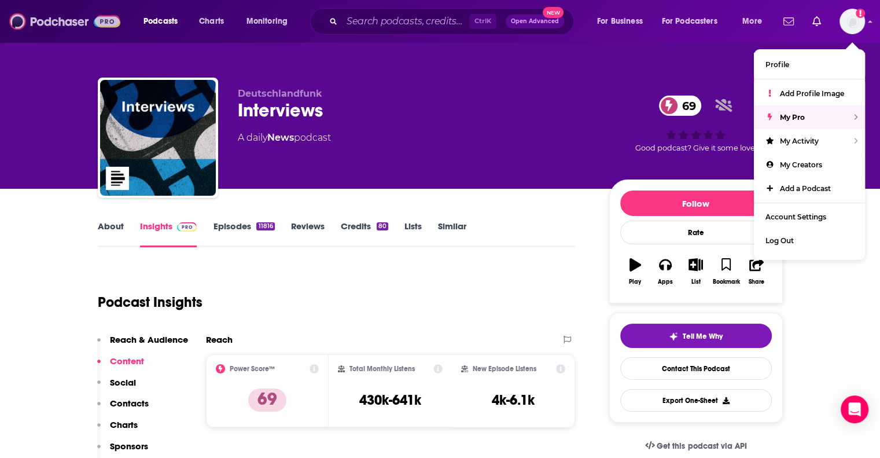
click at [64, 20] on img at bounding box center [64, 21] width 111 height 22
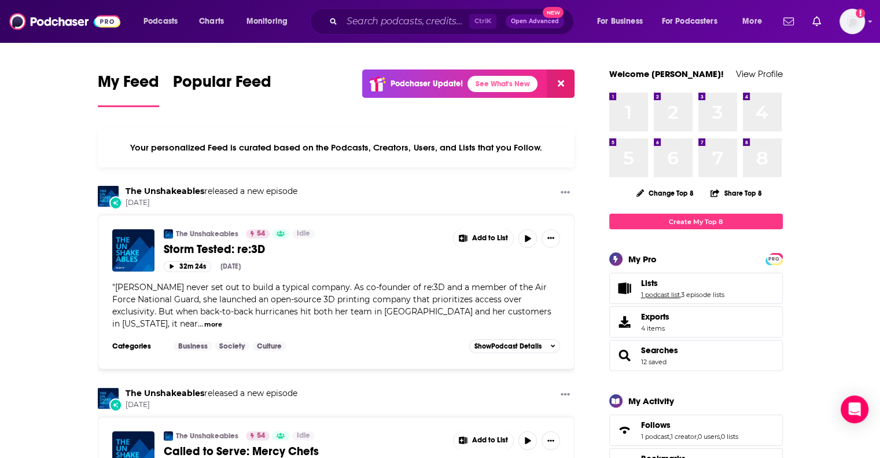
click at [667, 297] on link "1 podcast list" at bounding box center [660, 294] width 39 height 8
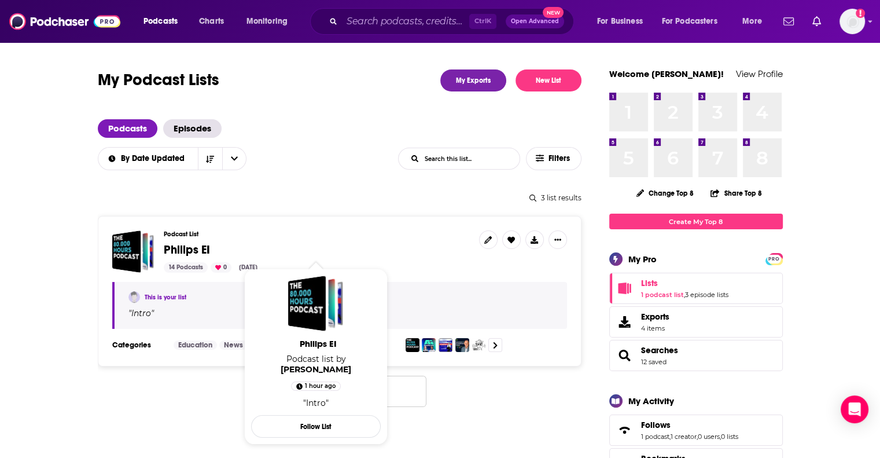
click at [196, 252] on span "Philips EI" at bounding box center [187, 249] width 46 height 14
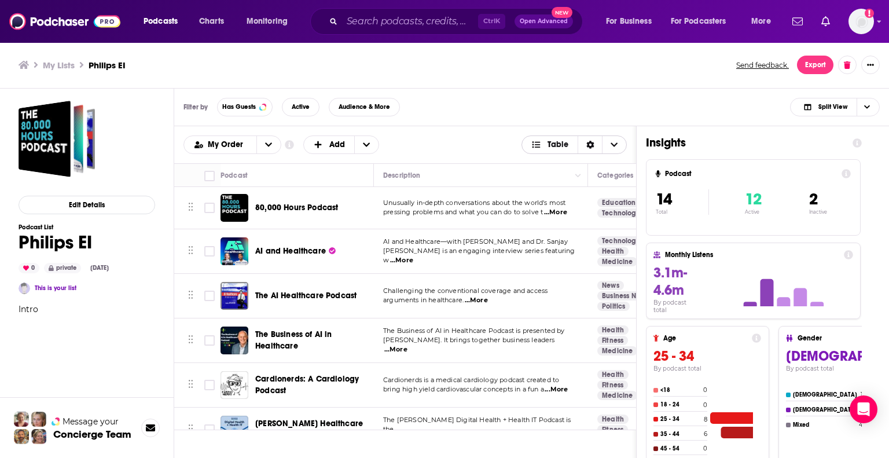
click at [613, 145] on icon "Choose View" at bounding box center [614, 144] width 7 height 4
click at [627, 56] on div "My Lists Philips EI Send feedback. Export" at bounding box center [445, 65] width 852 height 19
click at [231, 104] on span "Has Guests" at bounding box center [239, 107] width 34 height 6
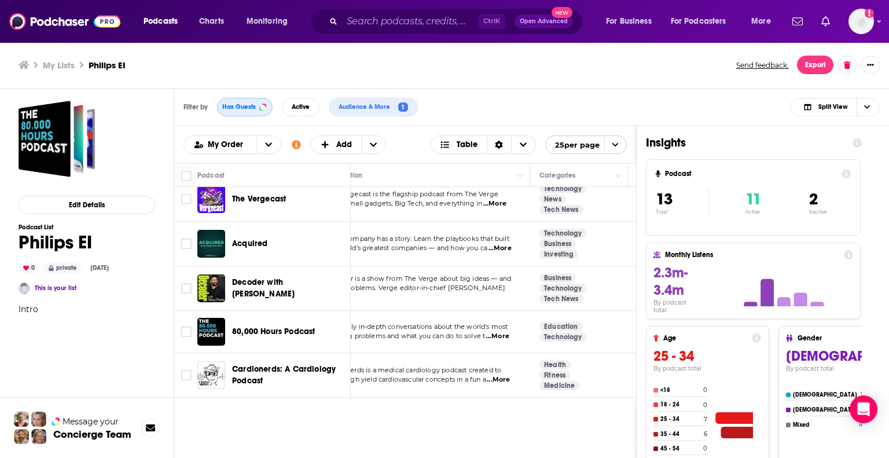
scroll to position [0, 35]
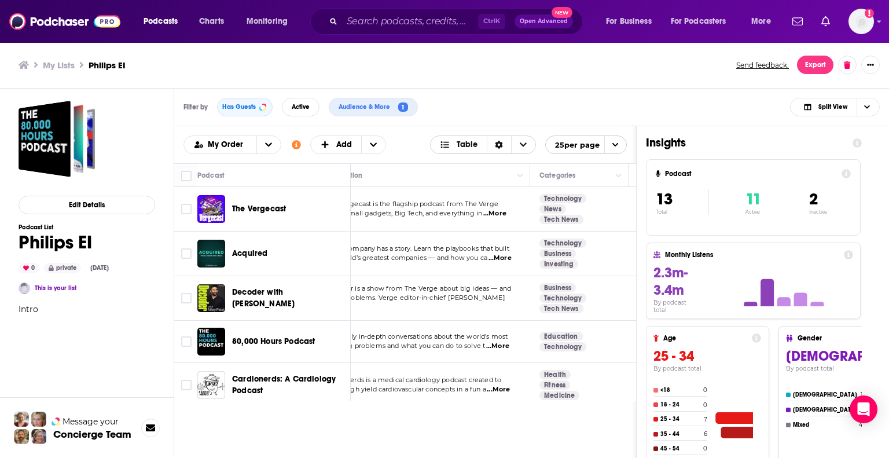
click at [498, 145] on icon "Sort Direction" at bounding box center [499, 145] width 8 height 8
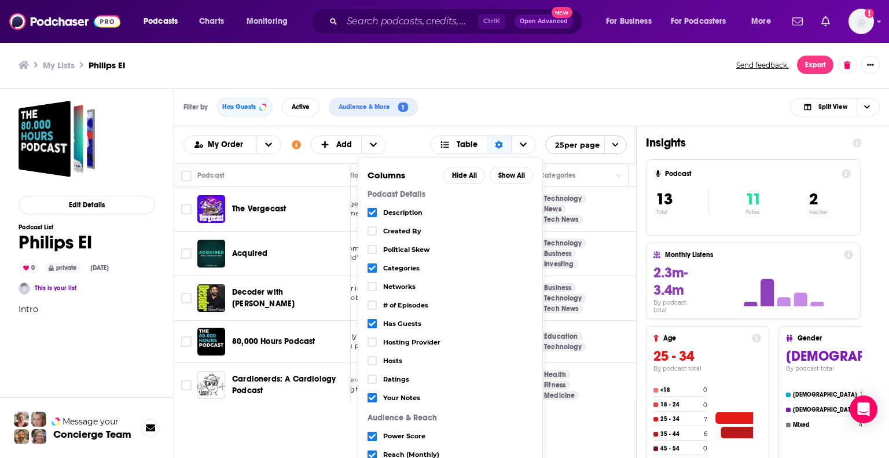
click at [573, 101] on div "Filter by Has Guests Active Audience & More 1 Split View" at bounding box center [531, 108] width 715 height 38
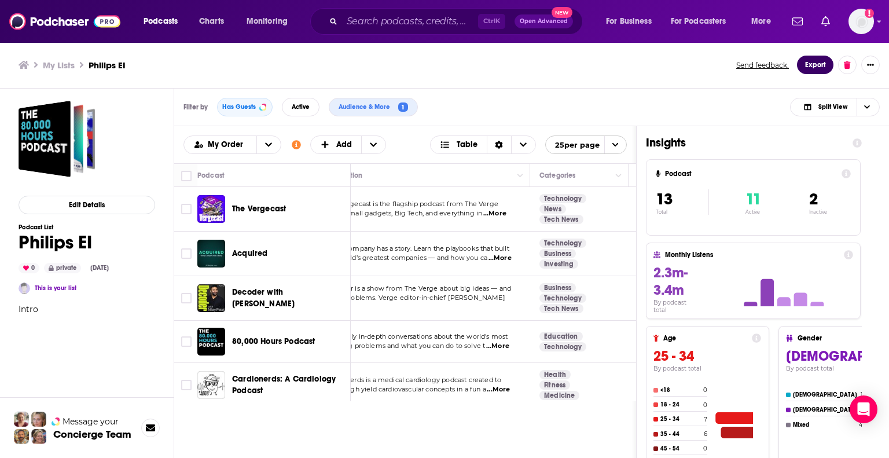
click at [812, 64] on button "Export" at bounding box center [815, 65] width 36 height 19
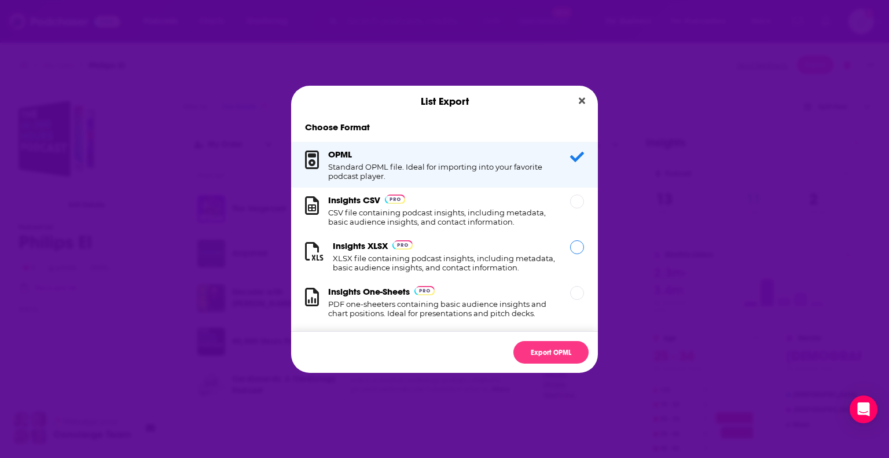
click at [491, 262] on h1 "XLSX file containing podcast insights, including metadata, basic audience insig…" at bounding box center [444, 262] width 223 height 19
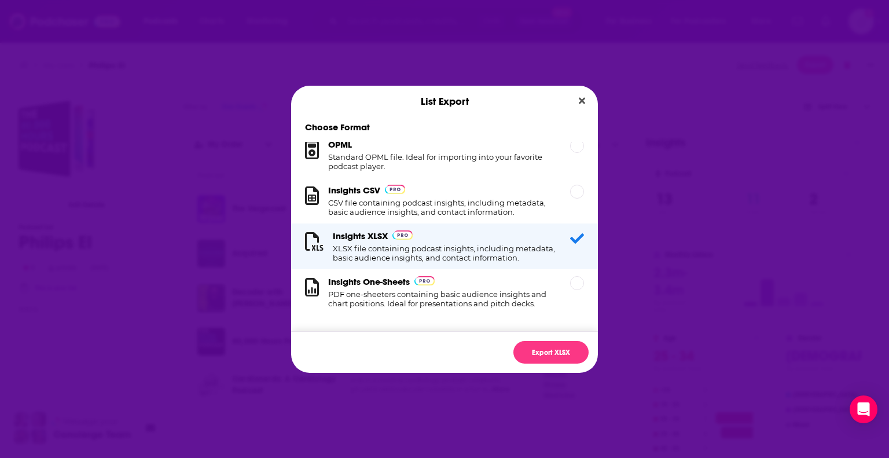
scroll to position [0, 0]
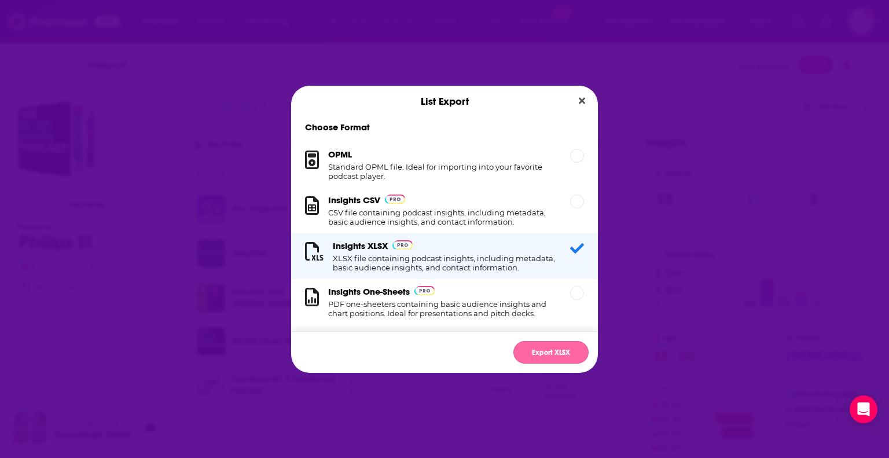
click at [547, 344] on button "Export XLSX" at bounding box center [550, 352] width 75 height 23
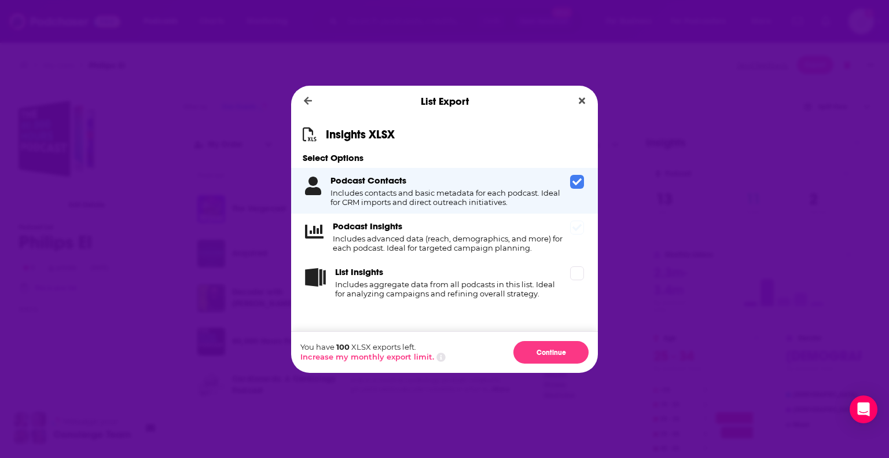
click at [575, 234] on span "Dialog" at bounding box center [577, 227] width 14 height 14
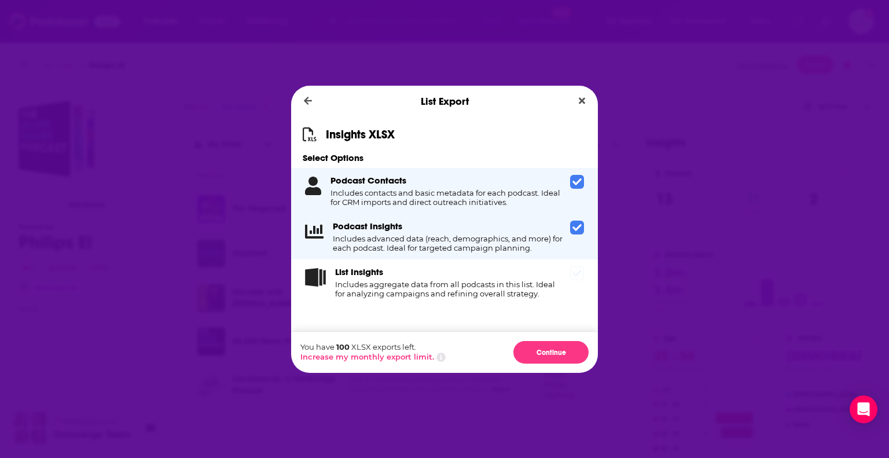
click at [566, 288] on div "List Insights Includes aggregate data from all podcasts in this list. Ideal for…" at bounding box center [444, 282] width 307 height 46
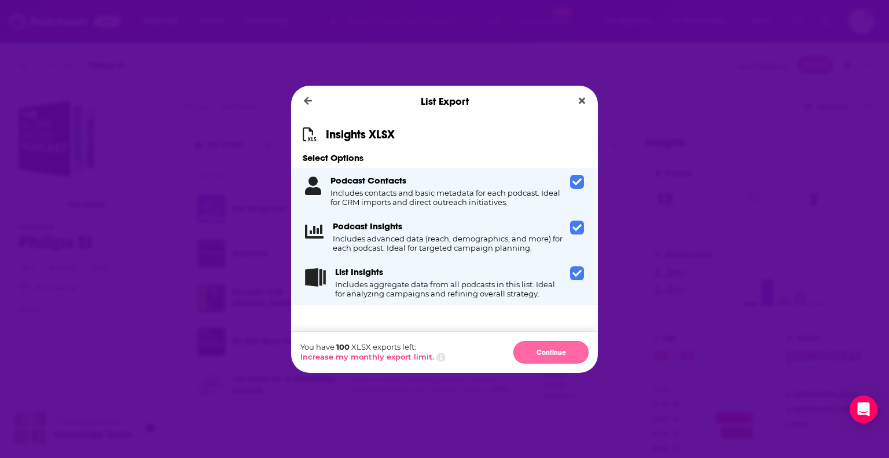
click at [544, 353] on button "Continue" at bounding box center [550, 352] width 75 height 23
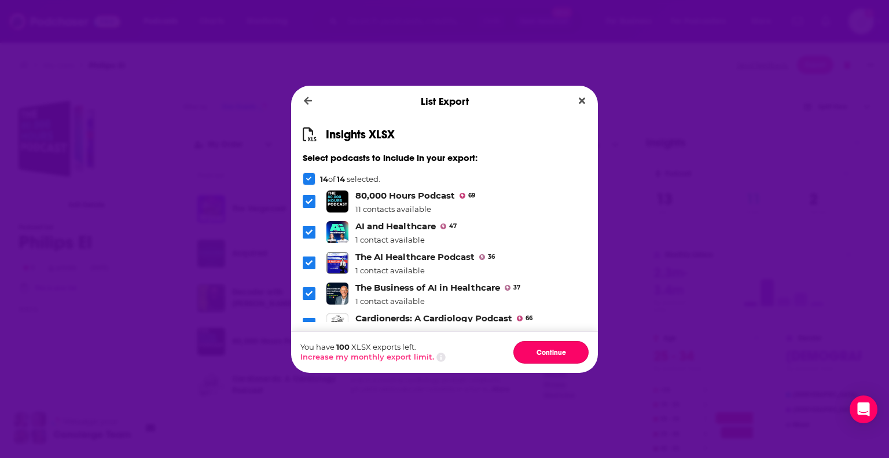
click at [544, 353] on button "Continue" at bounding box center [550, 352] width 75 height 23
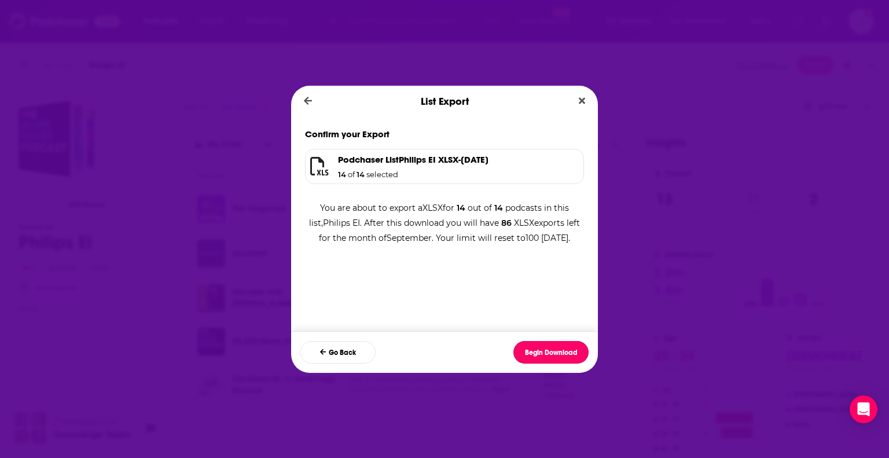
click at [544, 353] on button "Begin Download" at bounding box center [550, 352] width 75 height 23
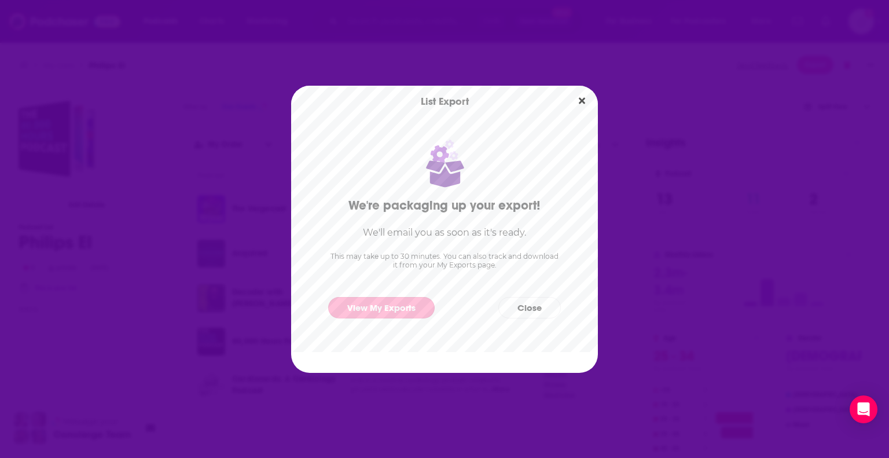
click at [381, 308] on link "View My Exports" at bounding box center [381, 307] width 106 height 21
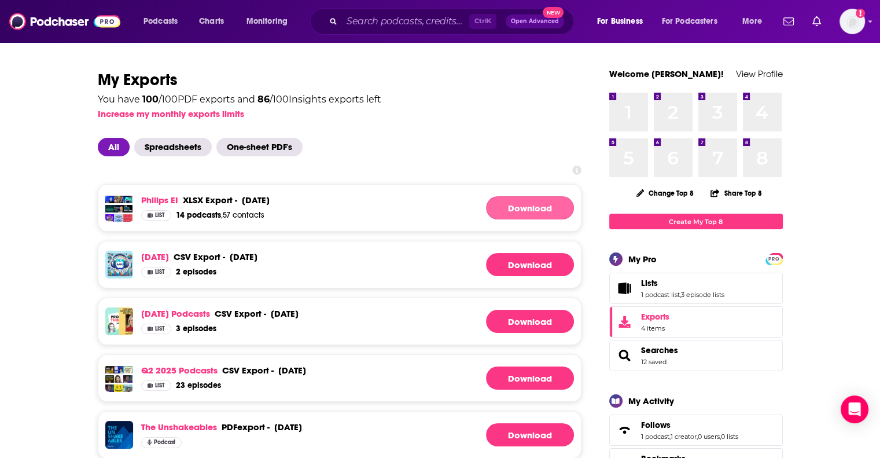
click at [517, 205] on link "Download" at bounding box center [530, 207] width 88 height 23
click at [158, 22] on span "Podcasts" at bounding box center [160, 21] width 34 height 16
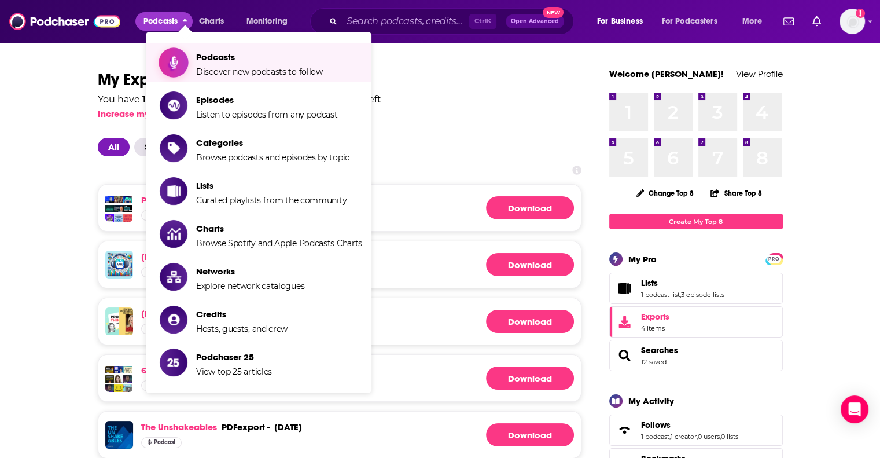
click at [241, 57] on span "Podcasts" at bounding box center [259, 56] width 127 height 11
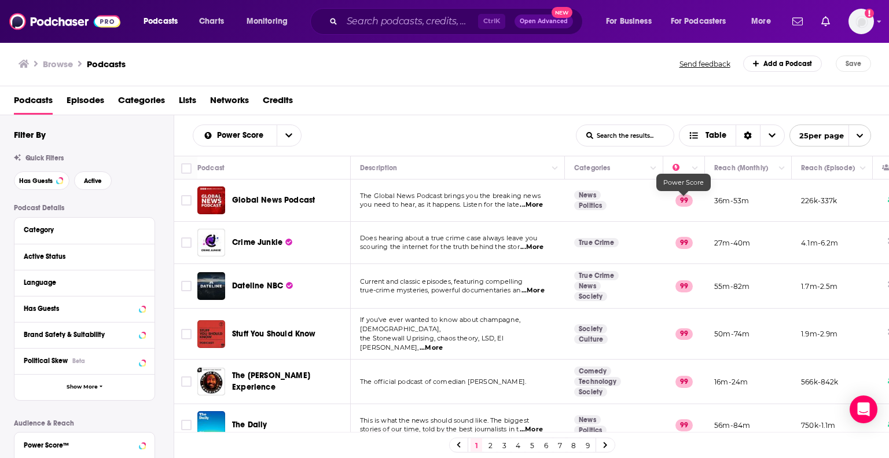
click at [683, 196] on p "99" at bounding box center [683, 200] width 17 height 12
click at [678, 168] on icon "Move" at bounding box center [682, 167] width 9 height 3
click at [697, 171] on button "Column Actions" at bounding box center [695, 168] width 14 height 14
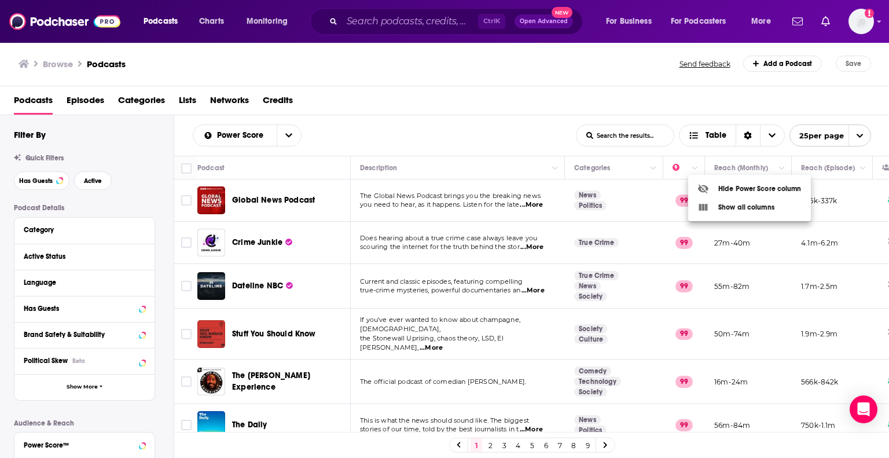
click at [687, 242] on div at bounding box center [444, 229] width 889 height 458
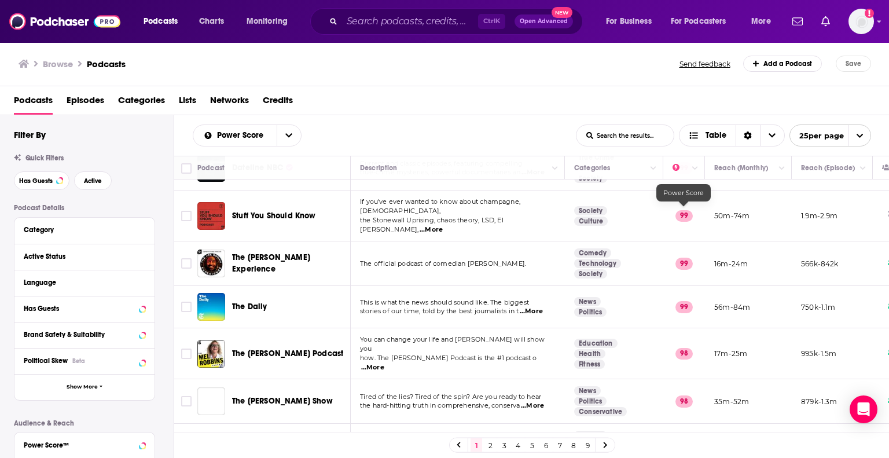
scroll to position [120, 0]
